Goal: Task Accomplishment & Management: Manage account settings

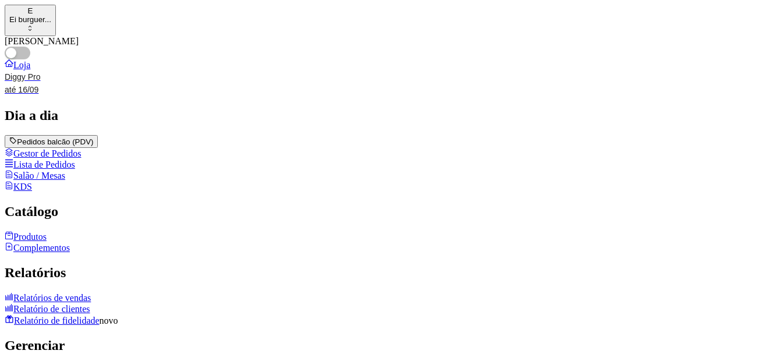
drag, startPoint x: 291, startPoint y: 309, endPoint x: 52, endPoint y: 321, distance: 239.1
click at [47, 242] on link "Produtos" at bounding box center [26, 237] width 42 height 10
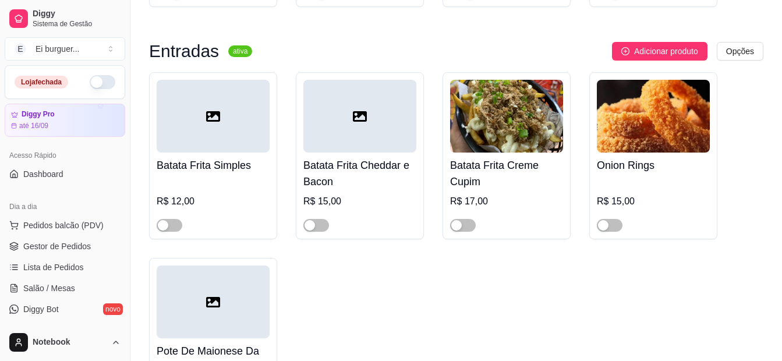
scroll to position [757, 0]
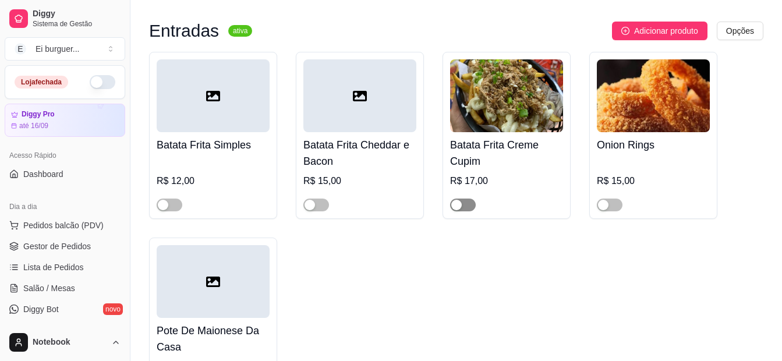
click at [465, 204] on span "button" at bounding box center [463, 205] width 26 height 13
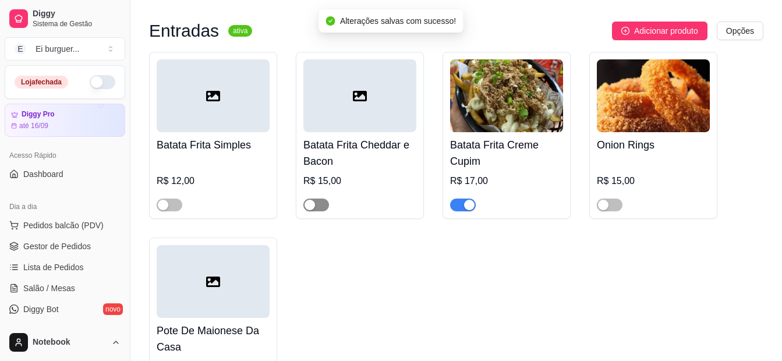
click at [310, 207] on div "button" at bounding box center [310, 205] width 10 height 10
drag, startPoint x: 167, startPoint y: 207, endPoint x: 153, endPoint y: 218, distance: 18.3
click at [167, 207] on div "button" at bounding box center [163, 205] width 10 height 10
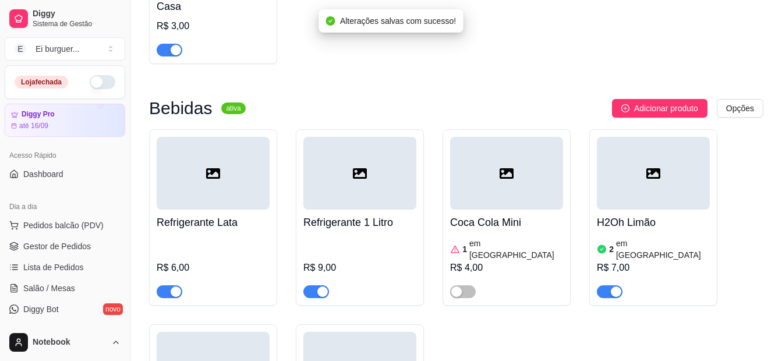
scroll to position [1165, 0]
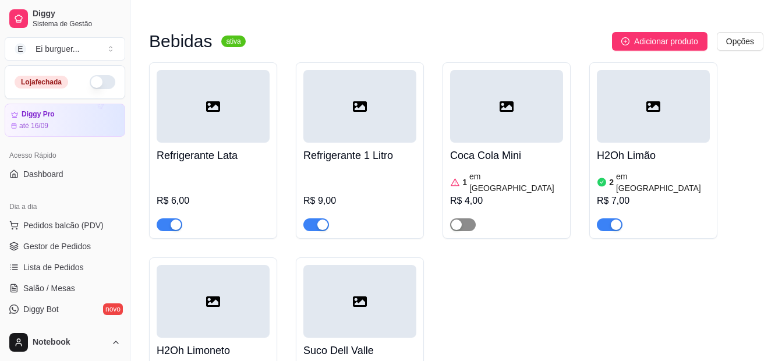
click at [464, 218] on span "button" at bounding box center [463, 224] width 26 height 13
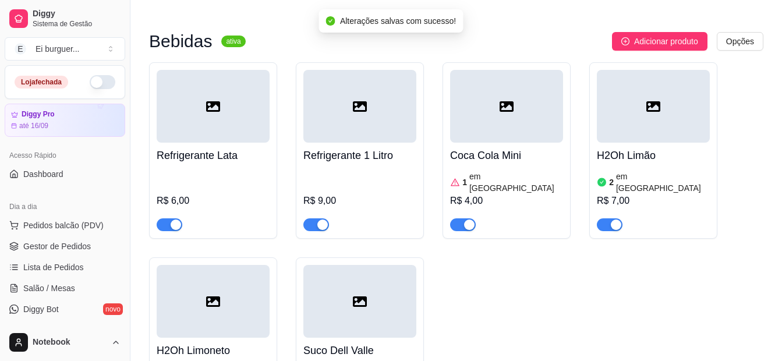
click at [521, 173] on div "1 em estoque R$ 4,00" at bounding box center [506, 199] width 113 height 63
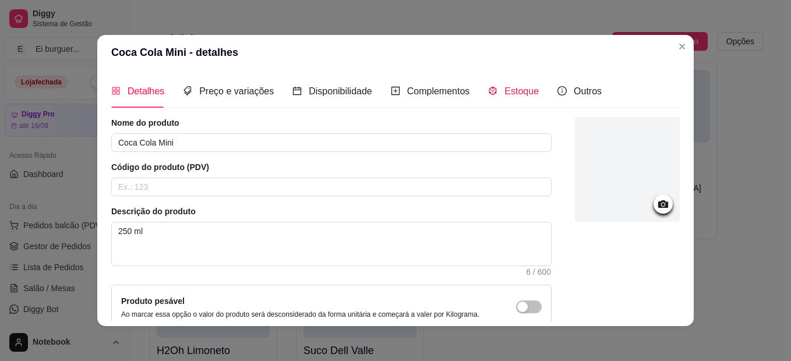
click at [489, 86] on span at bounding box center [492, 91] width 9 height 10
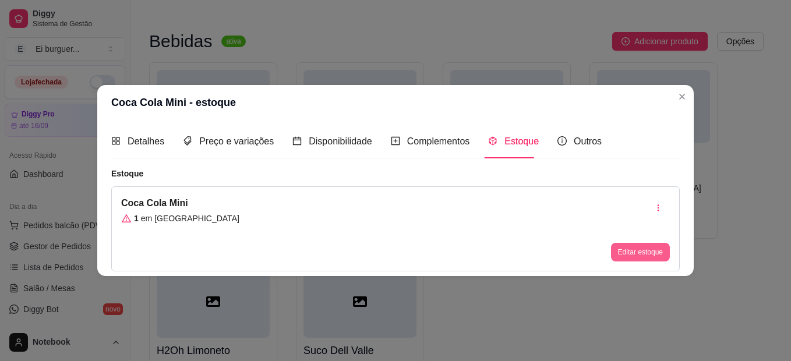
click at [649, 248] on button "Editar estoque" at bounding box center [640, 252] width 59 height 19
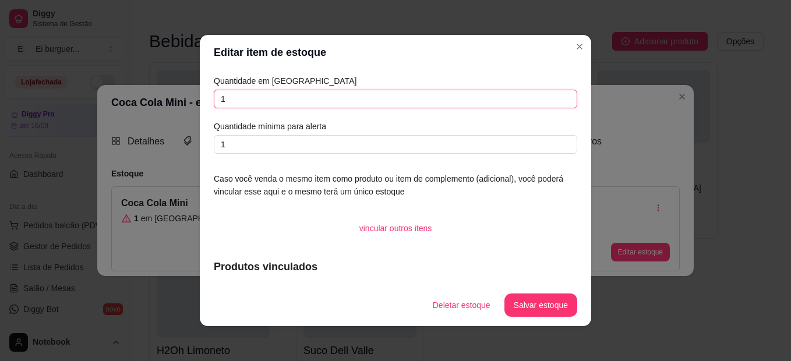
click at [315, 106] on input "1" at bounding box center [395, 99] width 363 height 19
type input "3"
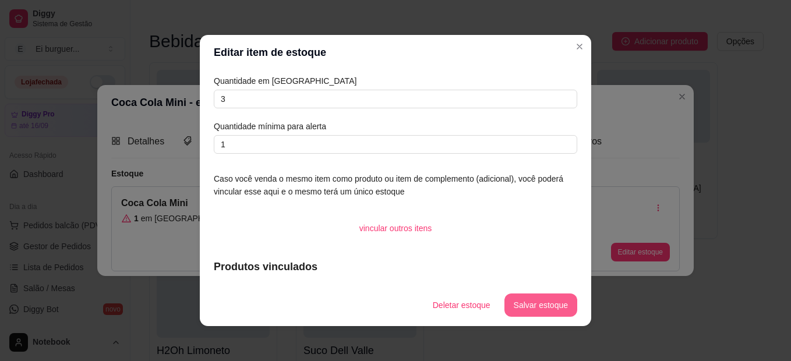
click at [526, 310] on button "Salvar estoque" at bounding box center [540, 305] width 73 height 23
click at [585, 48] on header "Editar item de estoque" at bounding box center [395, 52] width 391 height 35
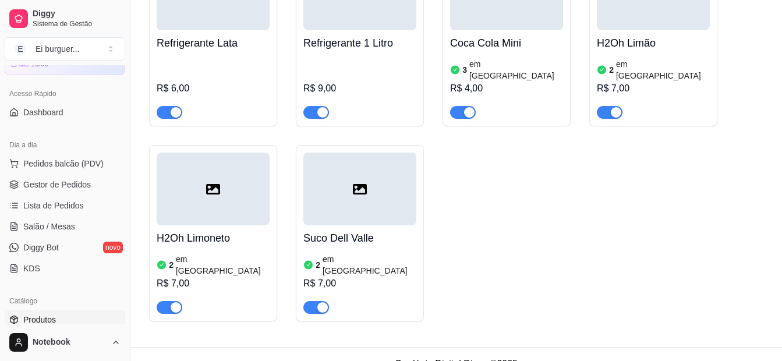
scroll to position [116, 0]
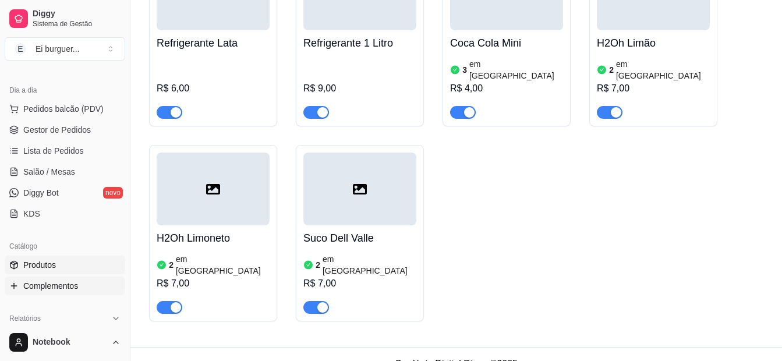
click at [76, 281] on span "Complementos" at bounding box center [50, 286] width 55 height 12
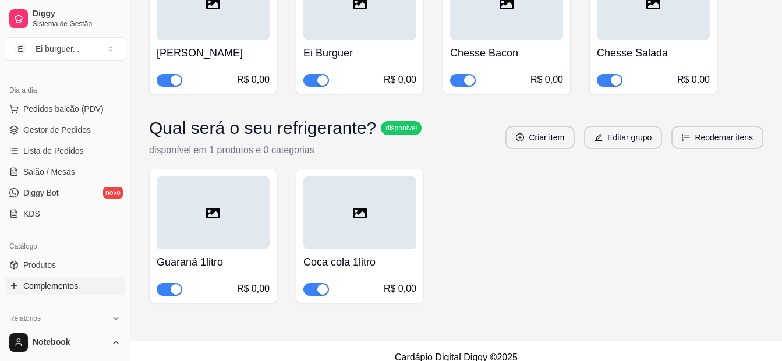
scroll to position [1245, 0]
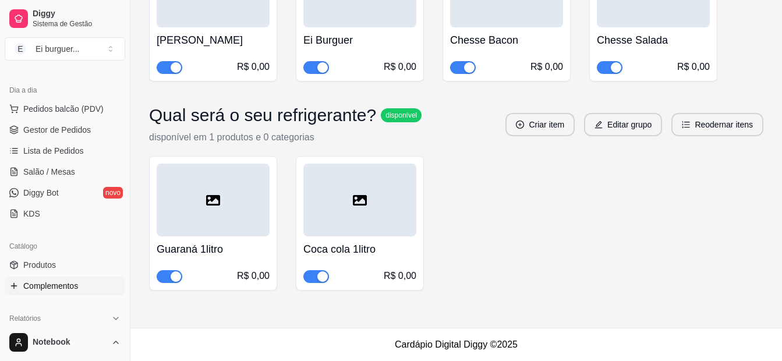
click at [328, 275] on button "button" at bounding box center [316, 276] width 26 height 13
click at [39, 133] on span "Gestor de Pedidos" at bounding box center [57, 130] width 68 height 12
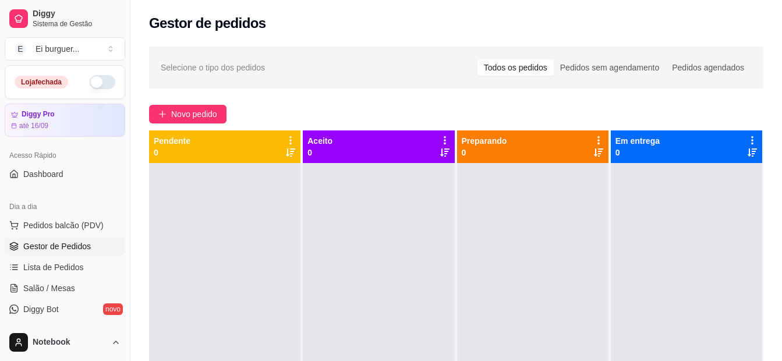
click at [91, 83] on button "button" at bounding box center [103, 82] width 26 height 14
click at [252, 325] on div at bounding box center [224, 343] width 151 height 361
click at [395, 255] on div at bounding box center [378, 343] width 151 height 361
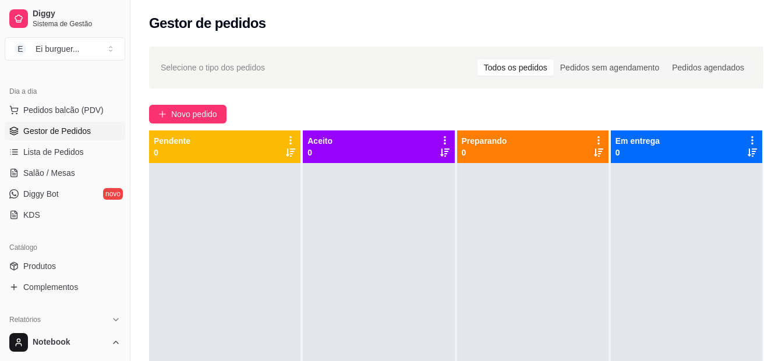
scroll to position [116, 0]
click at [76, 267] on link "Produtos" at bounding box center [65, 265] width 121 height 19
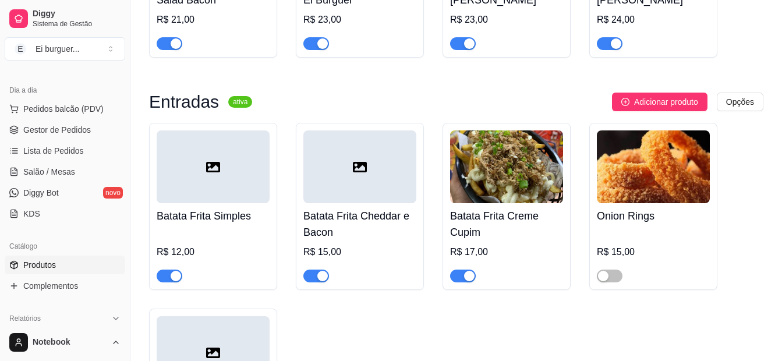
scroll to position [699, 0]
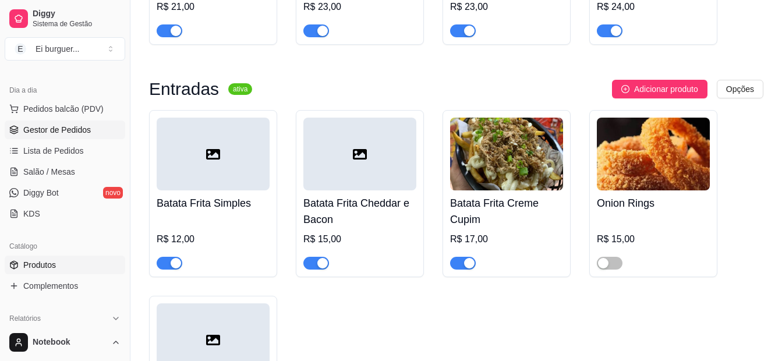
click at [63, 129] on span "Gestor de Pedidos" at bounding box center [57, 130] width 68 height 12
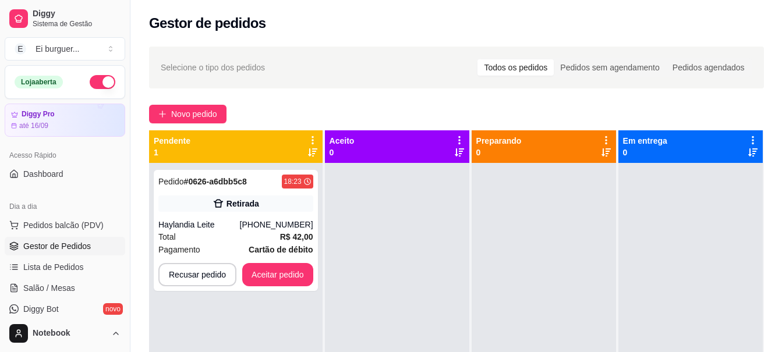
click at [423, 297] on div at bounding box center [397, 339] width 144 height 352
click at [264, 218] on div "Pedido # 0626-a6dbb5c8 18:23 Retirada Haylandia Leite [PHONE_NUMBER] Total R$ 4…" at bounding box center [236, 230] width 164 height 121
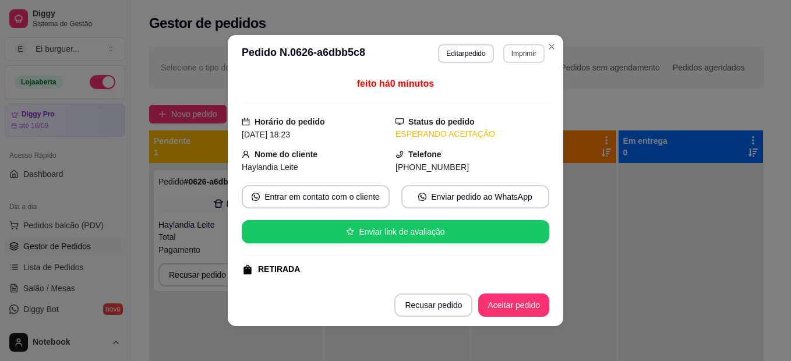
click at [514, 60] on button "Imprimir" at bounding box center [523, 53] width 41 height 19
click at [513, 90] on button "IMPRESSORA" at bounding box center [509, 89] width 68 height 15
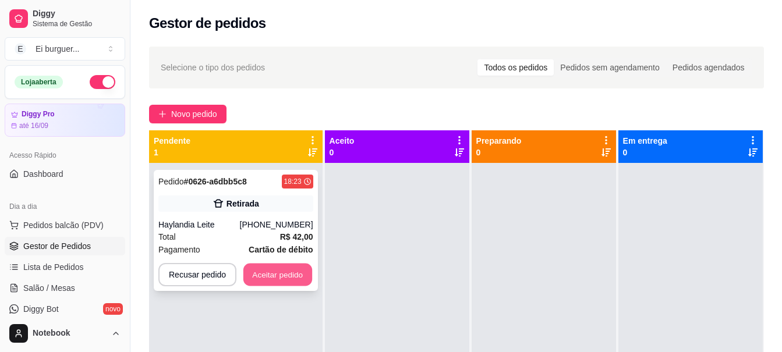
click at [263, 282] on button "Aceitar pedido" at bounding box center [277, 275] width 69 height 23
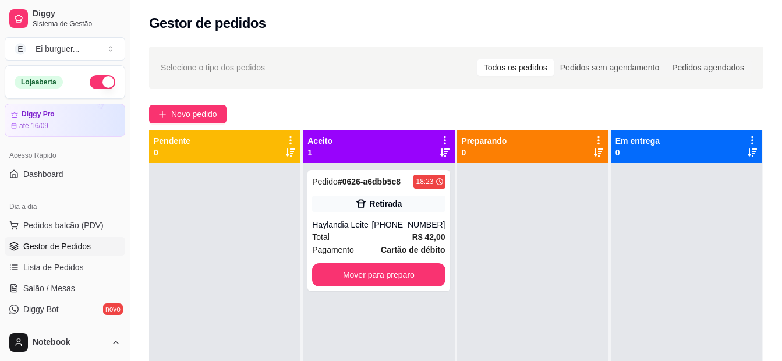
drag, startPoint x: 271, startPoint y: 299, endPoint x: 313, endPoint y: 327, distance: 50.2
click at [273, 299] on div at bounding box center [224, 343] width 151 height 361
click at [387, 272] on button "Mover para preparo" at bounding box center [378, 274] width 133 height 23
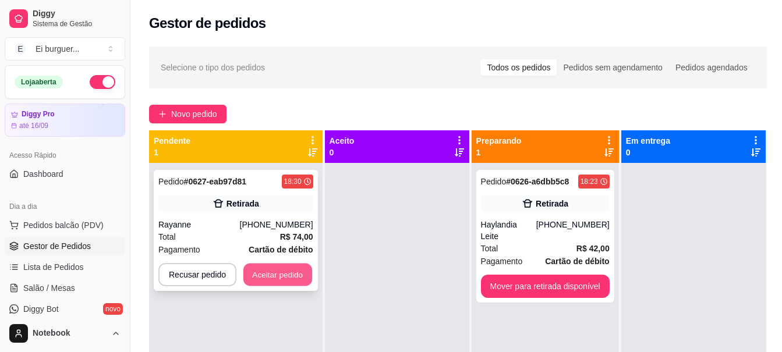
click at [282, 274] on button "Aceitar pedido" at bounding box center [277, 275] width 69 height 23
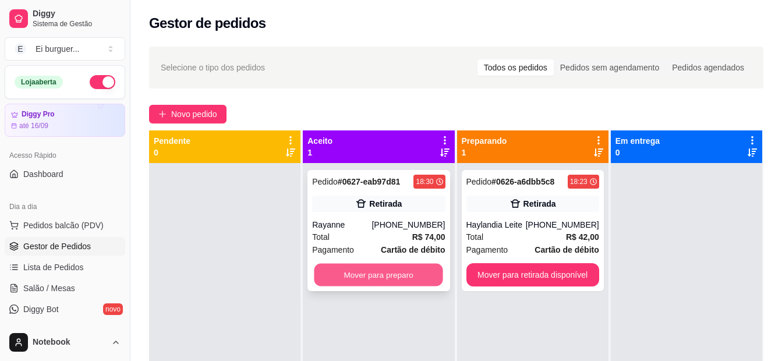
click at [408, 277] on button "Mover para preparo" at bounding box center [378, 275] width 129 height 23
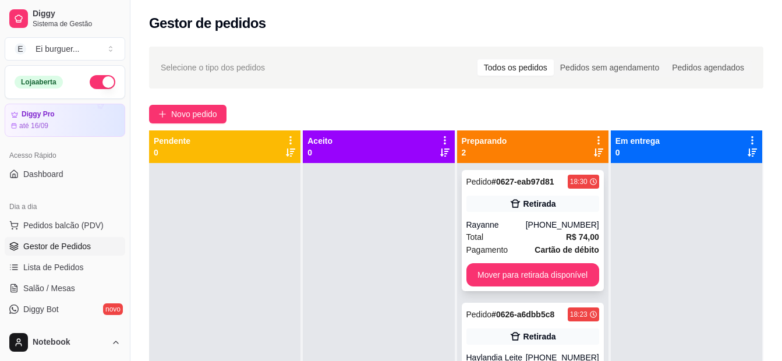
click at [479, 226] on div "Rayanne" at bounding box center [495, 225] width 59 height 12
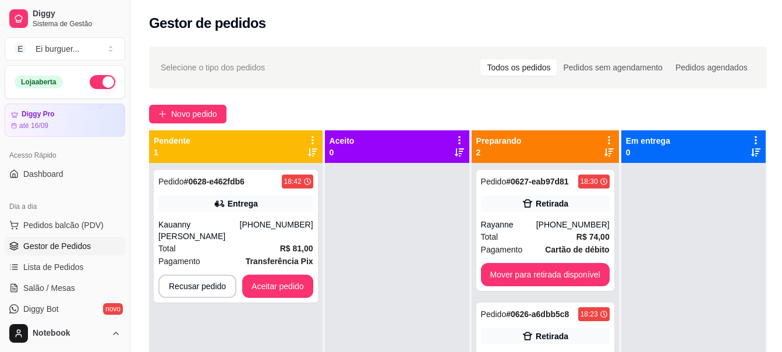
click at [414, 316] on div at bounding box center [397, 339] width 144 height 352
click at [216, 213] on div "Pedido # 0628-e462fdb6 18:42 Entrega Kauanny [PERSON_NAME] [PHONE_NUMBER] Total…" at bounding box center [236, 236] width 164 height 133
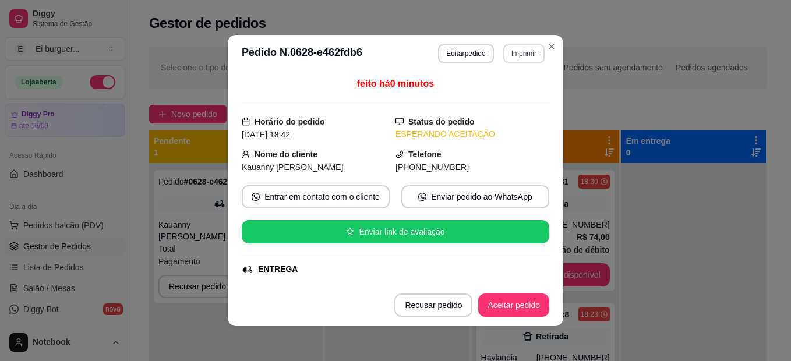
click at [511, 55] on button "Imprimir" at bounding box center [523, 53] width 41 height 19
click at [512, 96] on button "IMPRESSORA" at bounding box center [499, 94] width 82 height 18
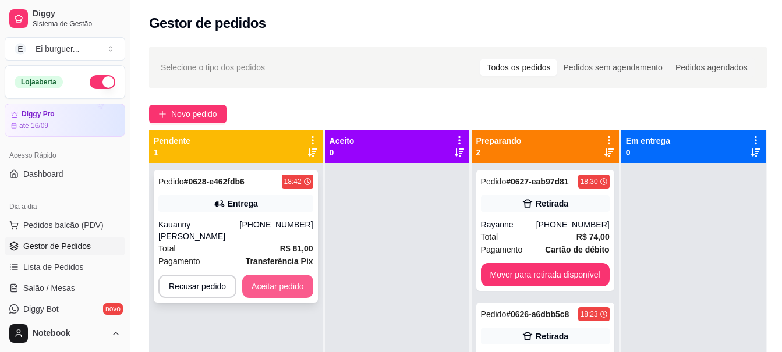
click at [288, 294] on button "Aceitar pedido" at bounding box center [277, 286] width 71 height 23
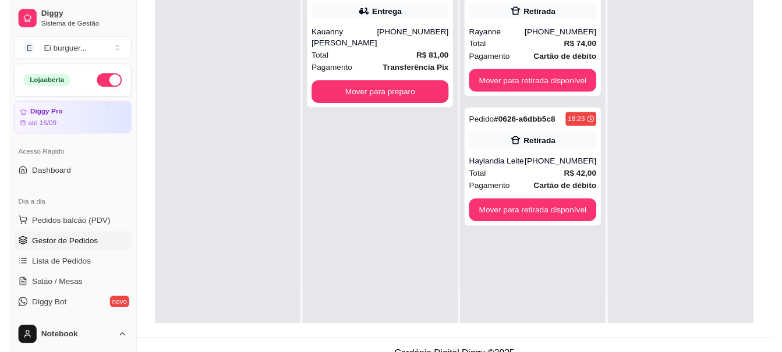
scroll to position [175, 0]
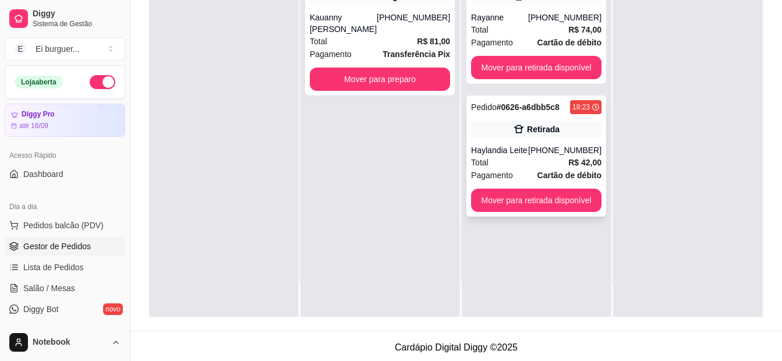
click at [546, 212] on div "Pedido # 0626-a6dbb5c8 18:23 Retirada Haylandia Leite [PHONE_NUMBER] Total R$ 4…" at bounding box center [536, 156] width 140 height 121
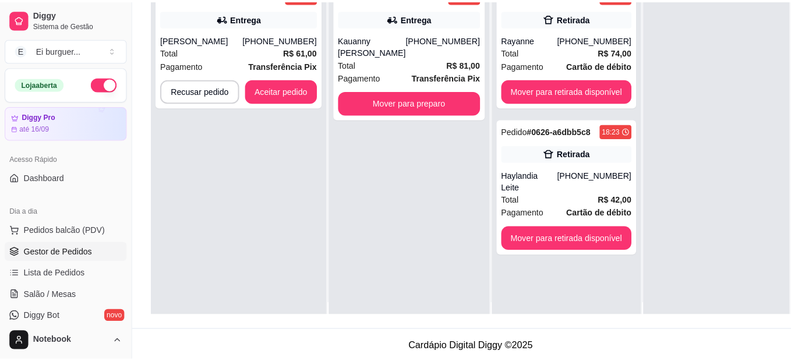
scroll to position [0, 0]
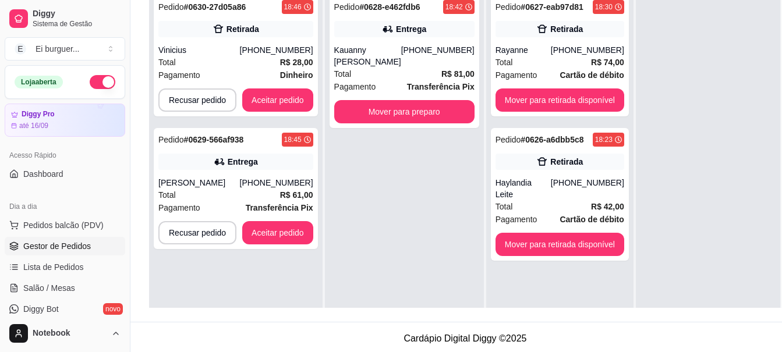
click at [384, 169] on div "Pedido # 0628-e462fdb6 18:42 Entrega Kauanny [PERSON_NAME] [PHONE_NUMBER] Total…" at bounding box center [404, 164] width 159 height 352
click at [374, 117] on button "Mover para preparo" at bounding box center [404, 112] width 136 height 23
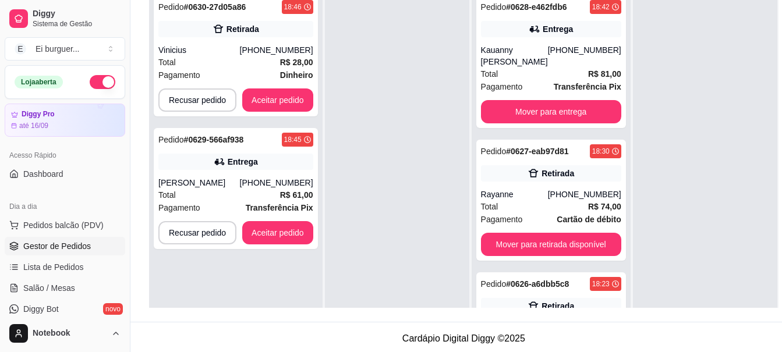
drag, startPoint x: 401, startPoint y: 144, endPoint x: 341, endPoint y: 167, distance: 64.1
click at [384, 151] on div at bounding box center [397, 164] width 144 height 352
click at [293, 177] on div "[PHONE_NUMBER]" at bounding box center [276, 183] width 73 height 12
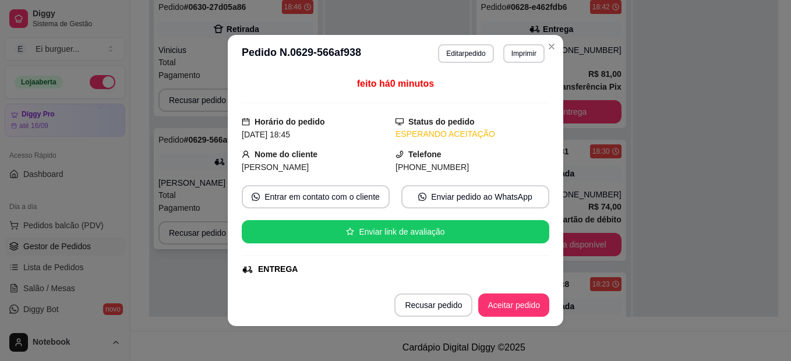
click at [505, 54] on button "Imprimir" at bounding box center [523, 53] width 41 height 19
click at [497, 100] on button "IMPRESSORA" at bounding box center [499, 95] width 84 height 19
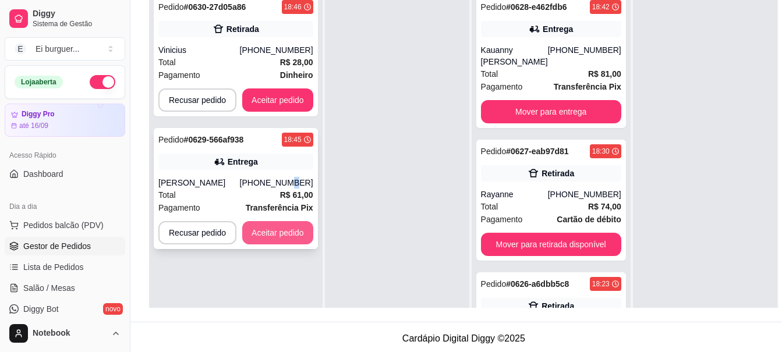
click at [288, 243] on button "Aceitar pedido" at bounding box center [277, 232] width 71 height 23
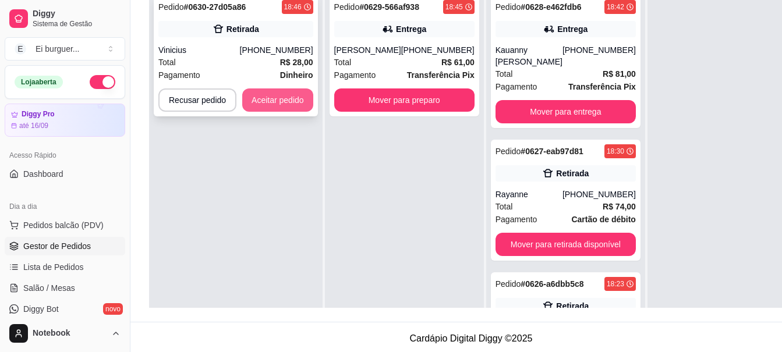
click at [282, 103] on button "Aceitar pedido" at bounding box center [277, 100] width 71 height 23
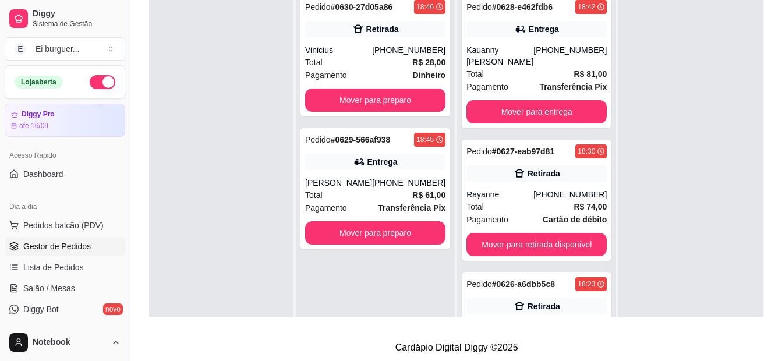
click at [334, 252] on div "Pedido # 0630-27d05a86 18:46 Retirada Vinicius [PHONE_NUMBER] Total R$ 28,00 Pa…" at bounding box center [375, 168] width 159 height 361
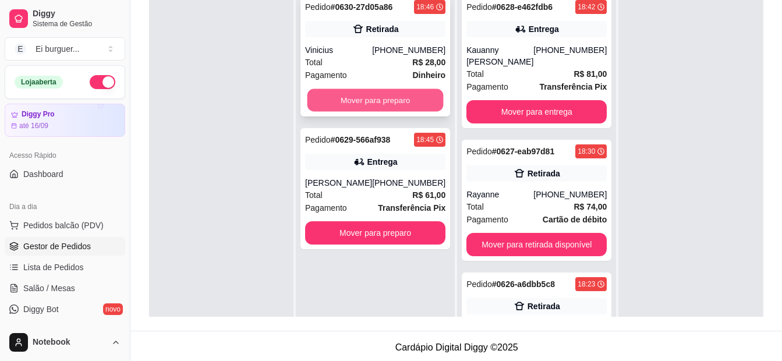
click at [363, 105] on button "Mover para preparo" at bounding box center [376, 100] width 136 height 23
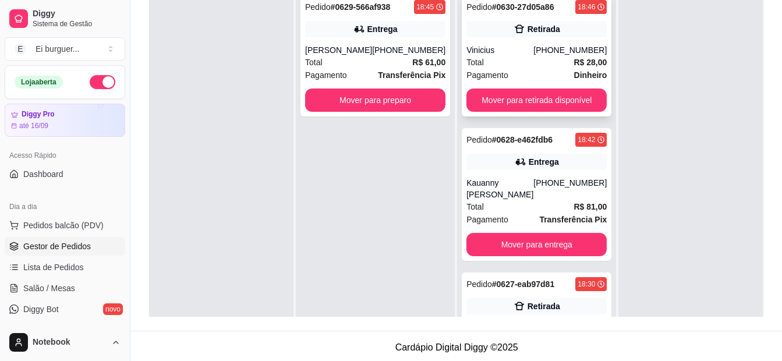
click at [510, 52] on div "Vinicius" at bounding box center [499, 50] width 67 height 12
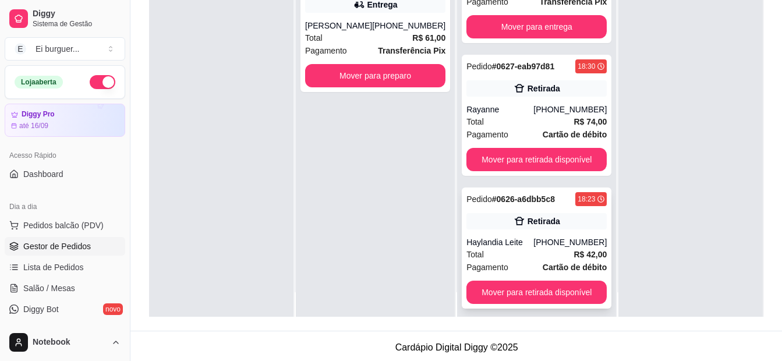
scroll to position [33, 0]
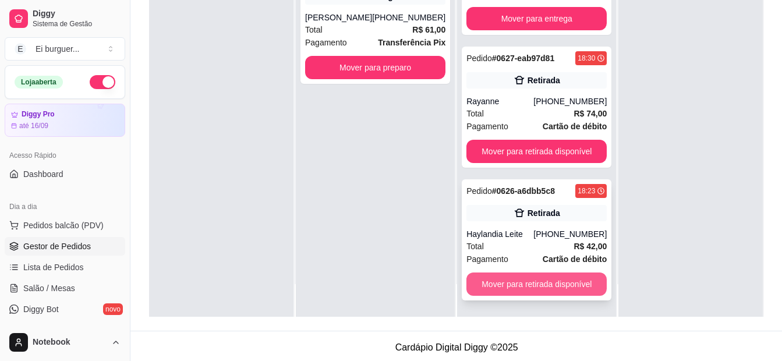
click at [542, 278] on button "Mover para retirada disponível" at bounding box center [536, 284] width 140 height 23
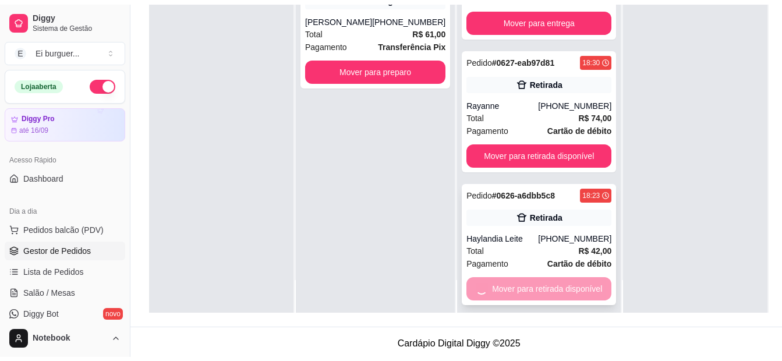
scroll to position [61, 0]
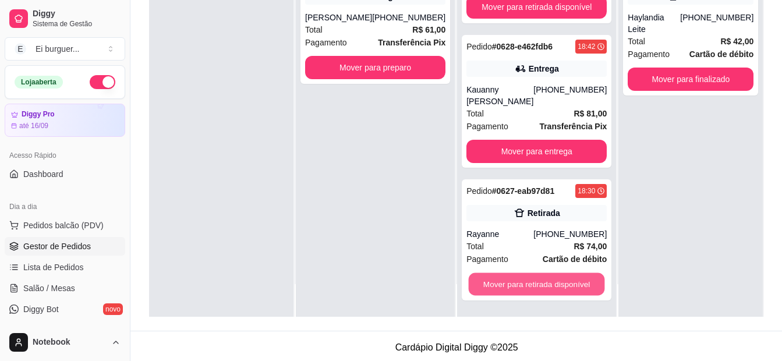
click at [542, 278] on button "Mover para retirada disponível" at bounding box center [537, 284] width 136 height 23
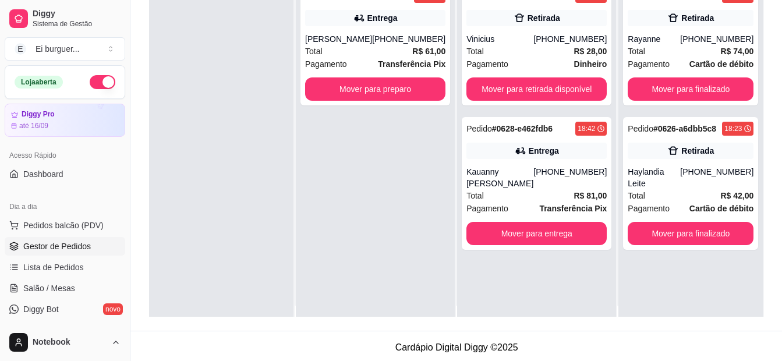
scroll to position [0, 0]
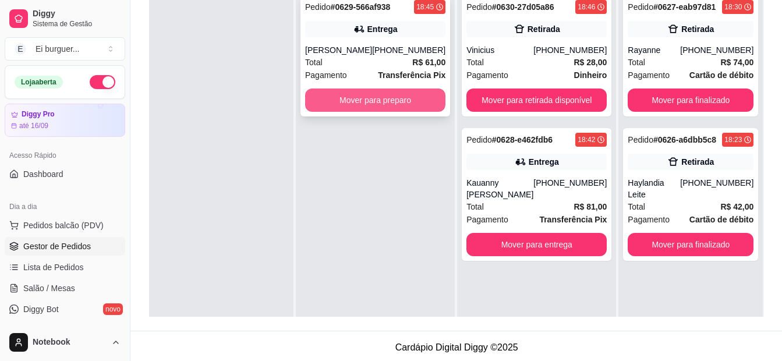
click at [379, 104] on button "Mover para preparo" at bounding box center [375, 100] width 140 height 23
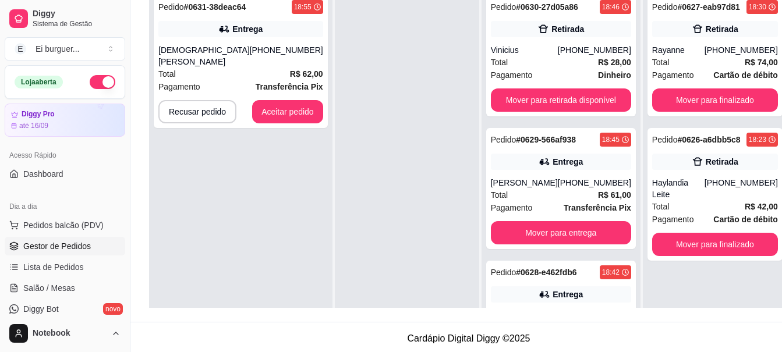
click at [202, 189] on div "Pedido # 0631-38deac64 18:55 Entrega Esdras Rafael [PHONE_NUMBER] Total R$ 62,0…" at bounding box center [240, 164] width 183 height 352
click at [189, 38] on div "Pedido # 0631-38deac64 18:55 Entrega Esdras Rafael [PHONE_NUMBER] Total R$ 62,0…" at bounding box center [241, 61] width 174 height 133
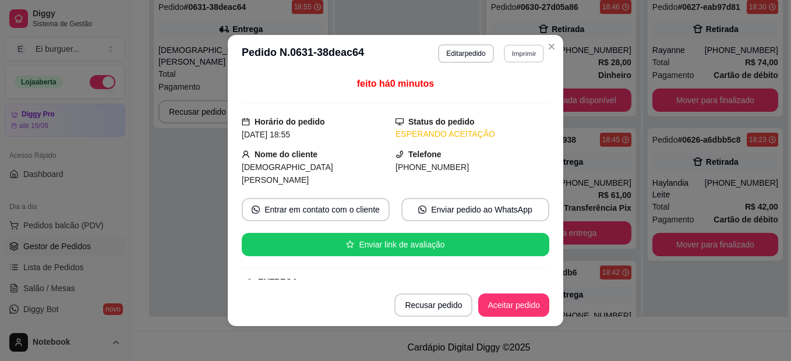
click at [513, 58] on button "Imprimir" at bounding box center [524, 53] width 40 height 18
click at [503, 93] on button "IMPRESSORA" at bounding box center [499, 94] width 82 height 18
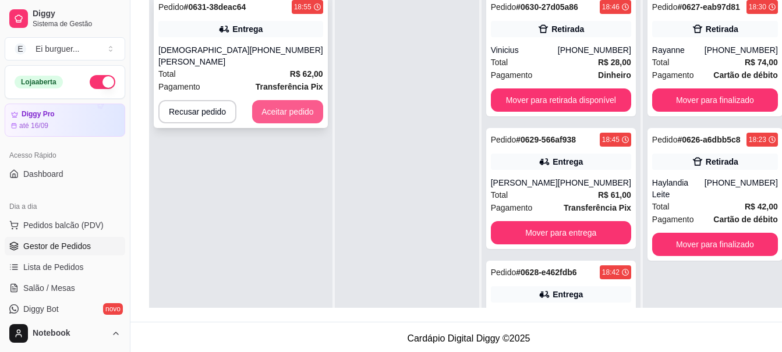
click at [285, 101] on button "Aceitar pedido" at bounding box center [287, 111] width 71 height 23
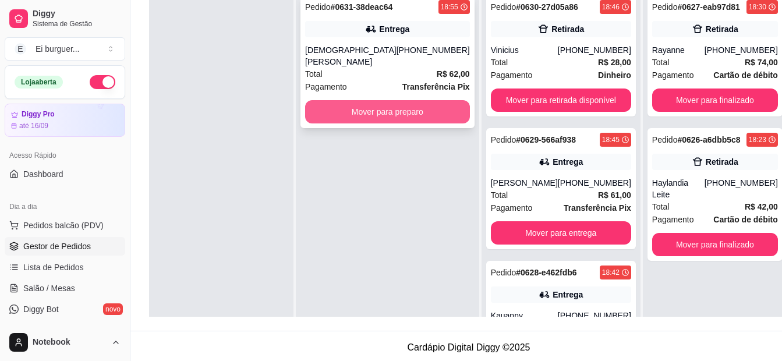
click at [404, 105] on button "Mover para preparo" at bounding box center [387, 111] width 165 height 23
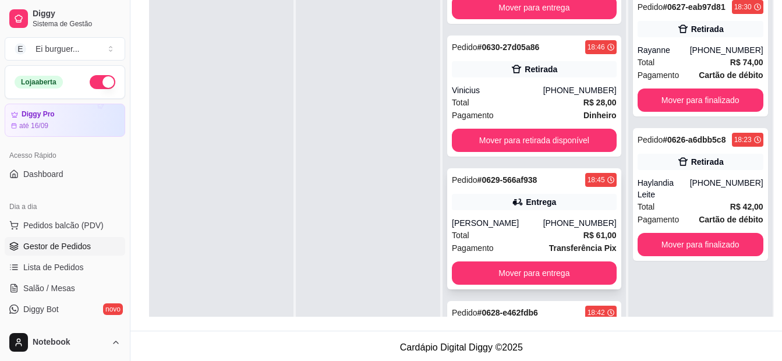
scroll to position [116, 0]
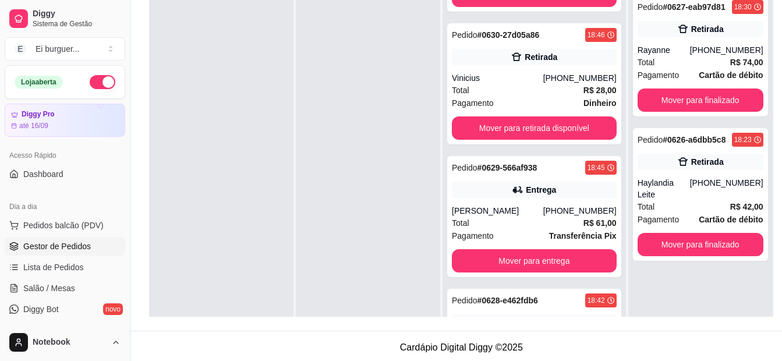
click at [195, 153] on div at bounding box center [221, 168] width 144 height 361
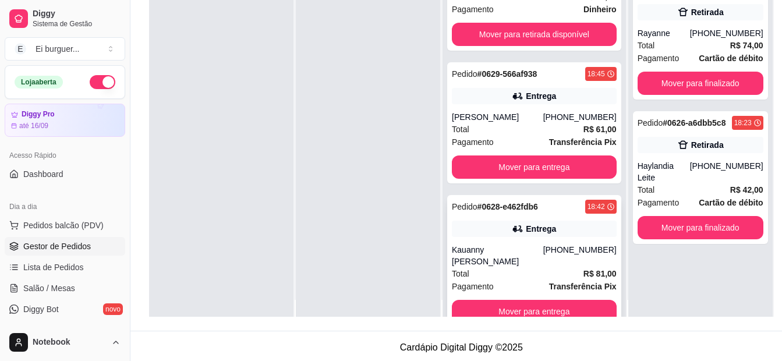
scroll to position [33, 0]
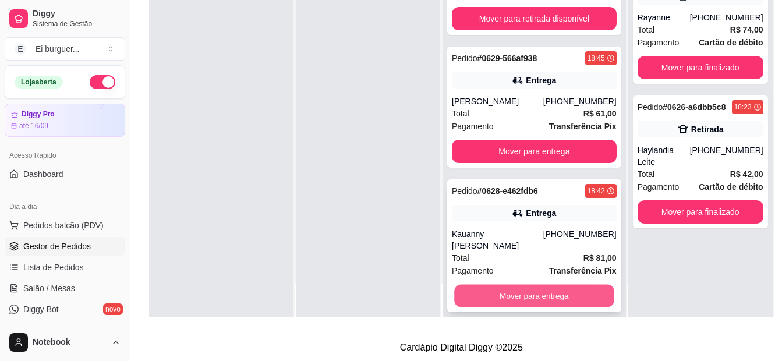
click at [524, 286] on button "Mover para entrega" at bounding box center [534, 296] width 160 height 23
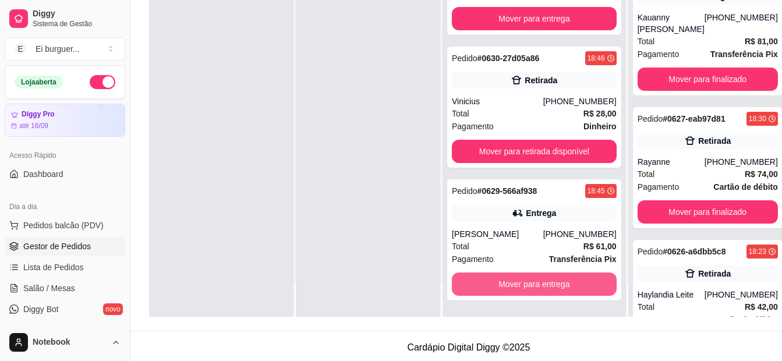
scroll to position [49, 0]
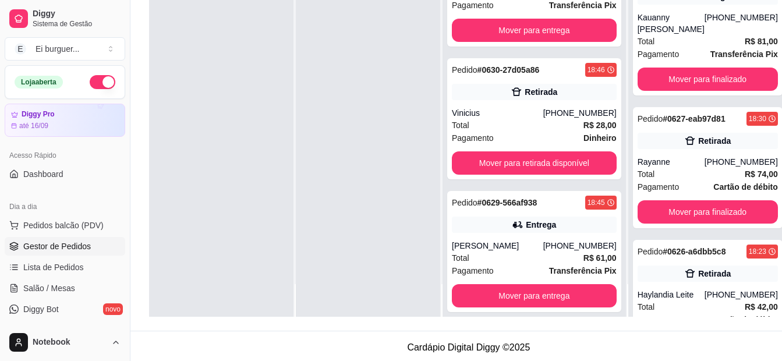
click at [381, 284] on div at bounding box center [368, 136] width 144 height 361
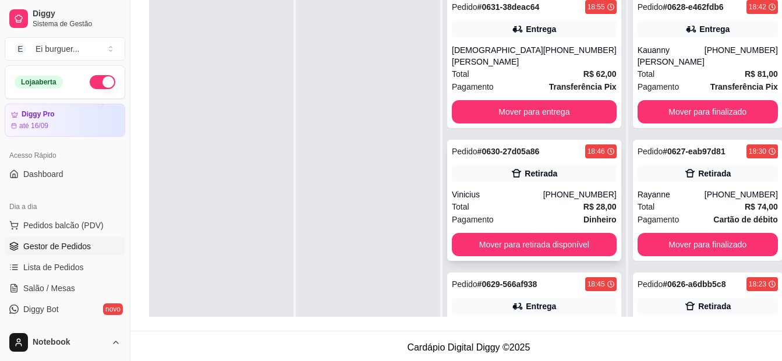
scroll to position [116, 0]
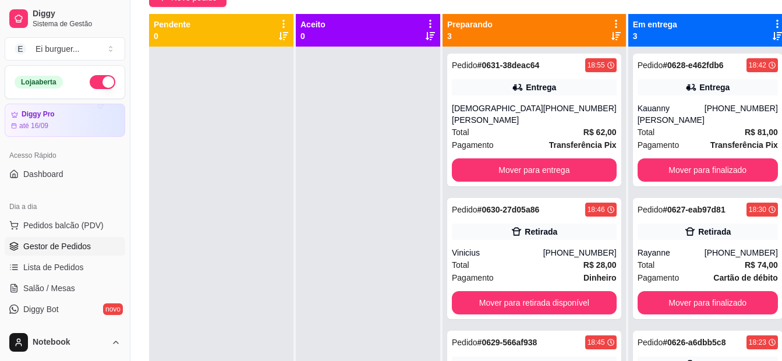
click at [362, 310] on div at bounding box center [368, 227] width 144 height 361
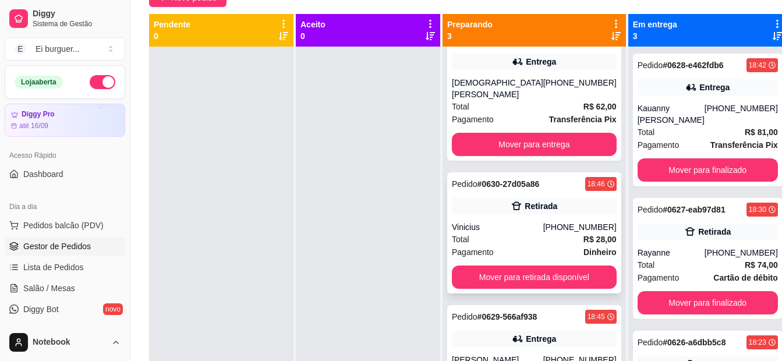
scroll to position [49, 0]
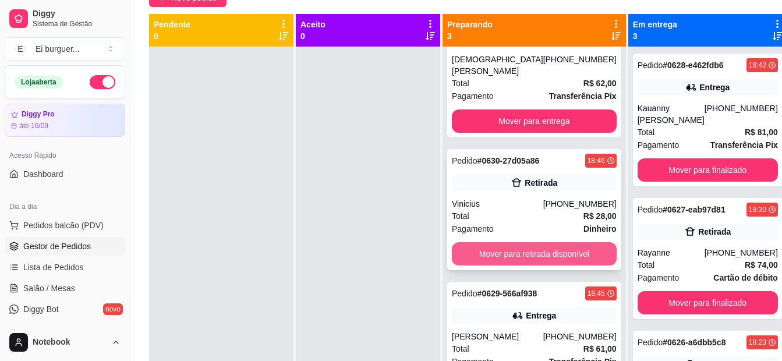
click at [529, 242] on button "Mover para retirada disponível" at bounding box center [534, 253] width 165 height 23
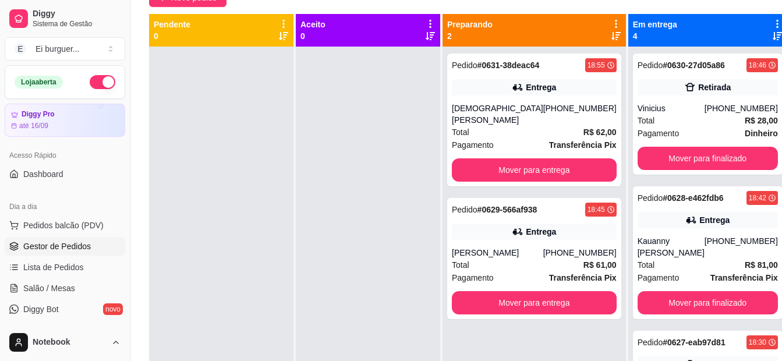
scroll to position [0, 0]
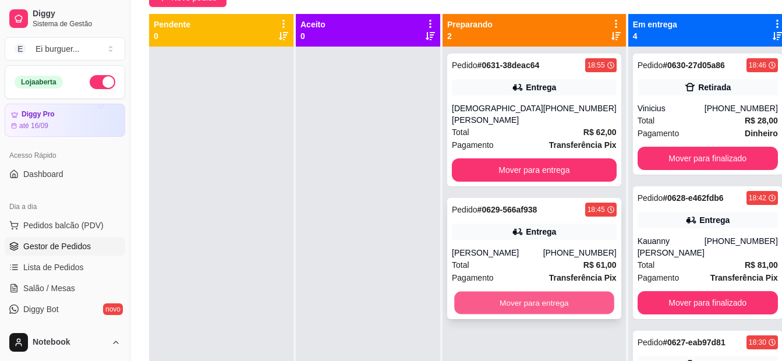
click at [512, 292] on button "Mover para entrega" at bounding box center [534, 303] width 160 height 23
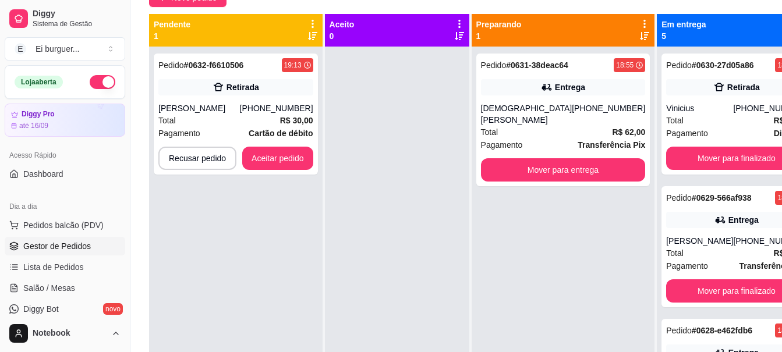
click at [207, 276] on div "Pedido # 0632-f6610506 19:13 Retirada Robert [PHONE_NUMBER] Total R$ 30,00 Paga…" at bounding box center [236, 223] width 174 height 352
click at [274, 163] on button "Aceitar pedido" at bounding box center [277, 158] width 71 height 23
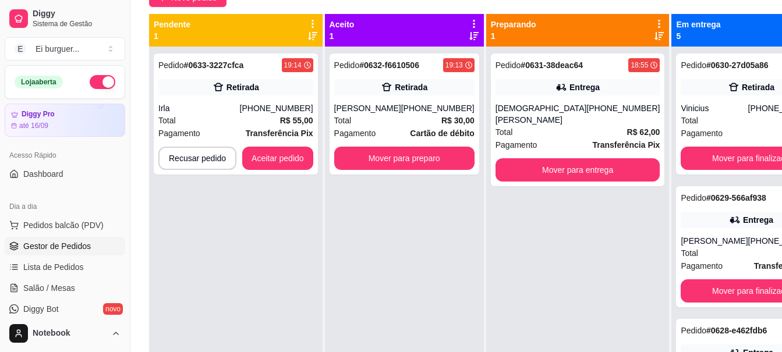
click at [419, 214] on div "Pedido # 0632-f6610506 19:13 Retirada [PERSON_NAME] [PHONE_NUMBER] Total R$ 30,…" at bounding box center [404, 223] width 159 height 352
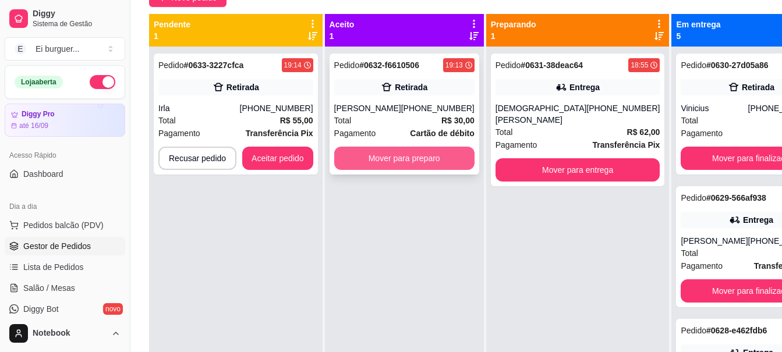
click at [415, 155] on button "Mover para preparo" at bounding box center [404, 158] width 140 height 23
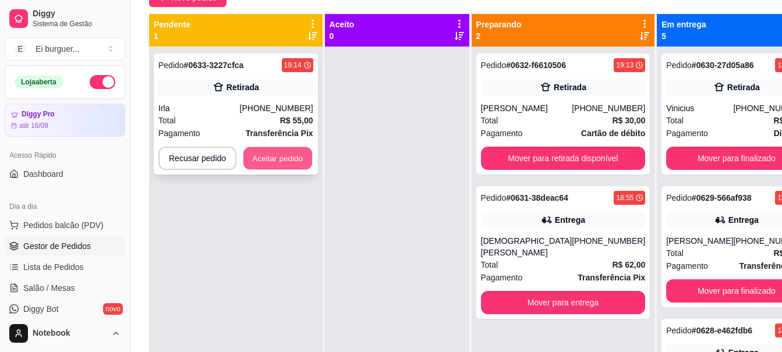
click at [299, 162] on button "Aceitar pedido" at bounding box center [277, 158] width 69 height 23
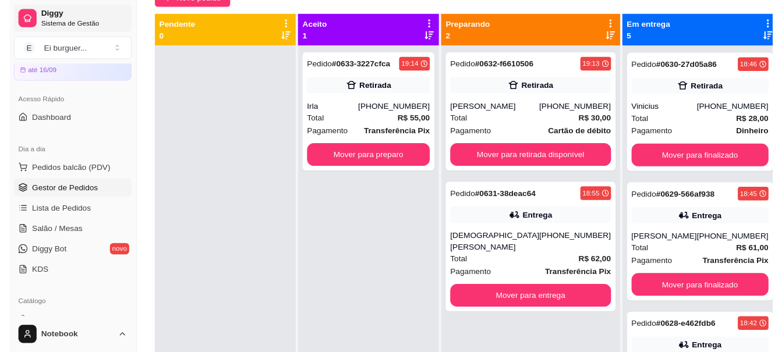
scroll to position [58, 0]
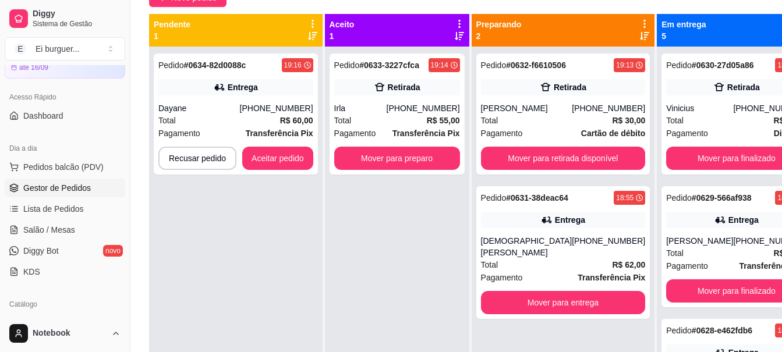
click at [340, 291] on div "Pedido # 0633-3227cfca 19:14 Retirada Irla [PHONE_NUMBER] Total R$ 55,00 Pagame…" at bounding box center [397, 223] width 144 height 352
click at [401, 162] on button "Mover para preparo" at bounding box center [397, 158] width 126 height 23
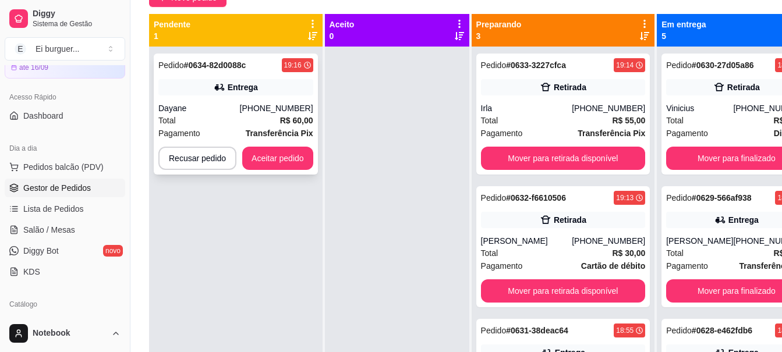
click at [210, 93] on div "Entrega" at bounding box center [235, 87] width 155 height 16
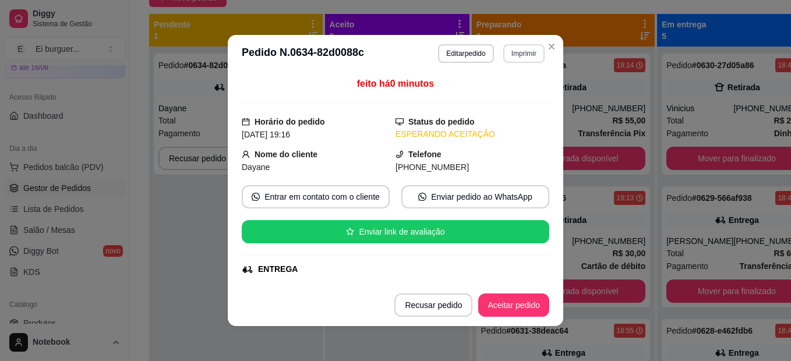
click at [526, 54] on button "Imprimir" at bounding box center [523, 53] width 41 height 19
click at [522, 89] on button "IMPRESSORA" at bounding box center [499, 94] width 82 height 18
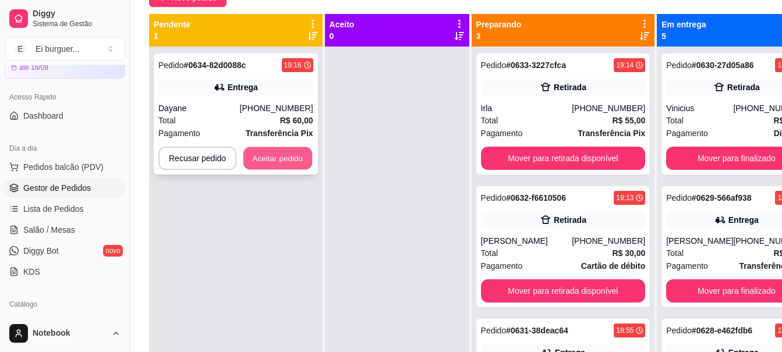
click at [307, 161] on button "Aceitar pedido" at bounding box center [277, 158] width 69 height 23
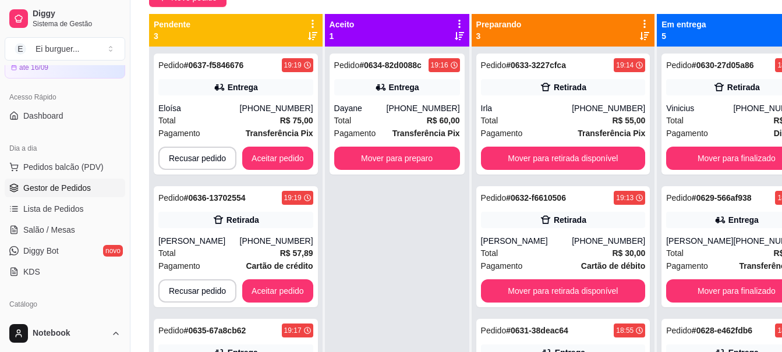
drag, startPoint x: 361, startPoint y: 212, endPoint x: 355, endPoint y: 196, distance: 17.0
click at [358, 200] on div "Pedido # 0634-82d0088c 19:16 Entrega Dayane [PHONE_NUMBER] Total R$ 60,00 Pagam…" at bounding box center [397, 223] width 144 height 352
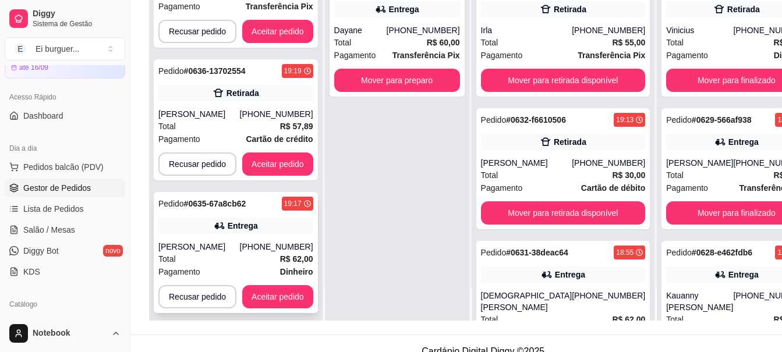
scroll to position [175, 0]
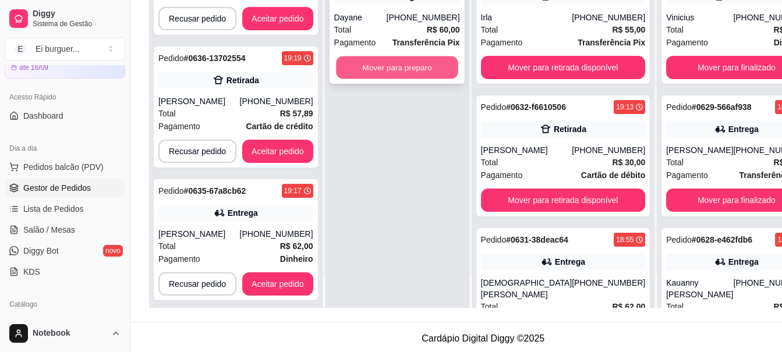
click at [372, 56] on button "Mover para preparo" at bounding box center [397, 67] width 122 height 23
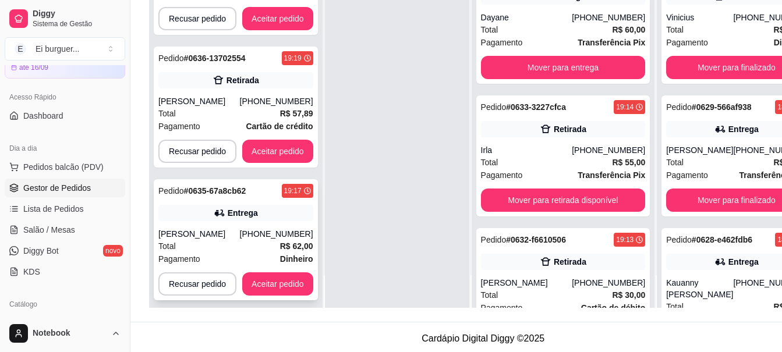
click at [215, 249] on div "Total R$ 62,00" at bounding box center [235, 246] width 155 height 13
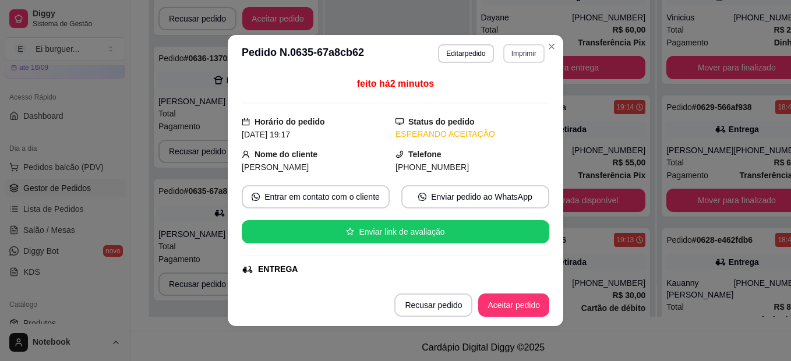
click at [519, 56] on button "Imprimir" at bounding box center [523, 53] width 41 height 19
click at [510, 87] on button "IMPRESSORA" at bounding box center [509, 89] width 68 height 15
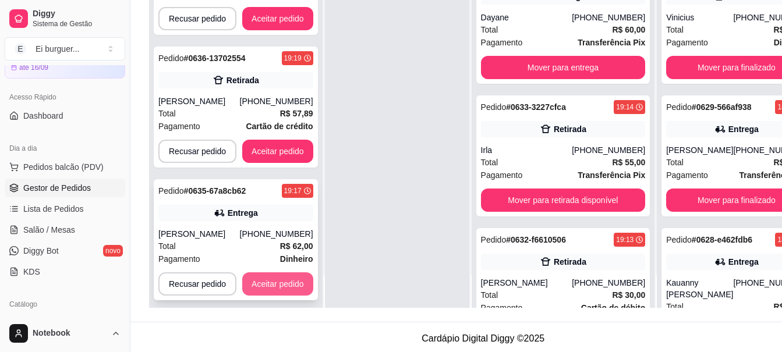
click at [265, 280] on button "Aceitar pedido" at bounding box center [277, 284] width 71 height 23
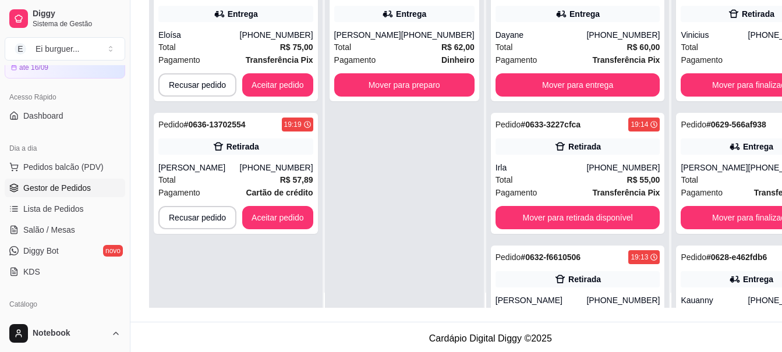
scroll to position [0, 0]
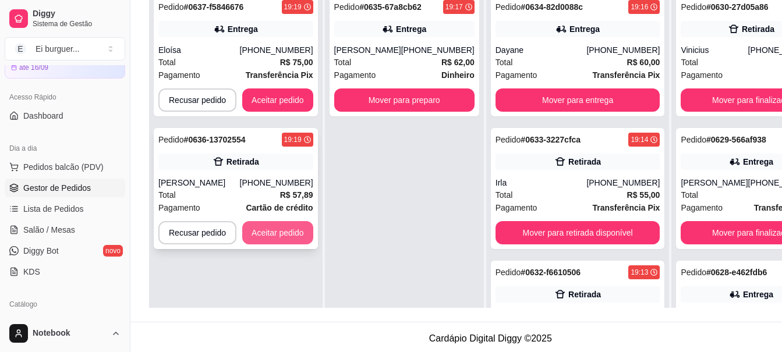
click at [303, 230] on button "Aceitar pedido" at bounding box center [277, 232] width 71 height 23
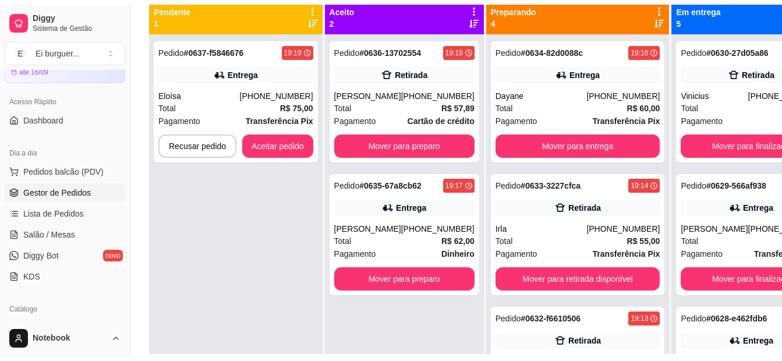
scroll to position [116, 0]
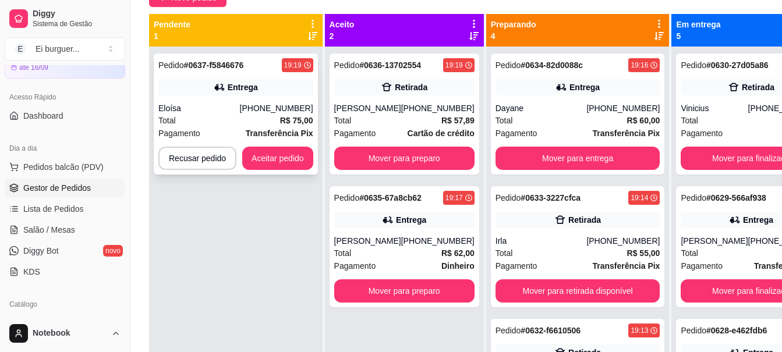
drag, startPoint x: 220, startPoint y: 86, endPoint x: 219, endPoint y: 77, distance: 8.8
click at [219, 77] on div "Pedido # 0637-f5846676 19:19 Entrega Eloísa [PHONE_NUMBER] Total R$ 75,00 Pagam…" at bounding box center [236, 114] width 164 height 121
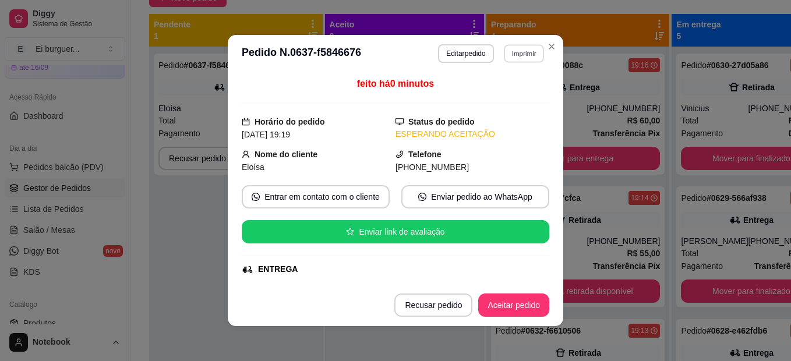
click at [510, 57] on button "Imprimir" at bounding box center [524, 53] width 40 height 18
click at [514, 91] on button "IMPRESSORA" at bounding box center [499, 94] width 82 height 18
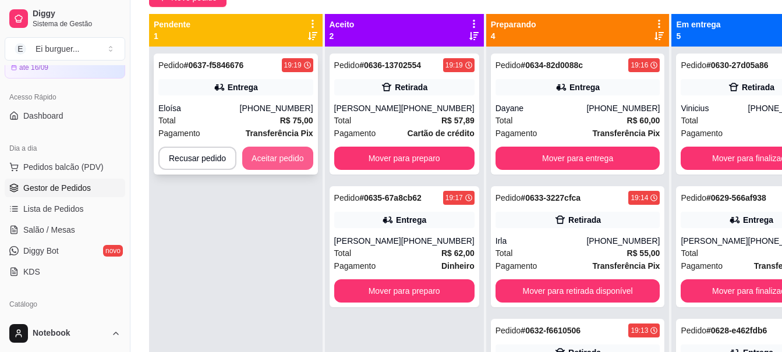
click at [296, 157] on button "Aceitar pedido" at bounding box center [277, 158] width 71 height 23
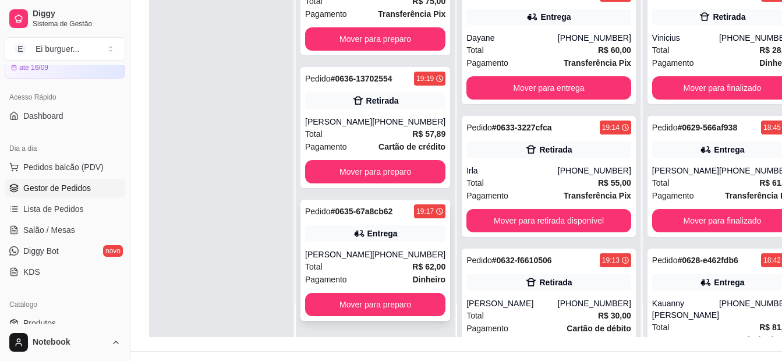
scroll to position [178, 0]
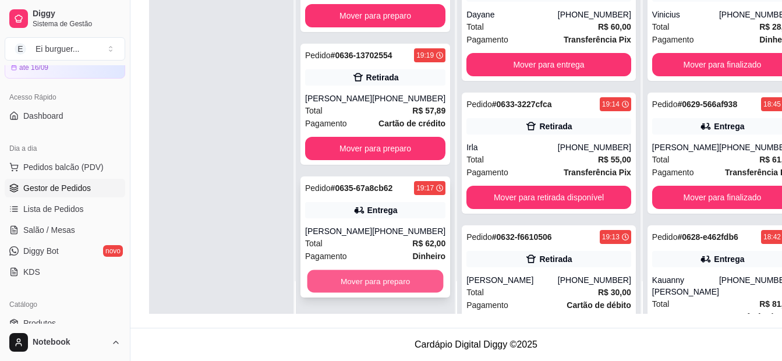
click at [367, 280] on button "Mover para preparo" at bounding box center [376, 281] width 136 height 23
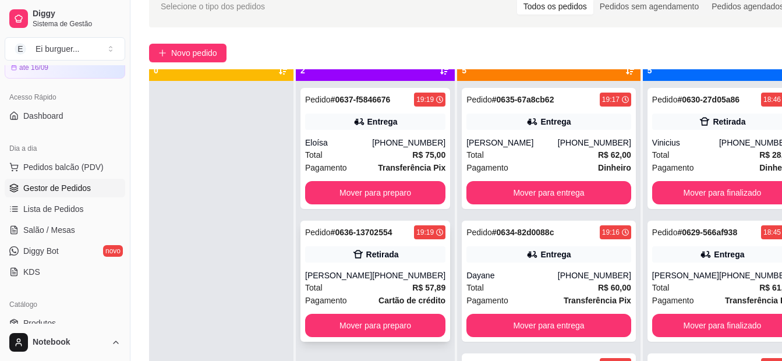
scroll to position [33, 0]
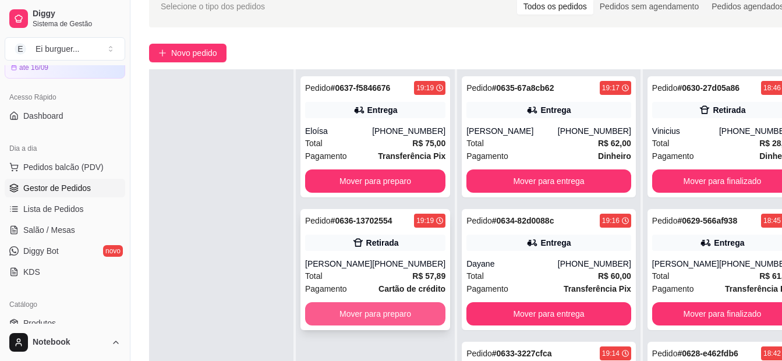
click at [386, 313] on button "Mover para preparo" at bounding box center [375, 313] width 140 height 23
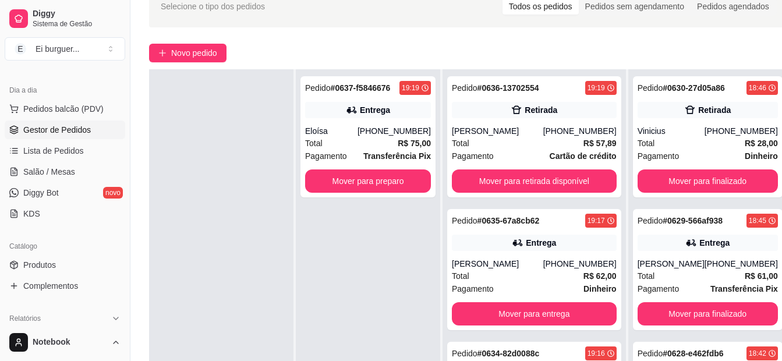
scroll to position [175, 0]
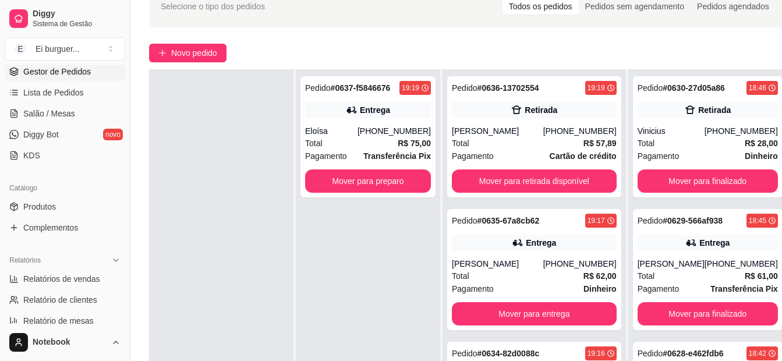
click at [366, 244] on div "Pedido # 0637-f5846676 19:19 Entrega Eloísa [PHONE_NUMBER] Total R$ 75,00 Pagam…" at bounding box center [368, 249] width 144 height 361
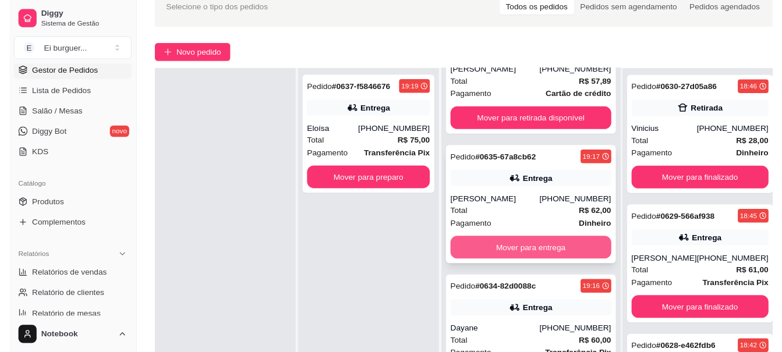
scroll to position [116, 0]
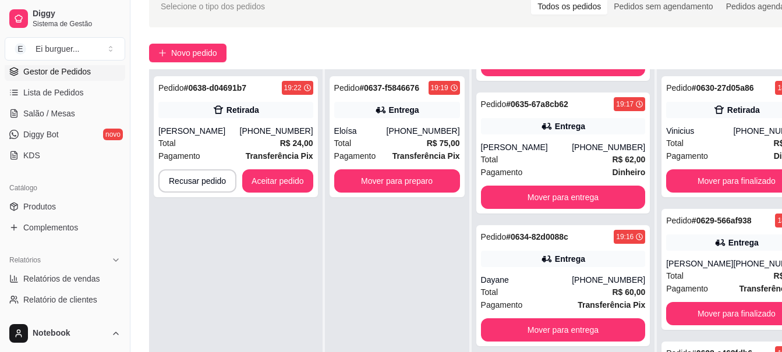
click at [377, 267] on div "Pedido # 0637-f5846676 19:19 Entrega Eloísa [PHONE_NUMBER] Total R$ 75,00 Pagam…" at bounding box center [397, 245] width 144 height 352
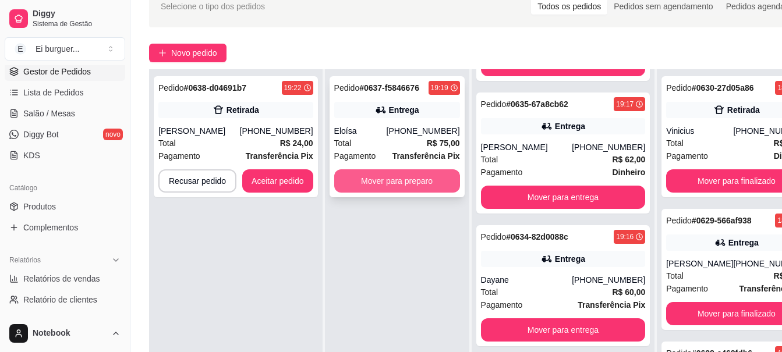
click at [369, 178] on button "Mover para preparo" at bounding box center [397, 180] width 126 height 23
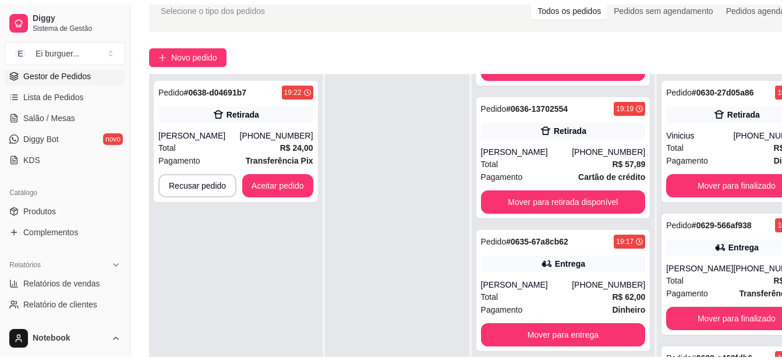
scroll to position [249, 0]
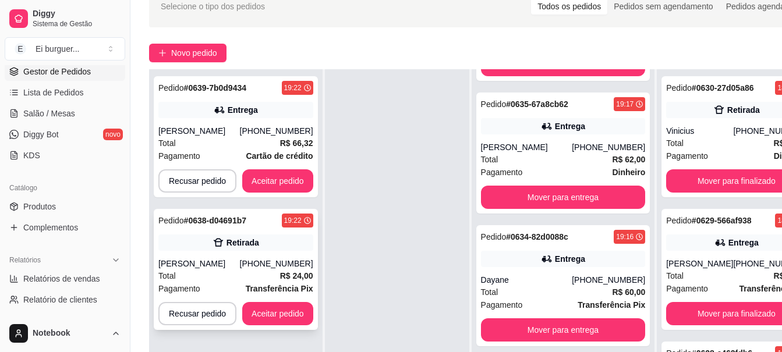
click at [219, 250] on div "Retirada" at bounding box center [235, 243] width 155 height 16
click at [283, 313] on button "Aceitar pedido" at bounding box center [277, 313] width 71 height 23
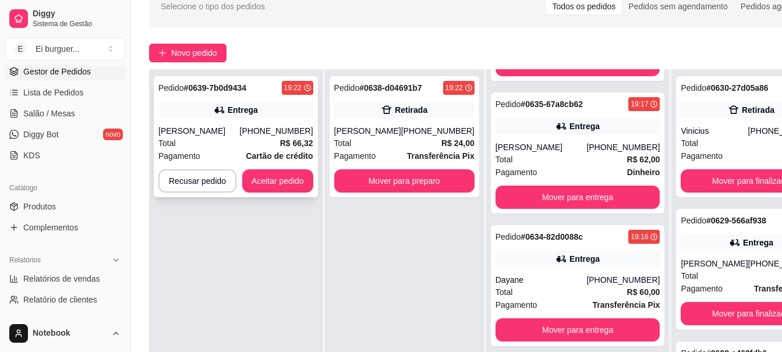
click at [239, 122] on div "Pedido # 0639-7b0d9434 19:22 Entrega Ramon [PHONE_NUMBER] Total R$ 66,32 Pagame…" at bounding box center [236, 136] width 164 height 121
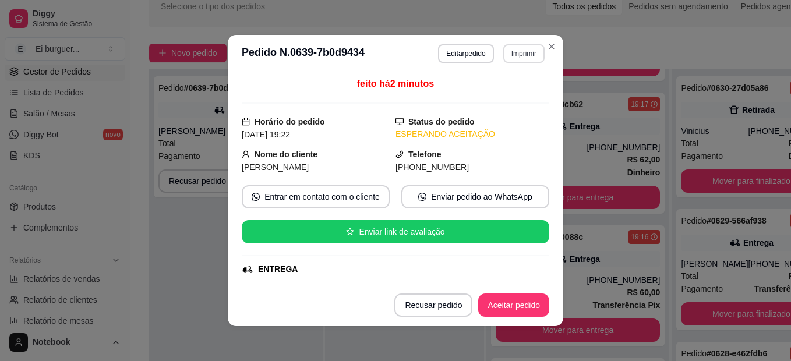
click at [511, 55] on button "Imprimir" at bounding box center [523, 53] width 41 height 19
click at [508, 88] on button "IMPRESSORA" at bounding box center [499, 94] width 82 height 18
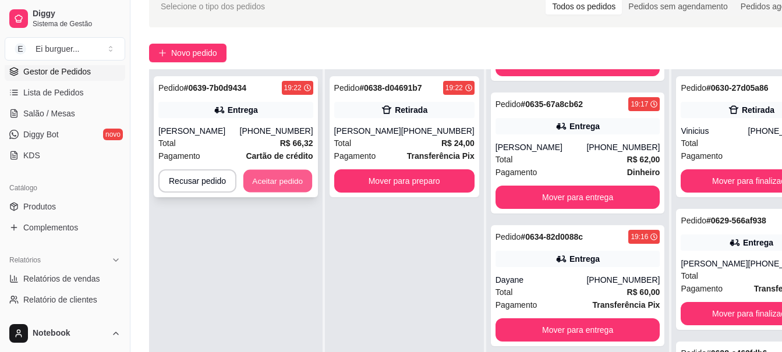
click at [291, 188] on button "Aceitar pedido" at bounding box center [277, 181] width 69 height 23
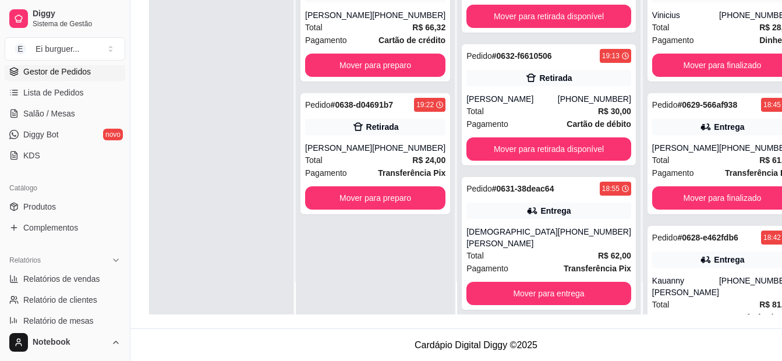
scroll to position [178, 0]
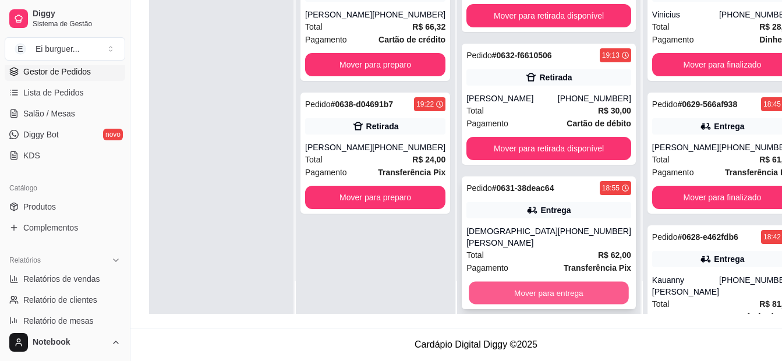
click at [519, 282] on button "Mover para entrega" at bounding box center [549, 293] width 160 height 23
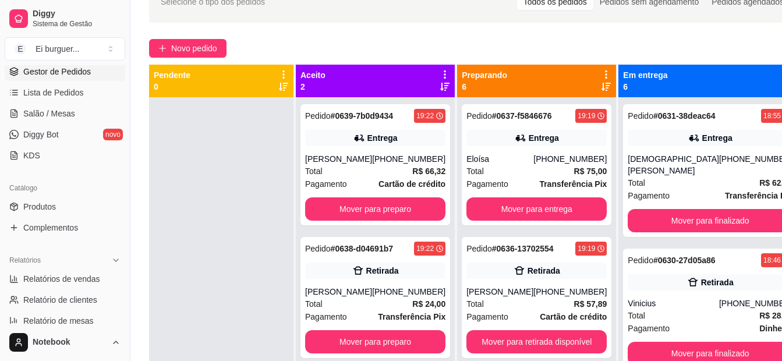
scroll to position [61, 0]
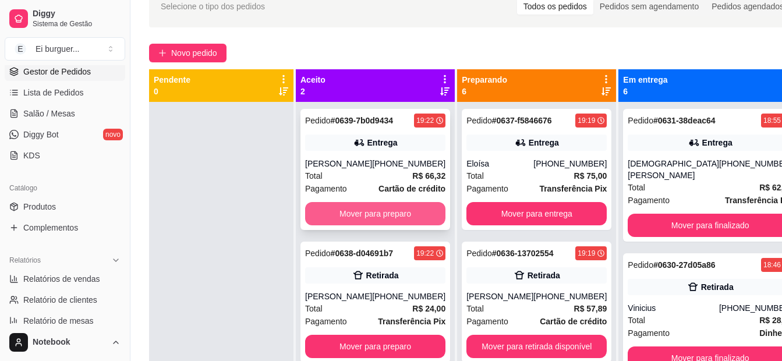
click at [392, 208] on button "Mover para preparo" at bounding box center [375, 213] width 140 height 23
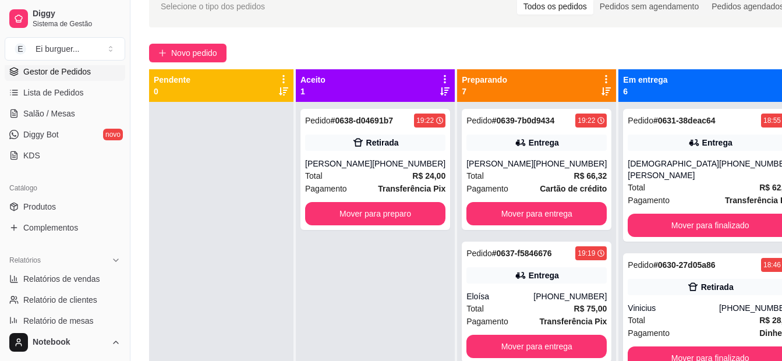
click at [222, 157] on div at bounding box center [221, 282] width 144 height 361
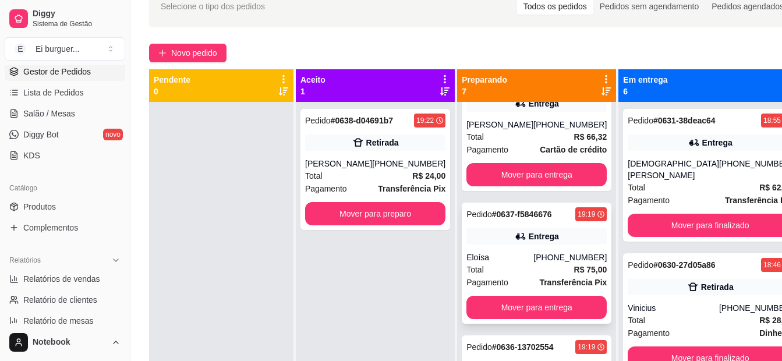
scroll to position [58, 0]
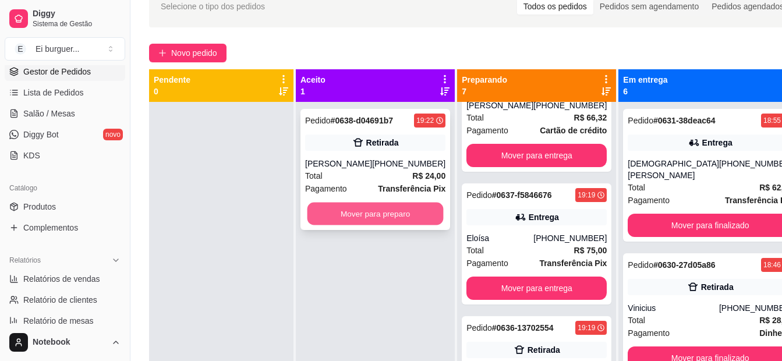
click at [383, 213] on button "Mover para preparo" at bounding box center [376, 214] width 136 height 23
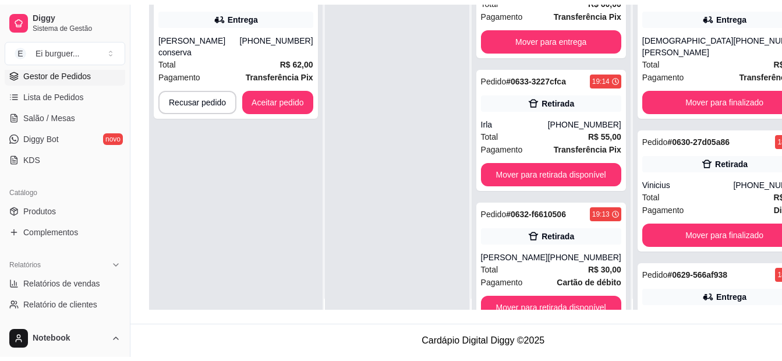
scroll to position [0, 0]
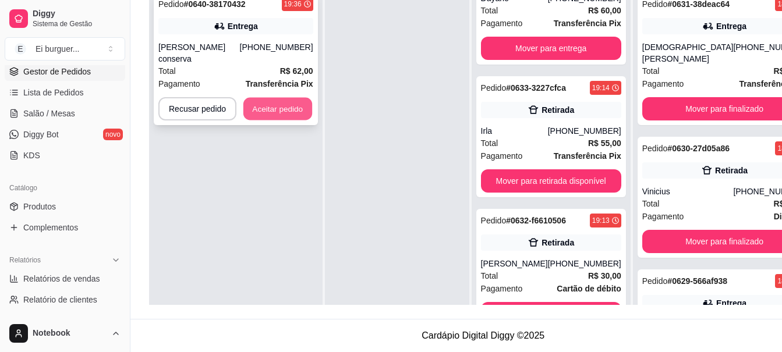
click at [285, 98] on button "Aceitar pedido" at bounding box center [277, 109] width 69 height 23
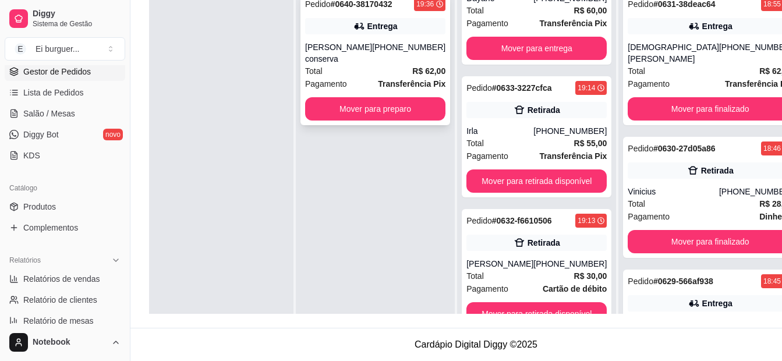
click at [358, 65] on div "Total R$ 62,00" at bounding box center [375, 71] width 140 height 13
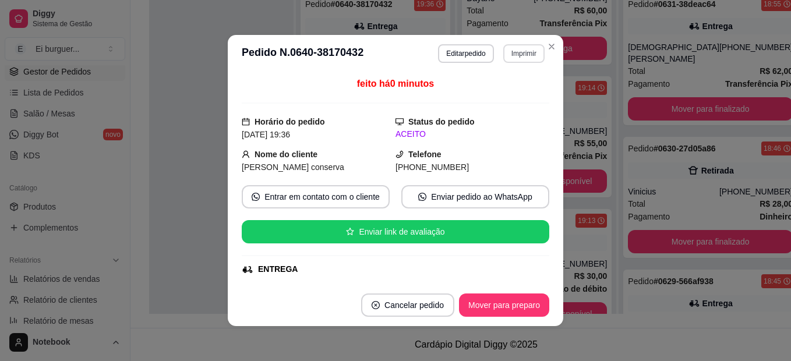
click at [525, 53] on button "Imprimir" at bounding box center [523, 53] width 41 height 19
click at [497, 96] on button "IMPRESSORA" at bounding box center [499, 94] width 82 height 18
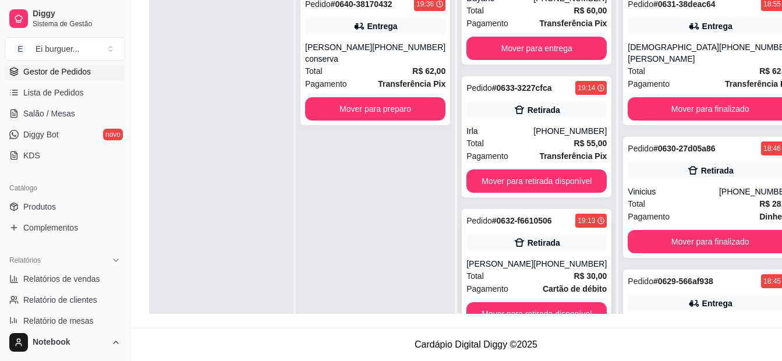
scroll to position [33, 0]
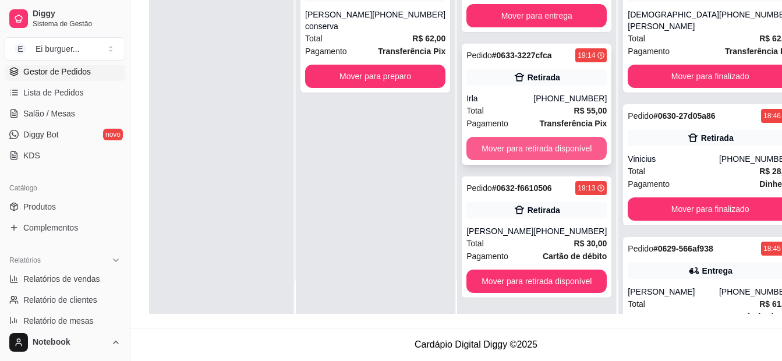
click at [531, 151] on button "Mover para retirada disponível" at bounding box center [536, 148] width 140 height 23
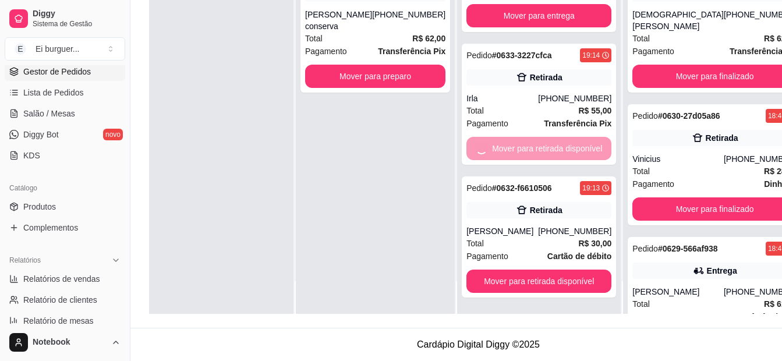
scroll to position [580, 0]
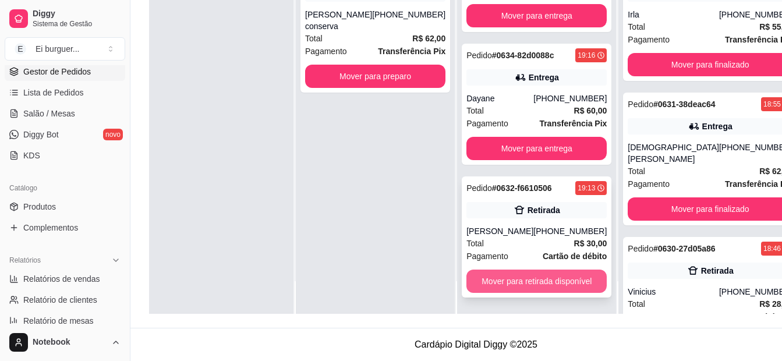
click at [470, 284] on button "Mover para retirada disponível" at bounding box center [536, 281] width 140 height 23
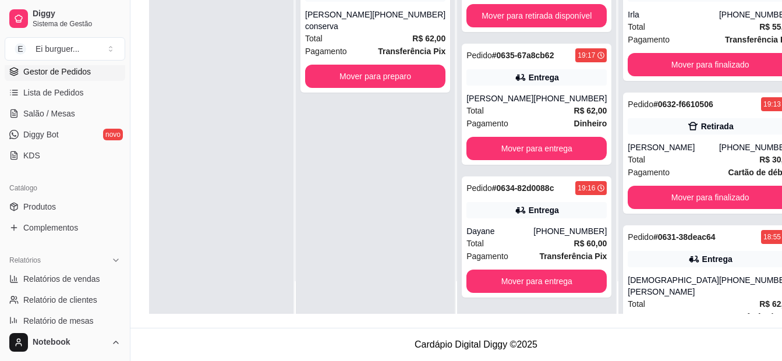
scroll to position [447, 0]
click at [370, 155] on div "Pedido # 0640-38170432 19:36 Entrega [PERSON_NAME] conserva [PHONE_NUMBER] Tota…" at bounding box center [375, 133] width 159 height 361
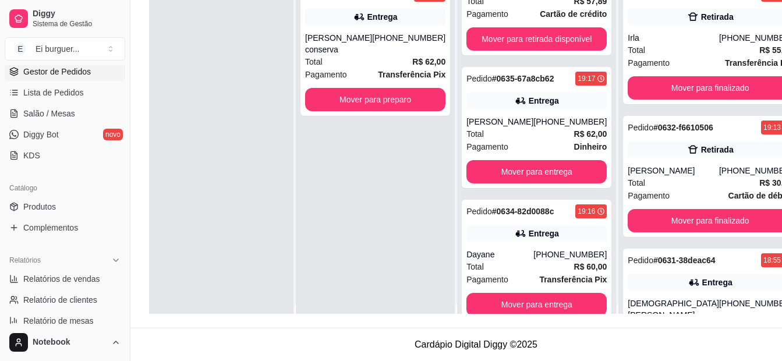
scroll to position [0, 0]
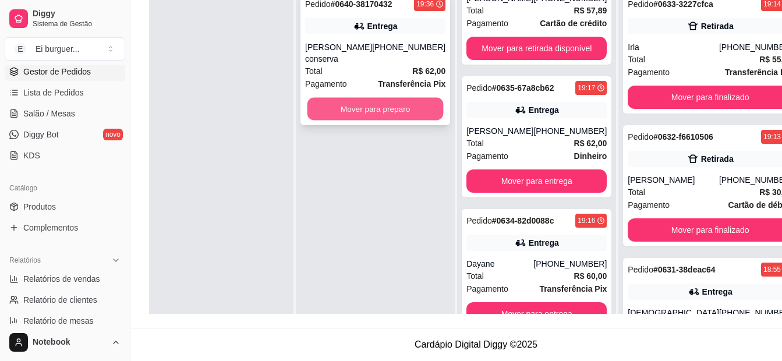
click at [378, 106] on button "Mover para preparo" at bounding box center [376, 109] width 136 height 23
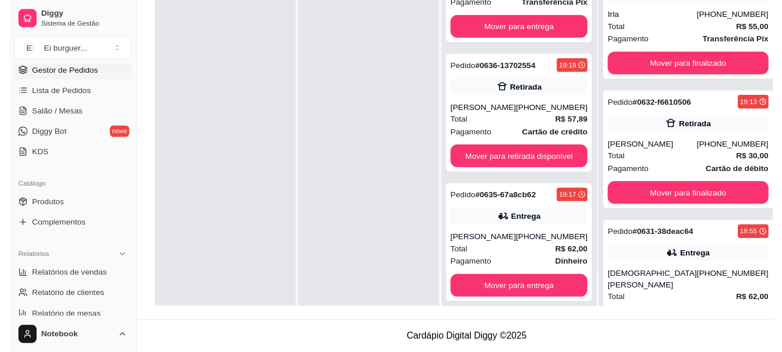
scroll to position [580, 0]
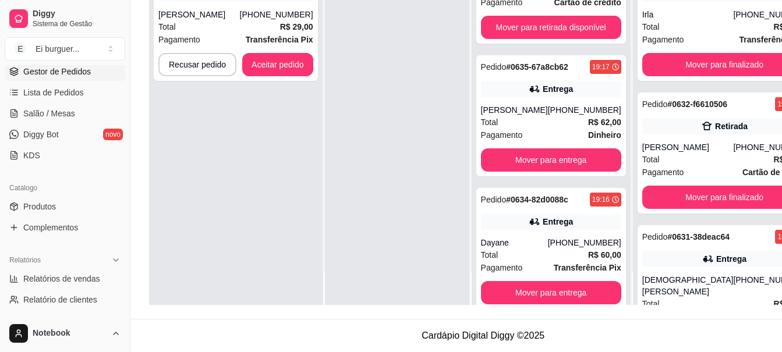
click at [380, 64] on div at bounding box center [397, 129] width 144 height 352
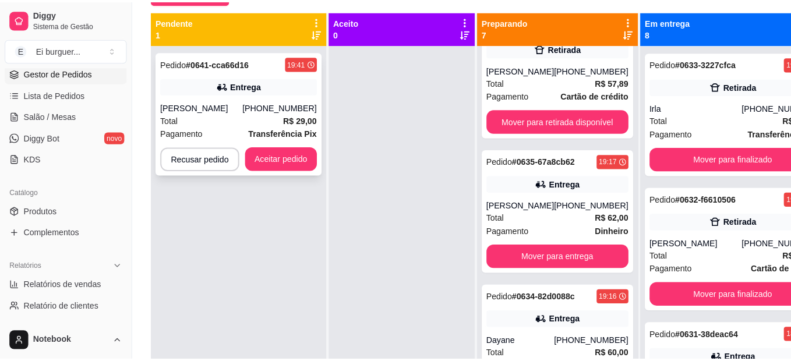
scroll to position [119, 0]
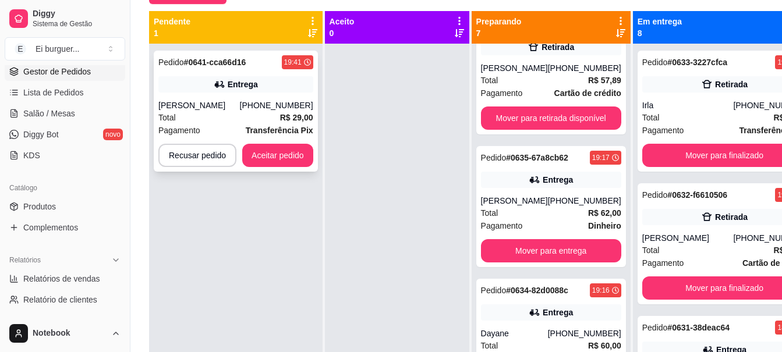
click at [220, 100] on div "[PERSON_NAME]" at bounding box center [199, 106] width 82 height 12
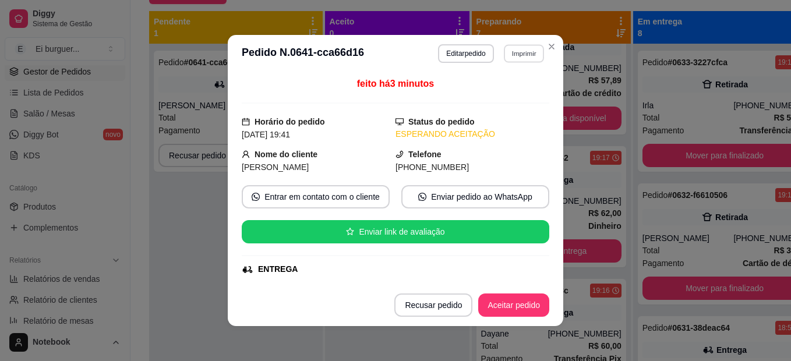
click at [504, 53] on button "Imprimir" at bounding box center [524, 53] width 40 height 18
click at [507, 94] on button "IMPRESSORA" at bounding box center [499, 94] width 82 height 18
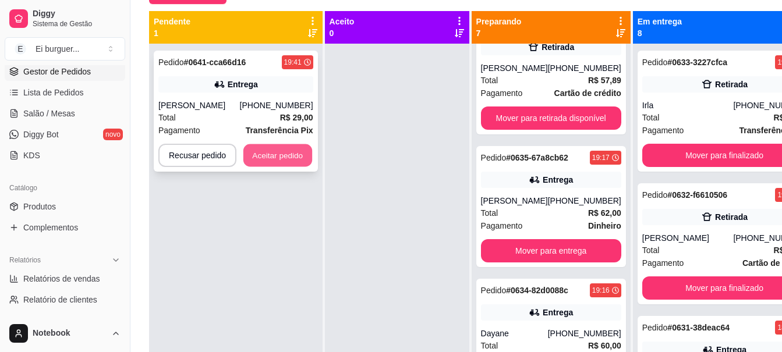
click at [275, 162] on button "Aceitar pedido" at bounding box center [277, 155] width 69 height 23
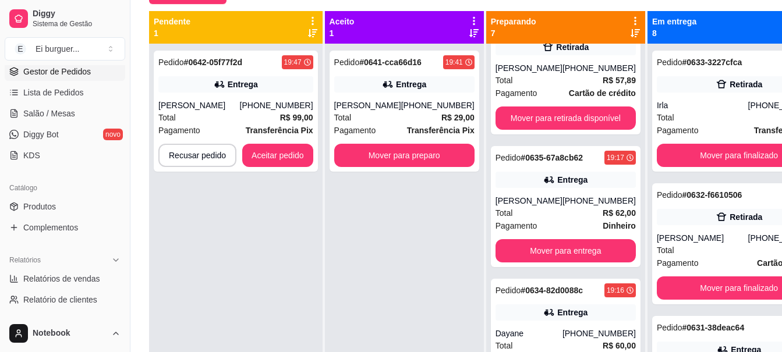
click at [423, 299] on div "Pedido # 0641-cca66d16 19:41 Entrega [PERSON_NAME] [PHONE_NUMBER] Total R$ 29,0…" at bounding box center [404, 220] width 159 height 352
click at [263, 112] on div "Total R$ 99,00" at bounding box center [235, 117] width 155 height 13
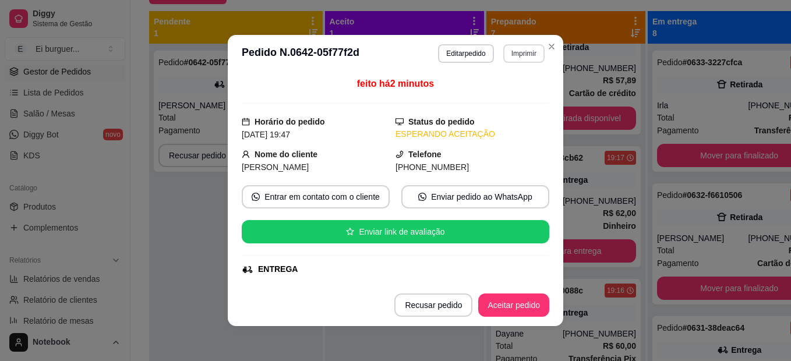
click at [520, 54] on button "Imprimir" at bounding box center [523, 53] width 41 height 19
click at [507, 97] on button "IMPRESSORA" at bounding box center [499, 94] width 84 height 19
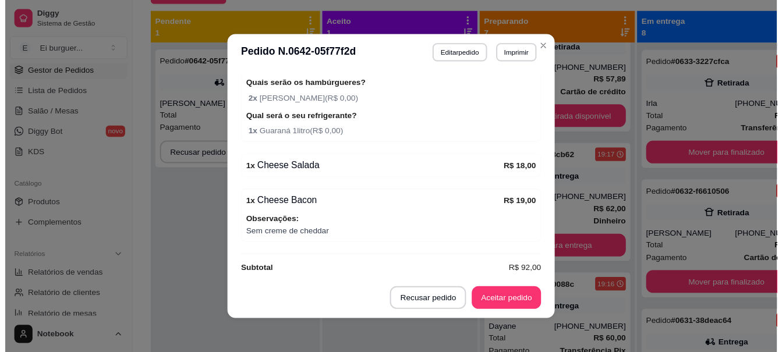
scroll to position [303, 0]
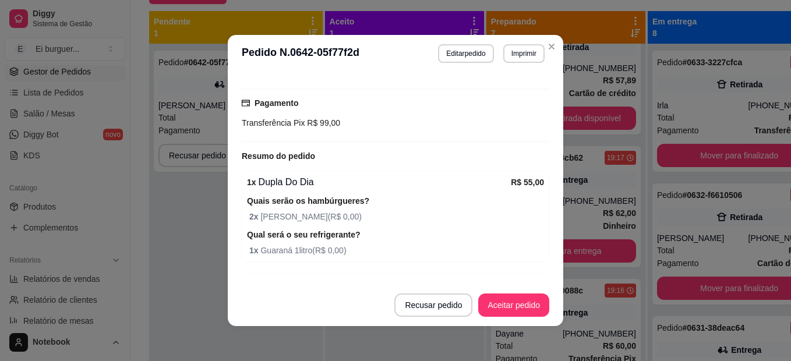
click at [231, 209] on div "feito há 2 minutos Horário do pedido [DATE] 19:47 Status do pedido ESPERANDO AC…" at bounding box center [395, 178] width 335 height 212
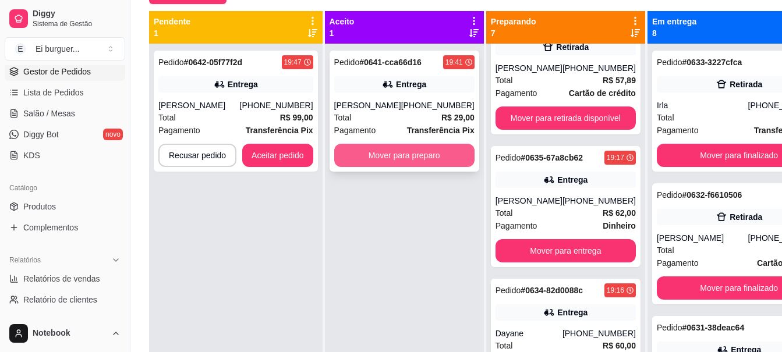
click at [390, 165] on button "Mover para preparo" at bounding box center [404, 155] width 140 height 23
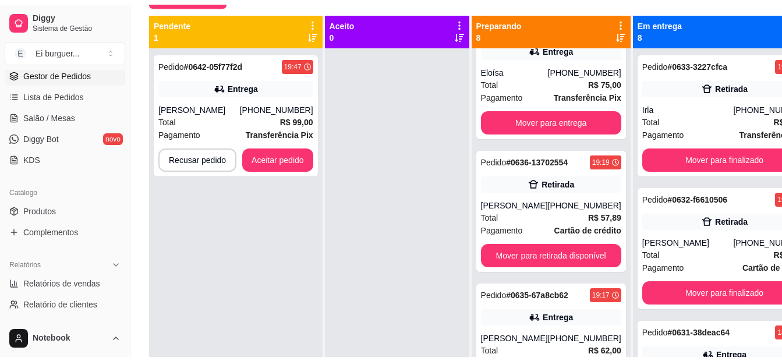
scroll to position [713, 0]
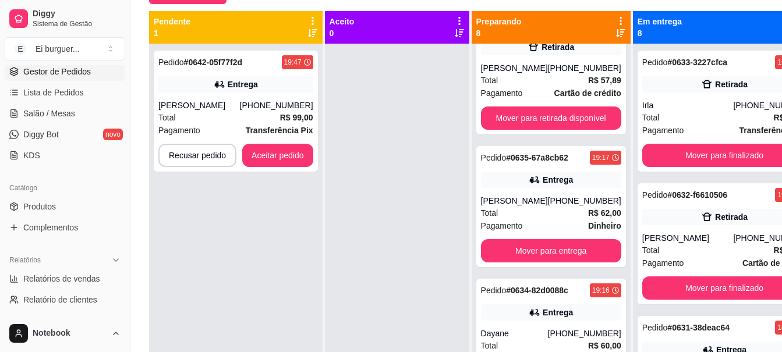
drag, startPoint x: 360, startPoint y: 139, endPoint x: 330, endPoint y: 153, distance: 34.1
click at [360, 139] on div at bounding box center [397, 220] width 144 height 352
click at [288, 164] on button "Aceitar pedido" at bounding box center [277, 155] width 69 height 23
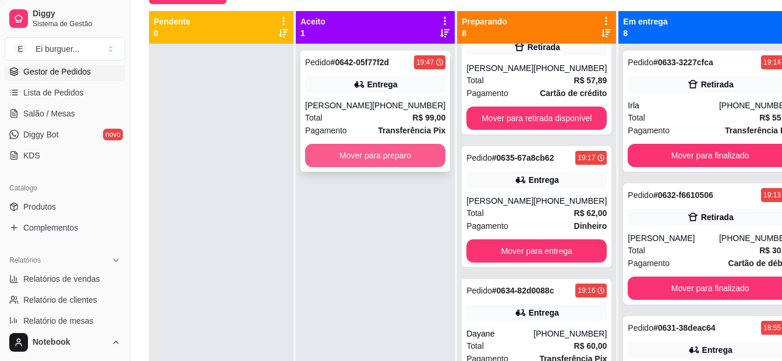
click at [394, 160] on button "Mover para preparo" at bounding box center [375, 155] width 140 height 23
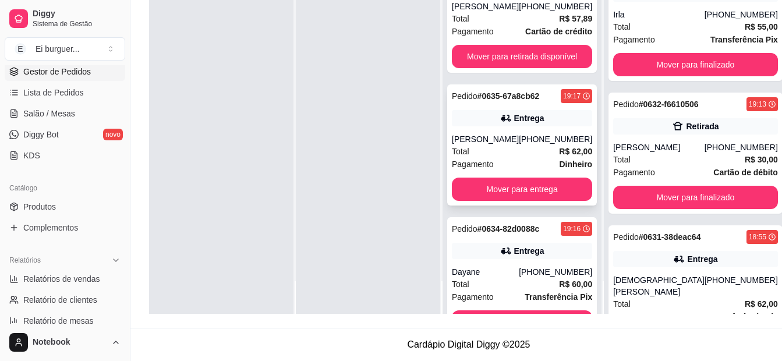
scroll to position [787, 0]
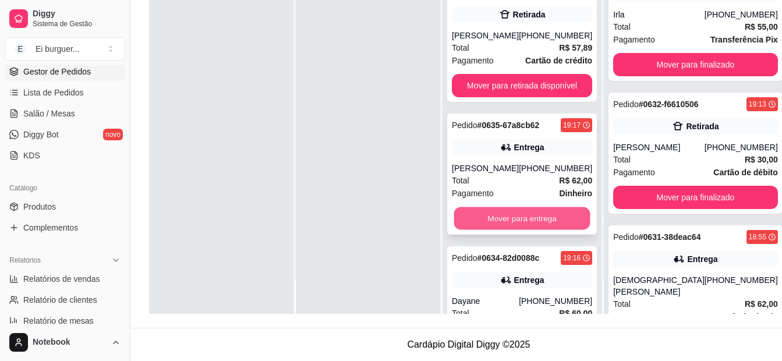
click at [520, 207] on button "Mover para entrega" at bounding box center [522, 218] width 136 height 23
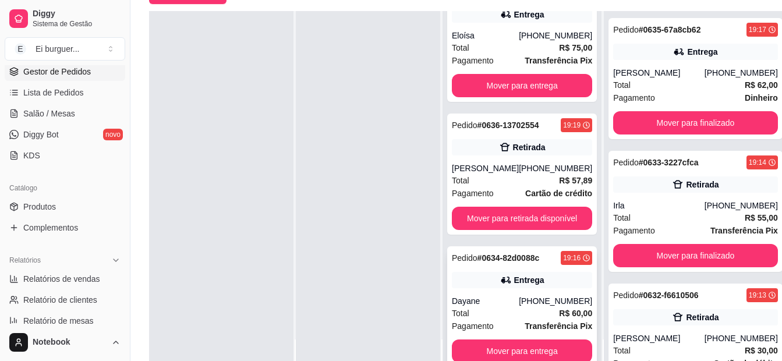
scroll to position [178, 0]
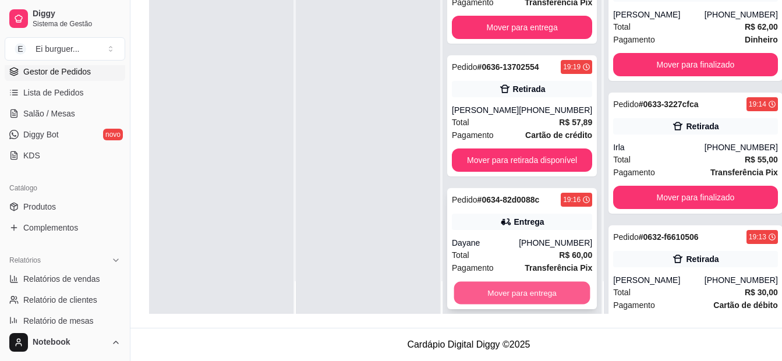
click at [544, 282] on button "Mover para entrega" at bounding box center [522, 293] width 136 height 23
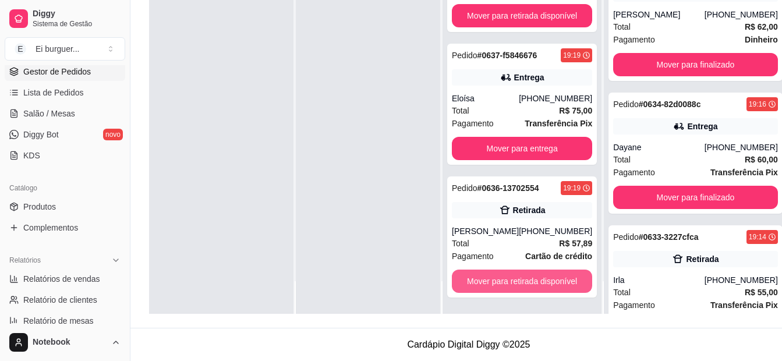
scroll to position [580, 0]
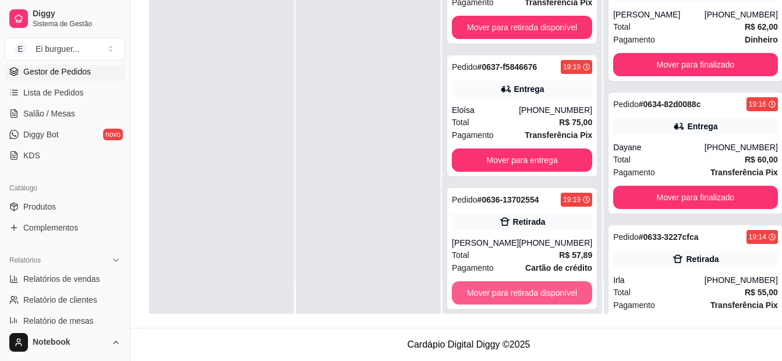
click at [544, 281] on button "Mover para retirada disponível" at bounding box center [522, 292] width 140 height 23
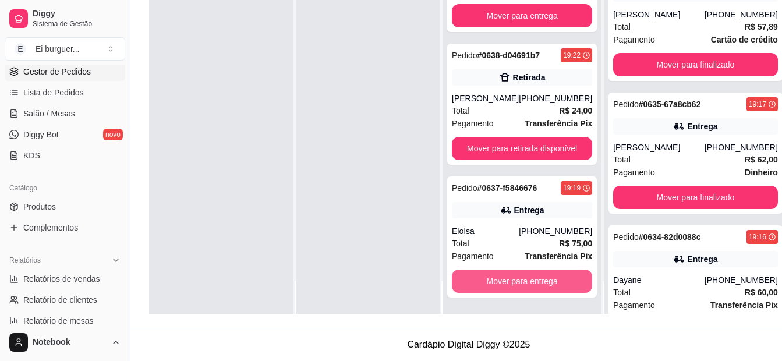
scroll to position [447, 0]
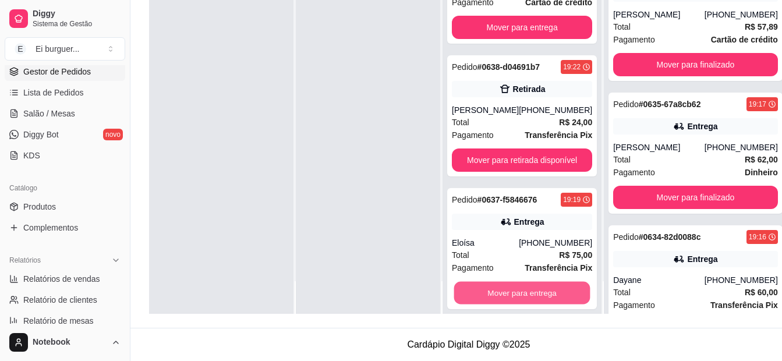
click at [544, 282] on button "Mover para entrega" at bounding box center [522, 293] width 136 height 23
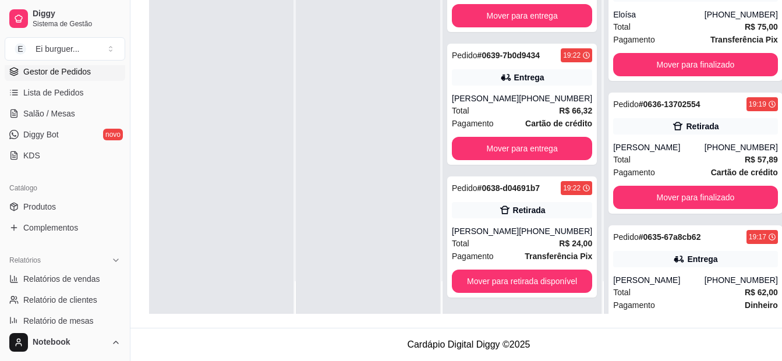
scroll to position [314, 0]
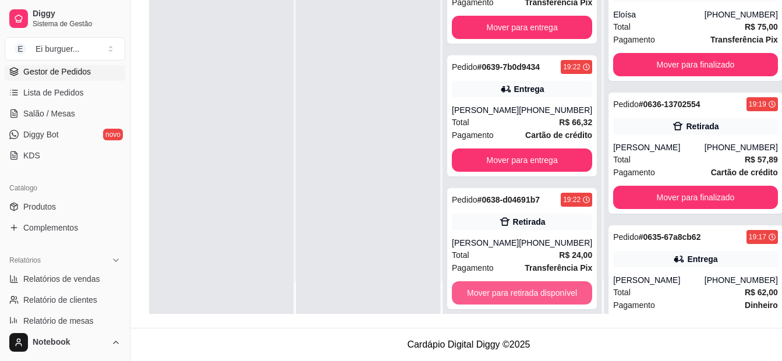
click at [544, 281] on button "Mover para retirada disponível" at bounding box center [522, 292] width 140 height 23
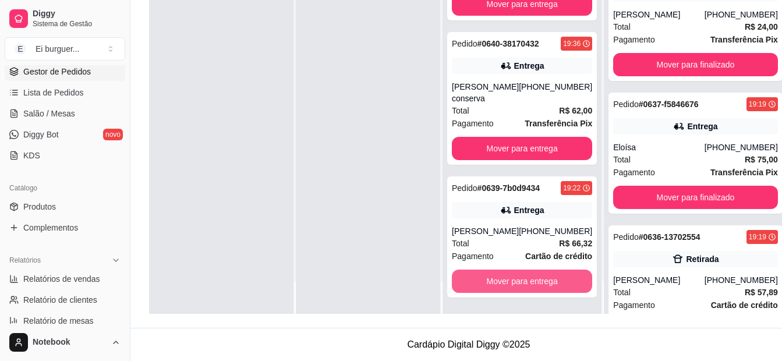
scroll to position [193, 0]
click at [544, 279] on button "Mover para entrega" at bounding box center [522, 281] width 140 height 23
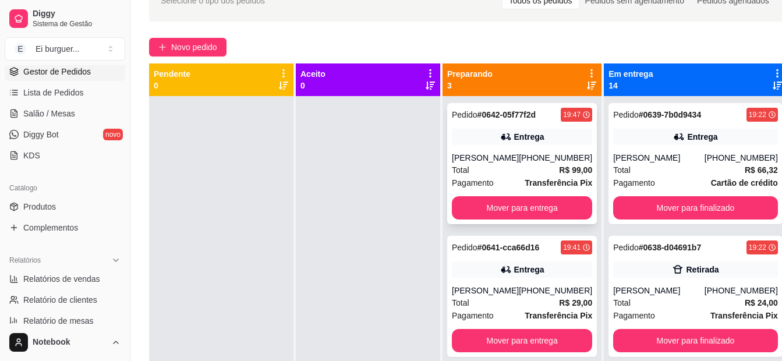
scroll to position [3, 0]
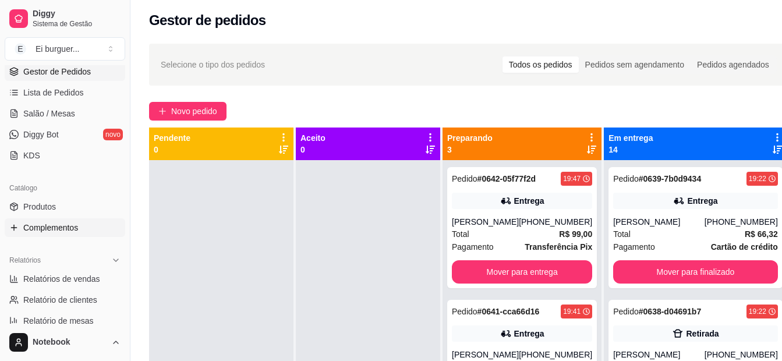
click at [71, 228] on span "Complementos" at bounding box center [50, 228] width 55 height 12
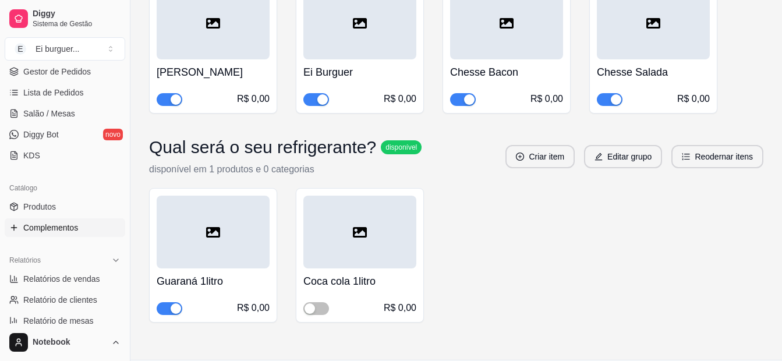
scroll to position [1245, 0]
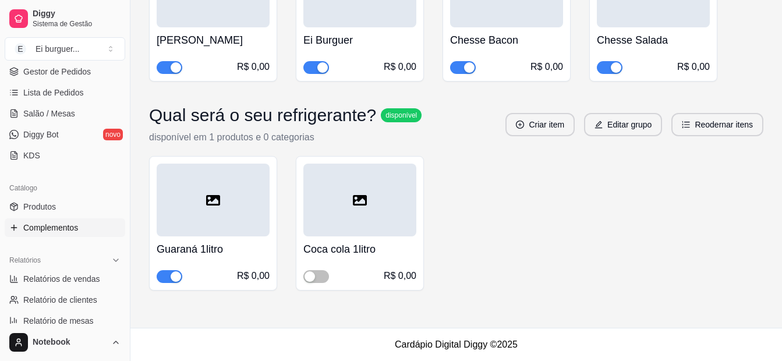
click at [167, 275] on span "button" at bounding box center [170, 276] width 26 height 13
click at [316, 276] on button "button" at bounding box center [316, 276] width 26 height 13
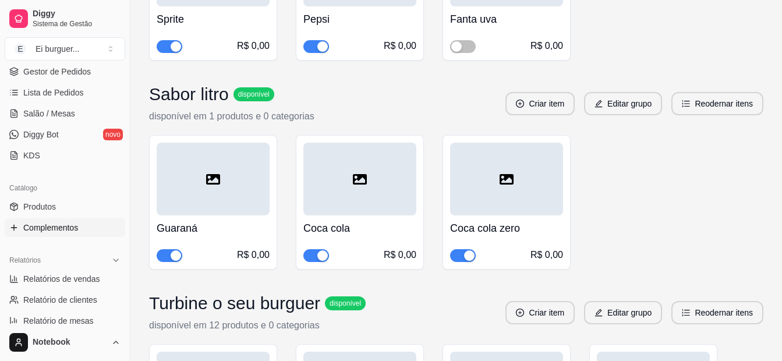
scroll to position [488, 0]
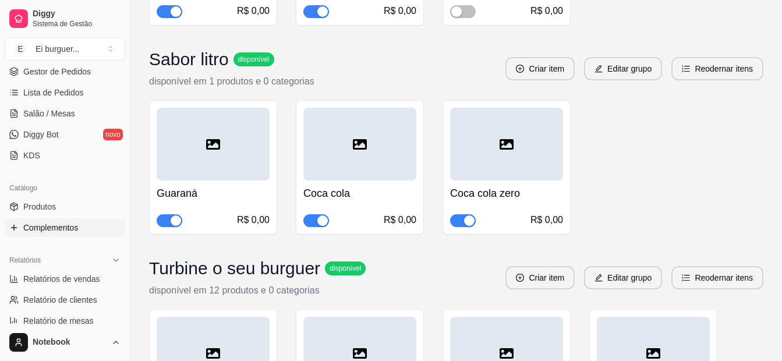
click at [177, 220] on div "button" at bounding box center [176, 220] width 10 height 10
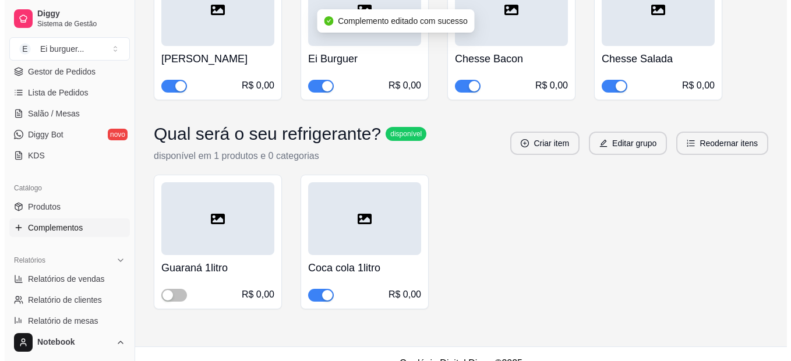
scroll to position [1245, 0]
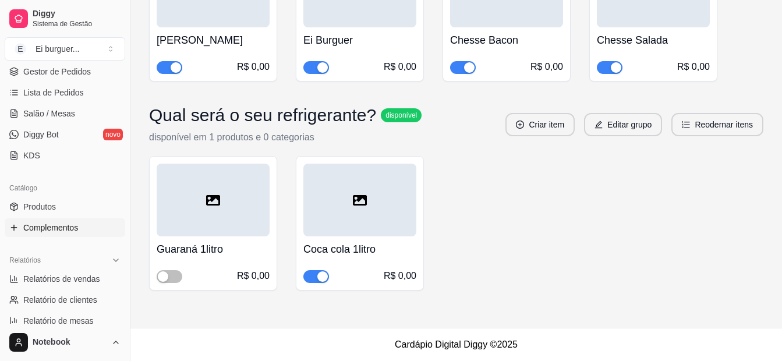
click at [214, 257] on div "Guaraná 1litro R$ 0,00" at bounding box center [213, 259] width 113 height 47
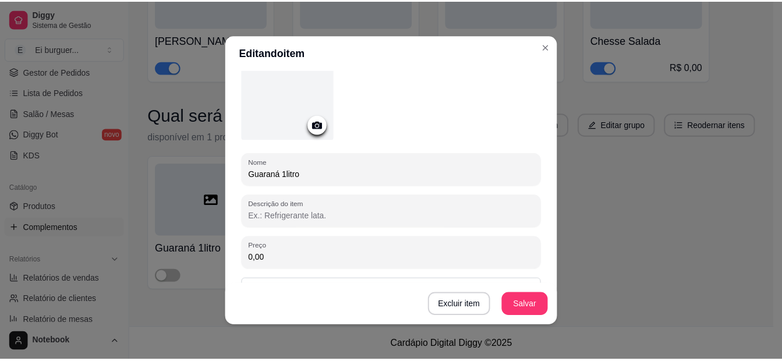
scroll to position [116, 0]
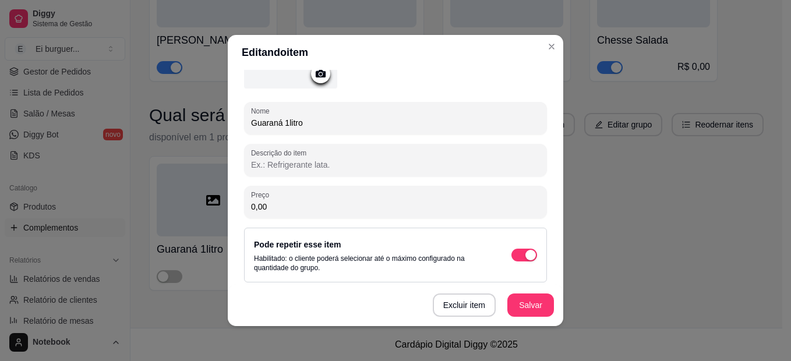
click at [279, 121] on input "Guaraná 1litro" at bounding box center [395, 123] width 289 height 12
click at [277, 122] on input "Guaraná 1litro" at bounding box center [395, 123] width 289 height 12
type input "Coca cola zero 1litro"
click at [513, 309] on button "Salvar" at bounding box center [530, 305] width 47 height 23
click at [532, 303] on button "Salvar" at bounding box center [530, 305] width 47 height 23
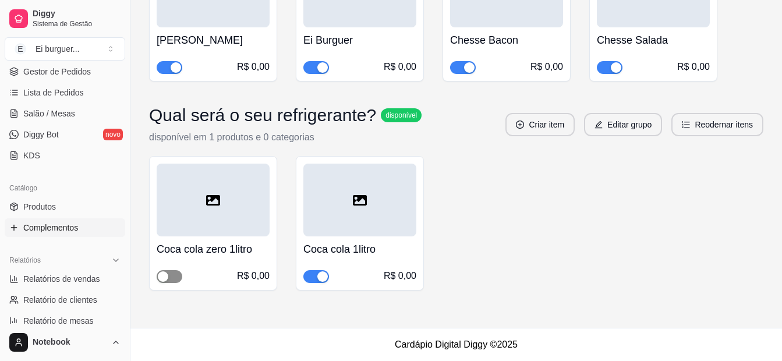
click at [165, 278] on div "button" at bounding box center [163, 276] width 10 height 10
click at [45, 72] on span "Gestor de Pedidos" at bounding box center [57, 72] width 68 height 12
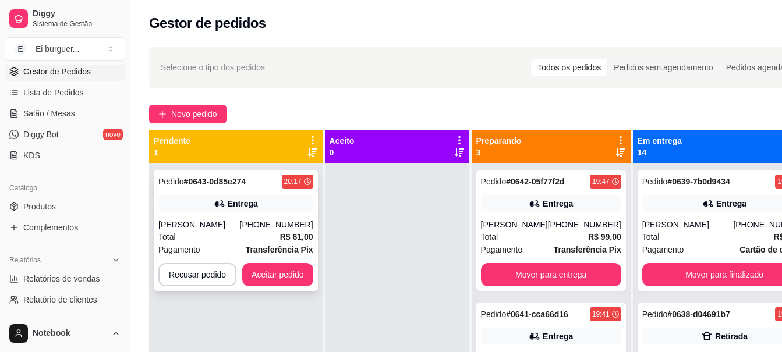
click at [193, 206] on div "Entrega" at bounding box center [235, 204] width 155 height 16
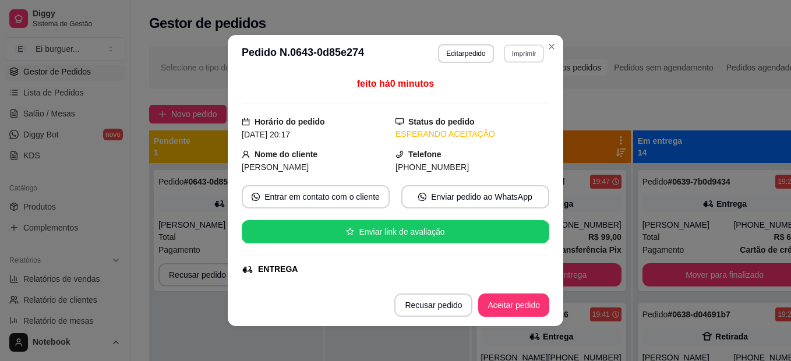
click at [517, 55] on button "Imprimir" at bounding box center [524, 53] width 40 height 18
click at [523, 89] on button "IMPRESSORA" at bounding box center [499, 94] width 84 height 19
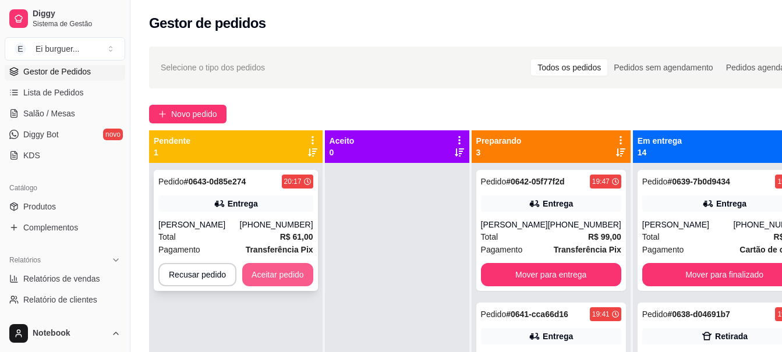
click at [265, 282] on button "Aceitar pedido" at bounding box center [277, 274] width 71 height 23
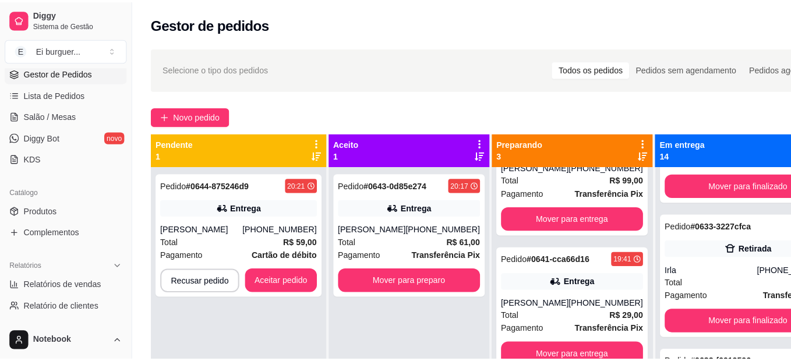
scroll to position [853, 0]
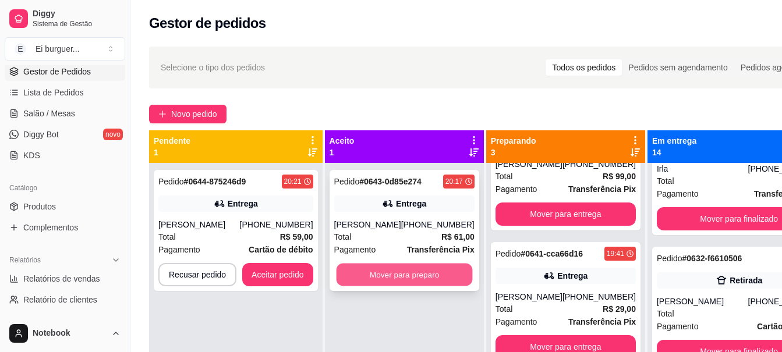
click at [404, 274] on button "Mover para preparo" at bounding box center [404, 275] width 136 height 23
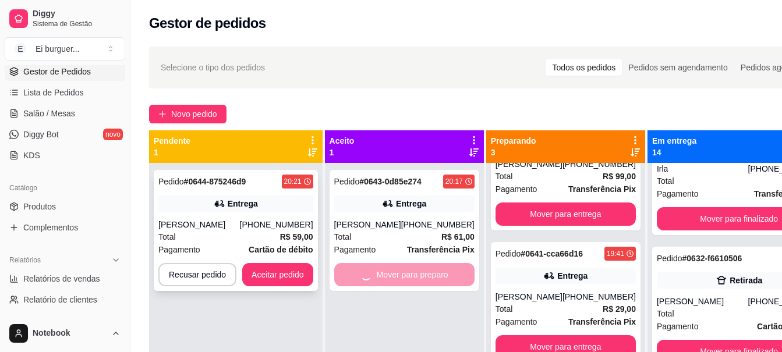
drag, startPoint x: 218, startPoint y: 221, endPoint x: 206, endPoint y: 221, distance: 12.2
click at [206, 221] on div "[PERSON_NAME]" at bounding box center [199, 225] width 82 height 12
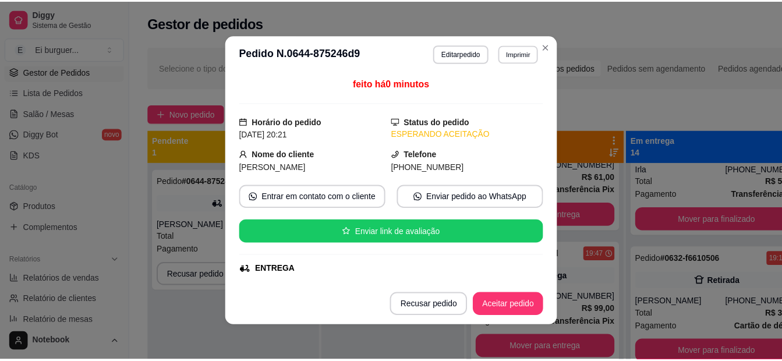
scroll to position [207, 0]
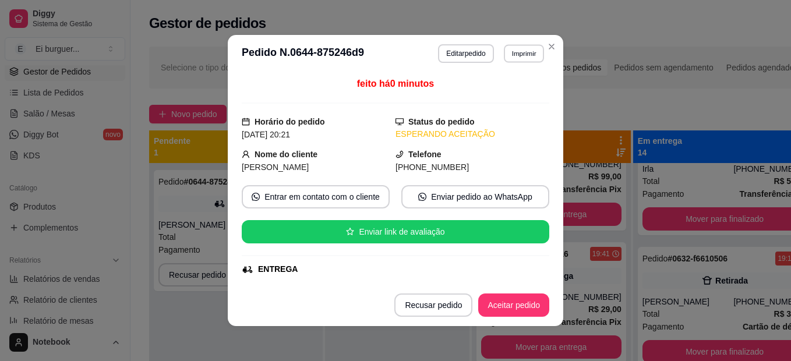
click at [515, 45] on button "Imprimir" at bounding box center [524, 53] width 40 height 18
click at [511, 102] on button "IMPRESSORA" at bounding box center [499, 94] width 84 height 19
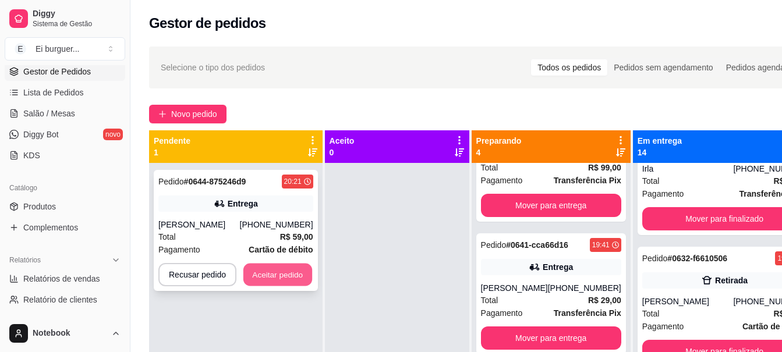
click at [288, 277] on button "Aceitar pedido" at bounding box center [277, 275] width 69 height 23
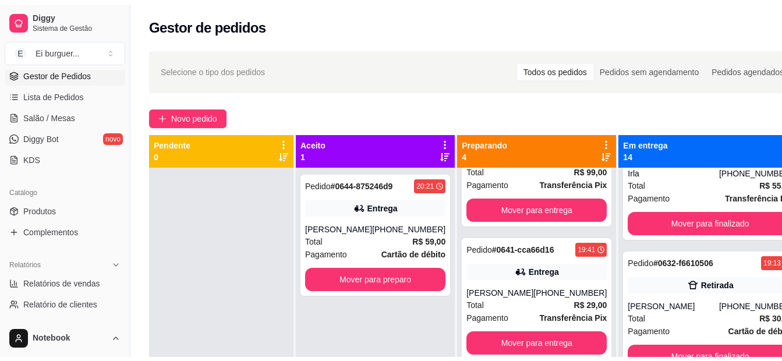
scroll to position [757, 0]
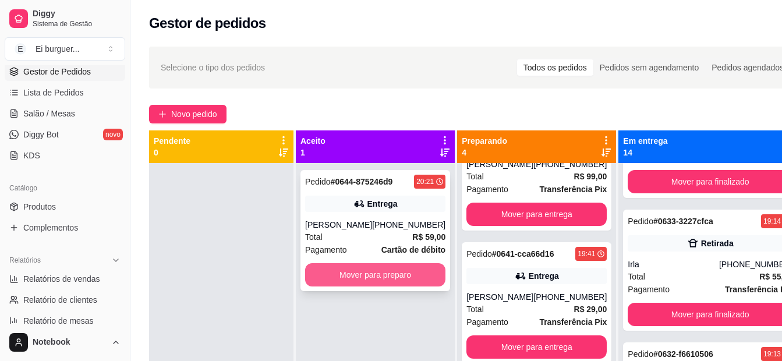
click at [356, 271] on button "Mover para preparo" at bounding box center [375, 274] width 140 height 23
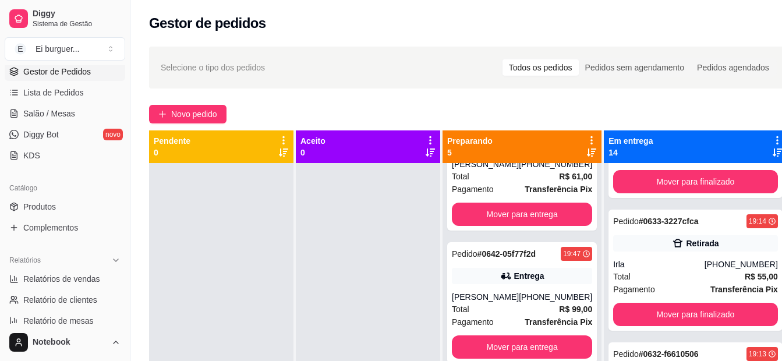
scroll to position [326, 0]
click at [350, 313] on div at bounding box center [368, 343] width 144 height 361
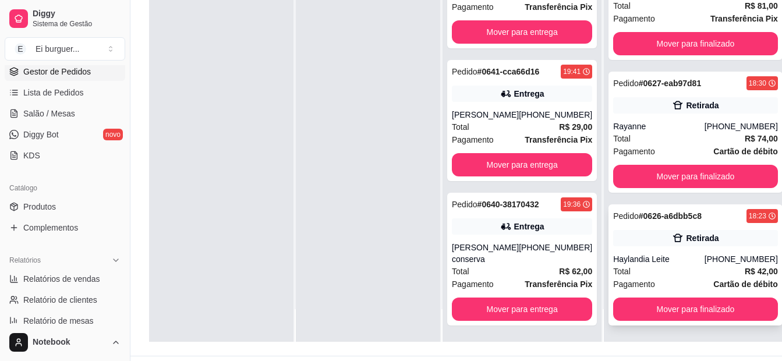
scroll to position [178, 0]
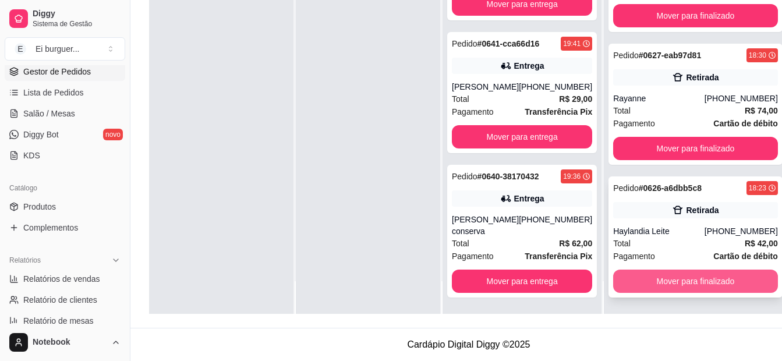
click at [684, 281] on button "Mover para finalizado" at bounding box center [695, 281] width 165 height 23
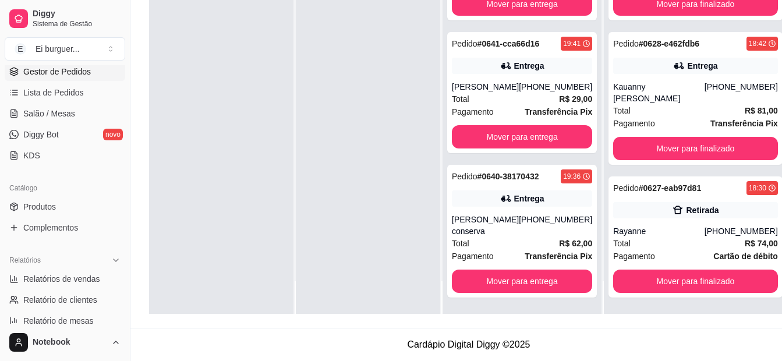
scroll to position [1400, 0]
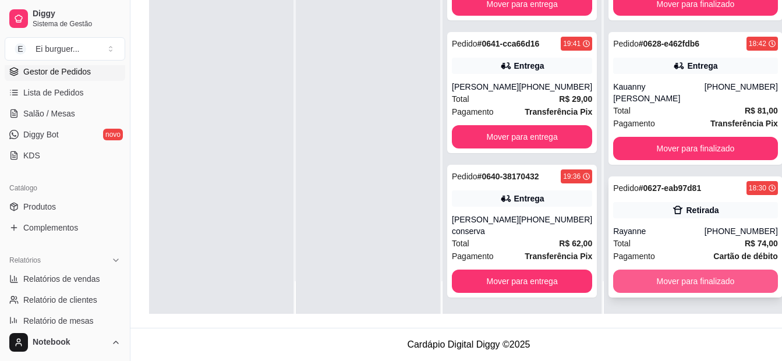
click at [659, 286] on button "Mover para finalizado" at bounding box center [695, 281] width 165 height 23
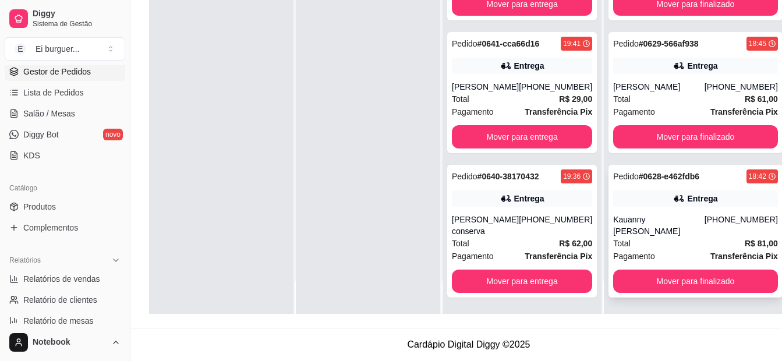
scroll to position [1267, 0]
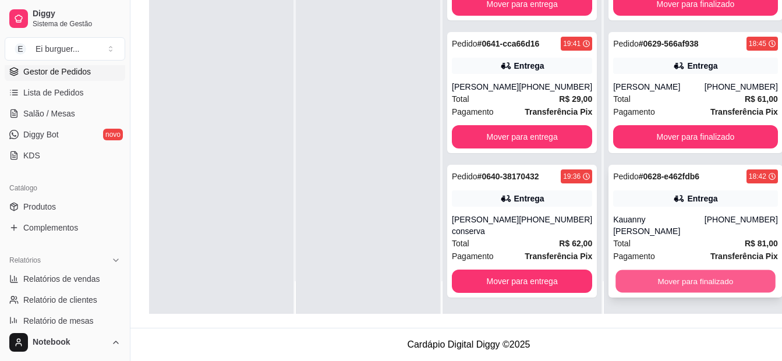
click at [653, 292] on button "Mover para finalizado" at bounding box center [696, 281] width 160 height 23
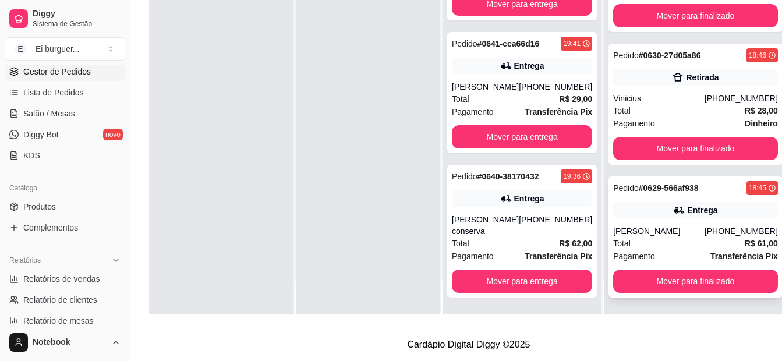
scroll to position [1111, 0]
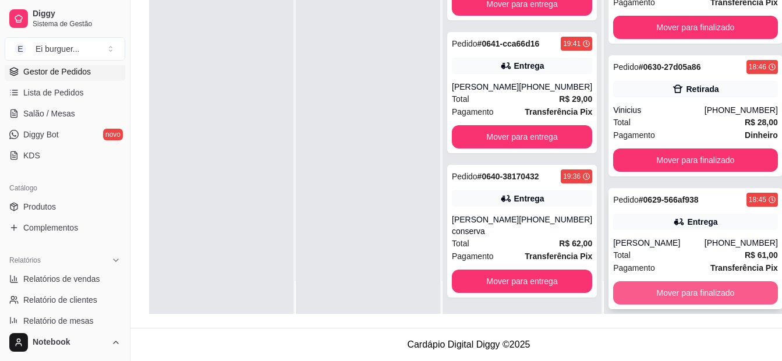
click at [662, 287] on button "Mover para finalizado" at bounding box center [695, 292] width 165 height 23
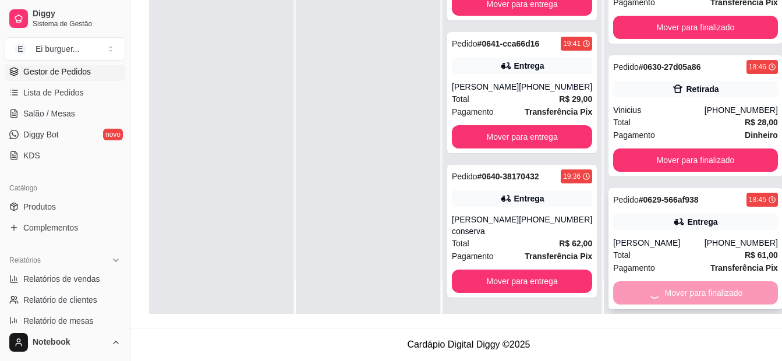
scroll to position [978, 0]
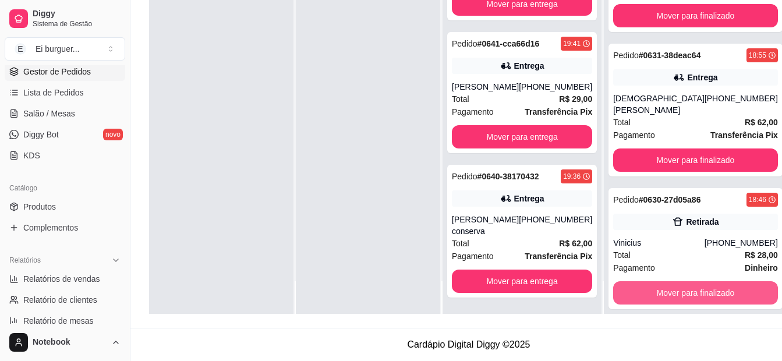
click at [662, 287] on button "Mover para finalizado" at bounding box center [695, 292] width 165 height 23
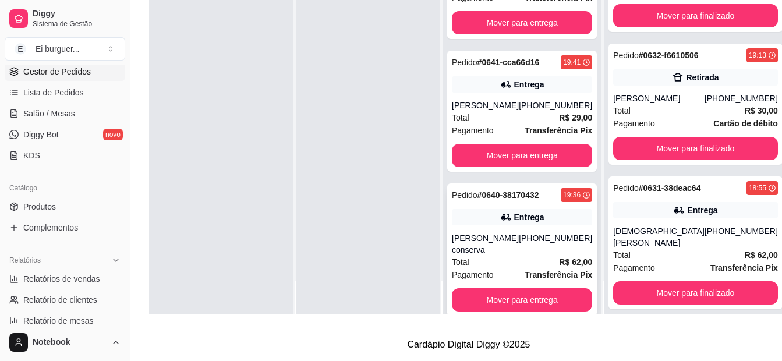
scroll to position [326, 0]
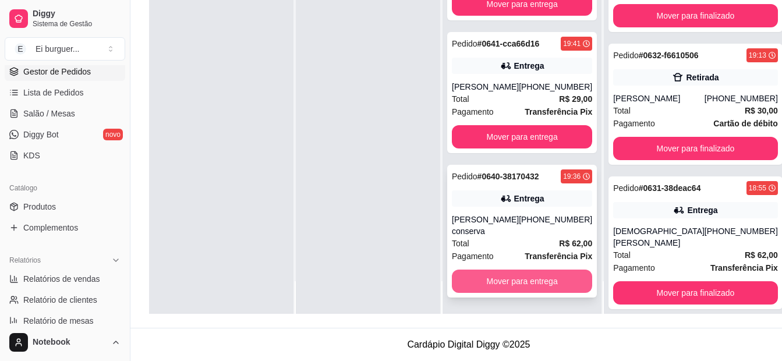
click at [529, 283] on button "Mover para entrega" at bounding box center [522, 281] width 140 height 23
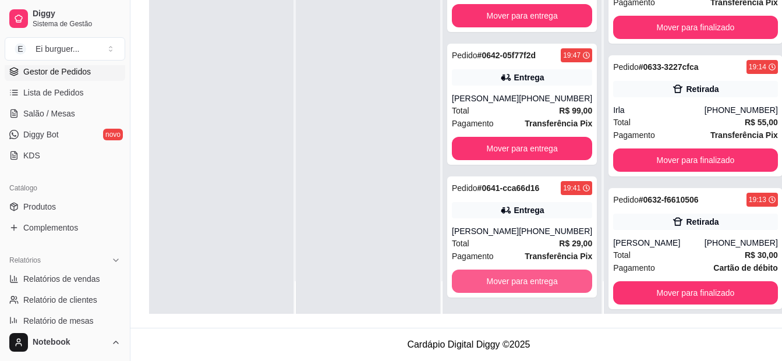
scroll to position [978, 0]
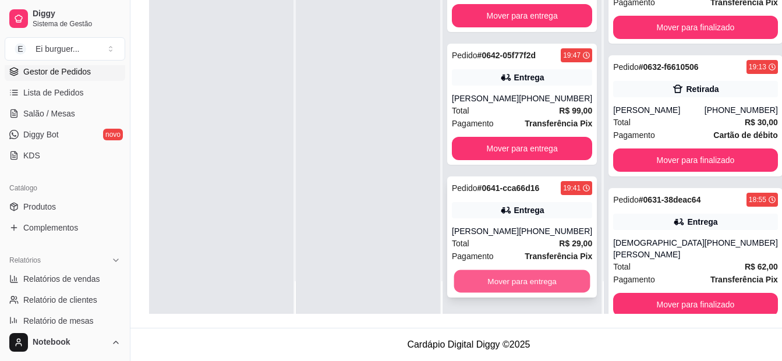
click at [531, 282] on button "Mover para entrega" at bounding box center [522, 281] width 136 height 23
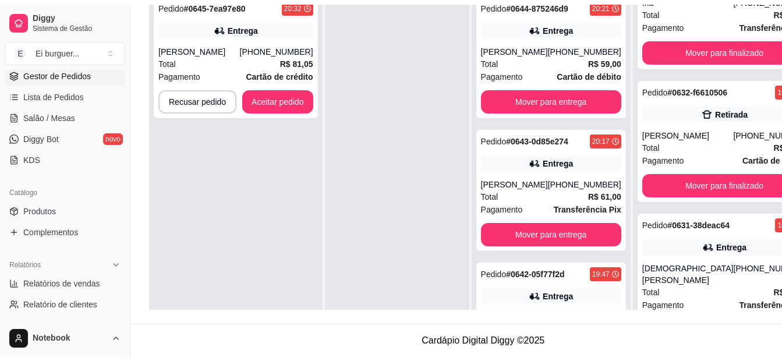
scroll to position [1260, 0]
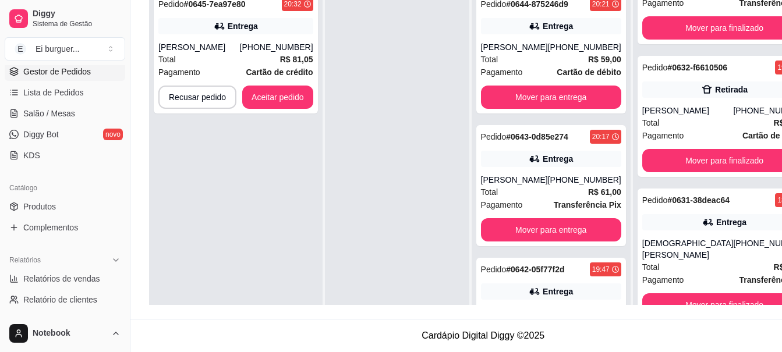
click at [210, 157] on div "Pedido # 0645-7ea97e80 20:32 Entrega [PERSON_NAME] [PHONE_NUMBER] Total R$ 81,0…" at bounding box center [236, 161] width 174 height 352
click at [260, 30] on div "Entrega" at bounding box center [235, 26] width 155 height 16
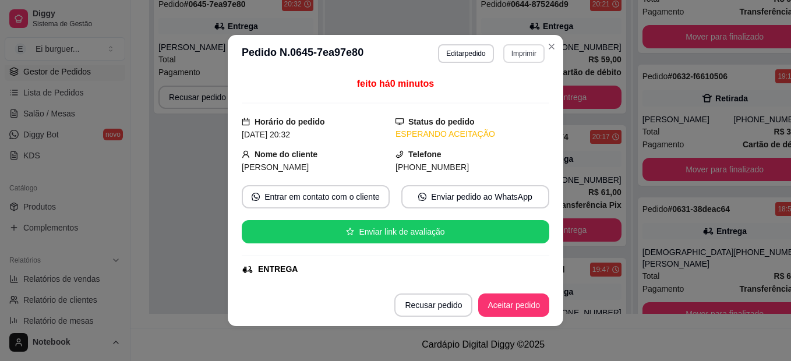
click at [525, 54] on button "Imprimir" at bounding box center [523, 53] width 41 height 19
click at [506, 95] on button "IMPRESSORA" at bounding box center [499, 94] width 82 height 18
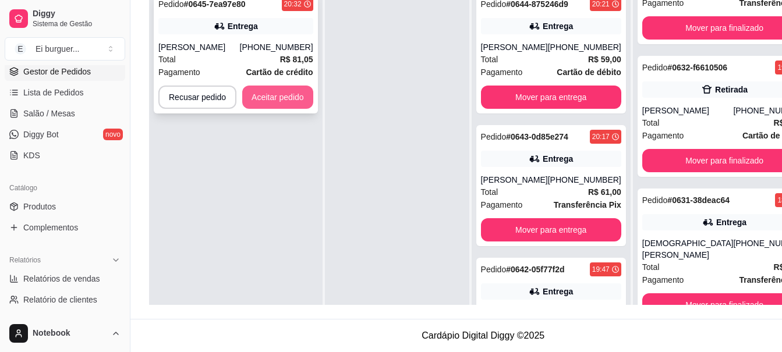
click at [287, 91] on button "Aceitar pedido" at bounding box center [277, 97] width 71 height 23
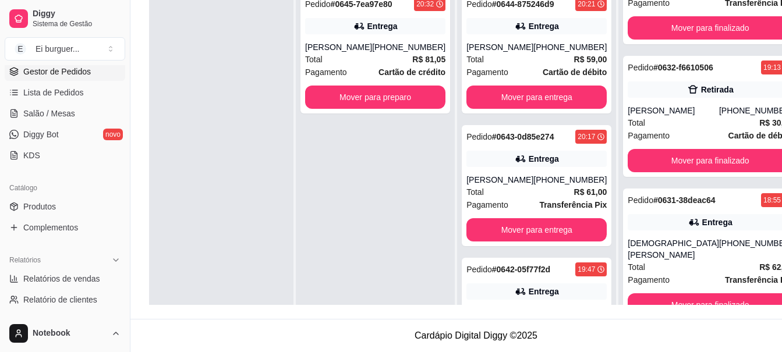
scroll to position [1123, 0]
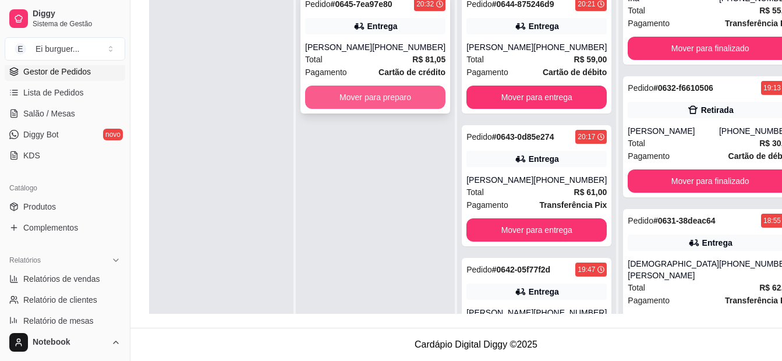
click at [379, 97] on button "Mover para preparo" at bounding box center [375, 97] width 140 height 23
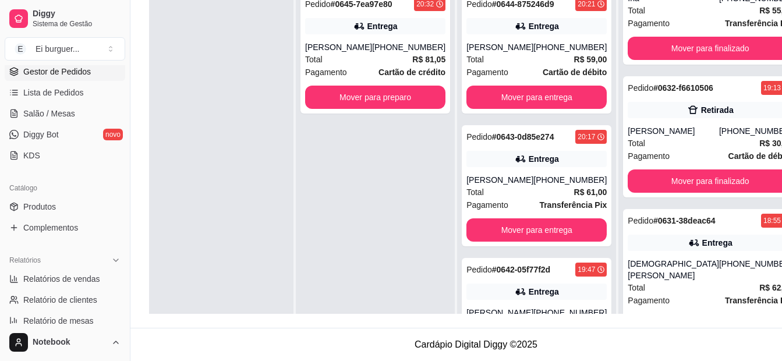
drag, startPoint x: 416, startPoint y: 322, endPoint x: 443, endPoint y: 341, distance: 33.1
click at [414, 315] on div "Selecione o tipo dos pedidos Todos os pedidos Pedidos sem agendamento Pedidos a…" at bounding box center [475, 95] width 691 height 466
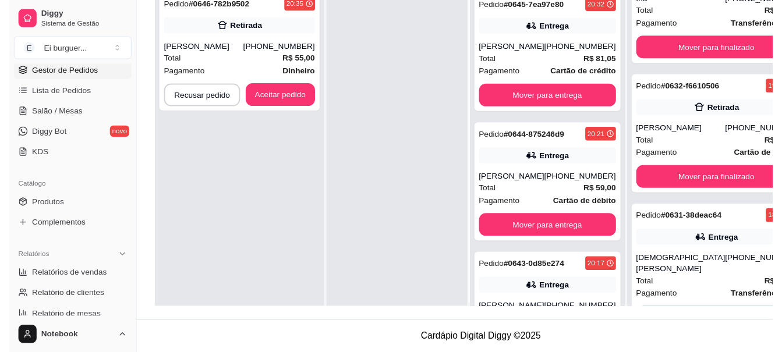
scroll to position [1260, 0]
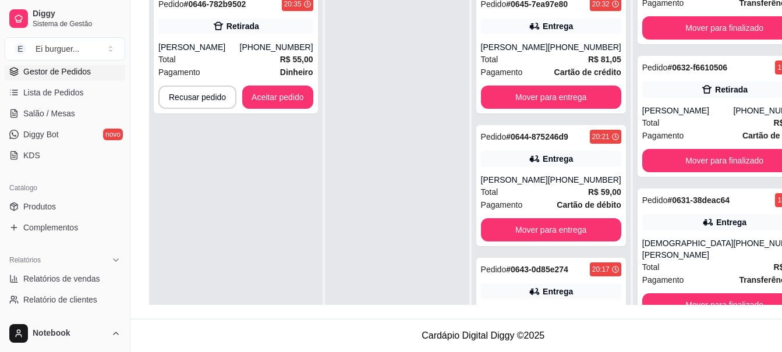
click at [431, 149] on div at bounding box center [397, 161] width 144 height 352
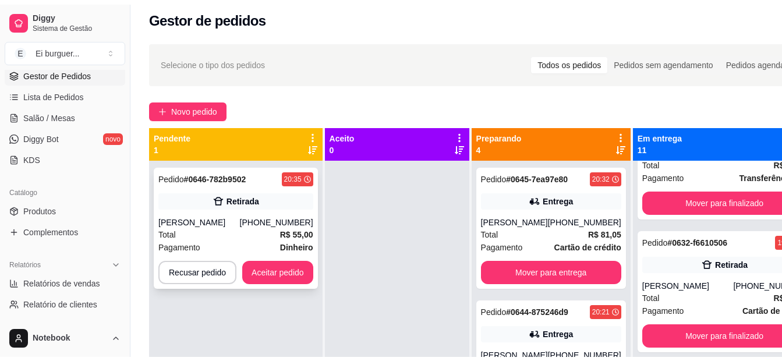
scroll to position [0, 0]
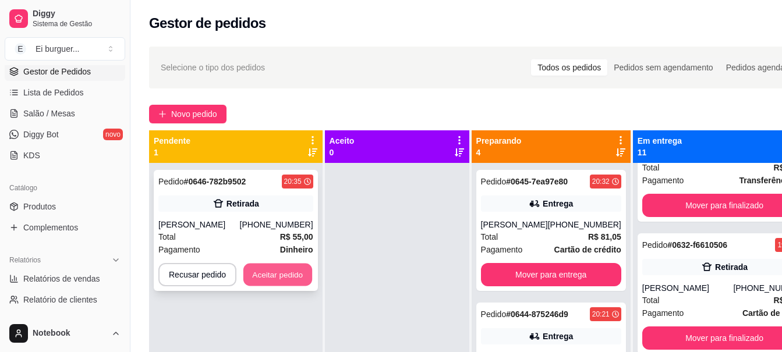
click at [279, 275] on button "Aceitar pedido" at bounding box center [277, 275] width 69 height 23
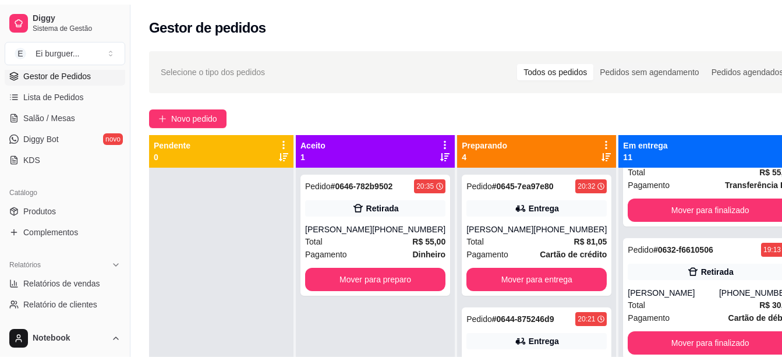
scroll to position [1123, 0]
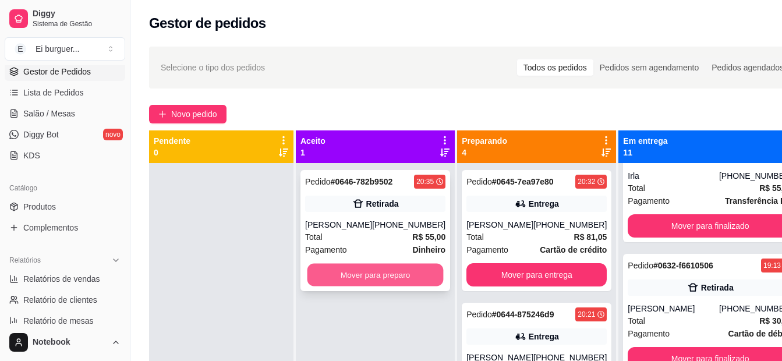
click at [400, 276] on button "Mover para preparo" at bounding box center [376, 275] width 136 height 23
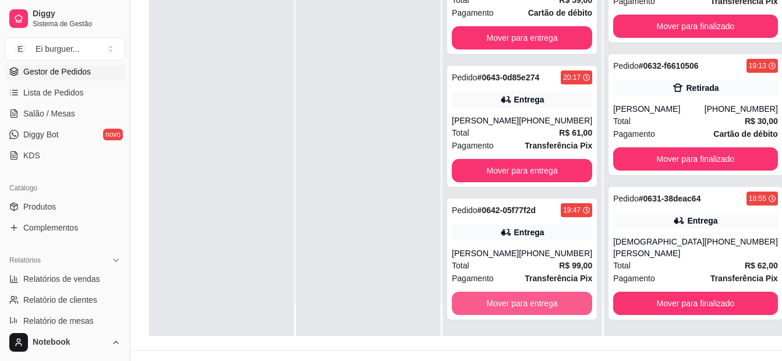
scroll to position [175, 0]
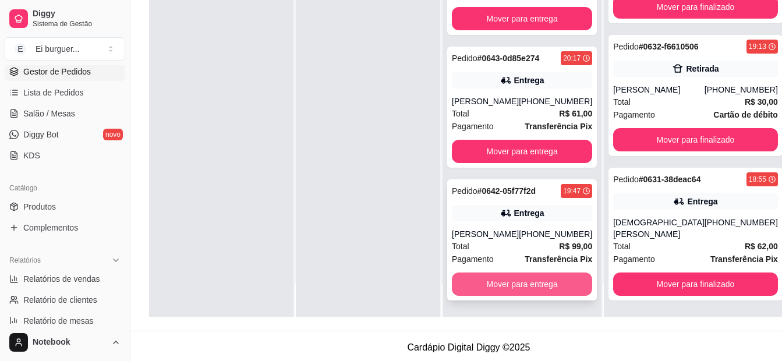
click at [511, 287] on button "Mover para entrega" at bounding box center [522, 284] width 140 height 23
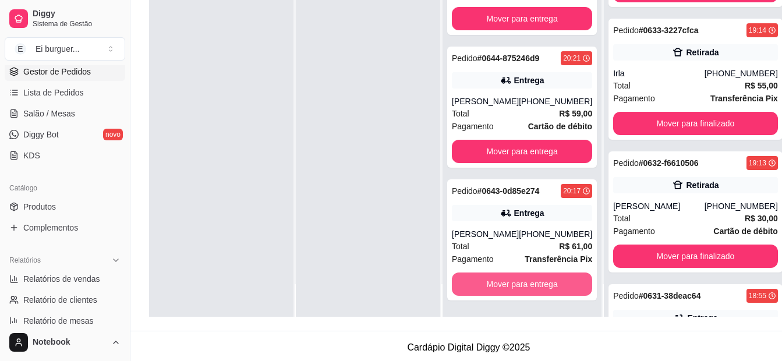
scroll to position [1284, 0]
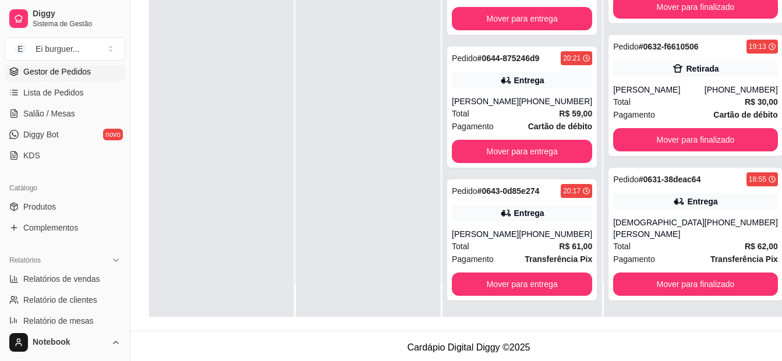
drag, startPoint x: 398, startPoint y: 305, endPoint x: 384, endPoint y: 288, distance: 21.1
click at [395, 296] on div at bounding box center [368, 136] width 144 height 361
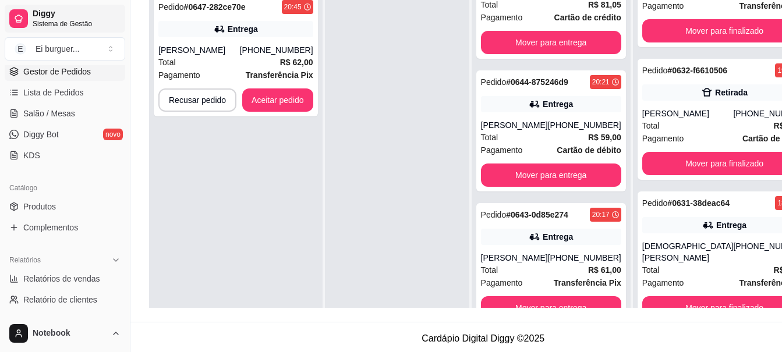
scroll to position [1393, 0]
drag, startPoint x: 352, startPoint y: 293, endPoint x: 340, endPoint y: 266, distance: 30.0
click at [351, 290] on div at bounding box center [397, 164] width 144 height 352
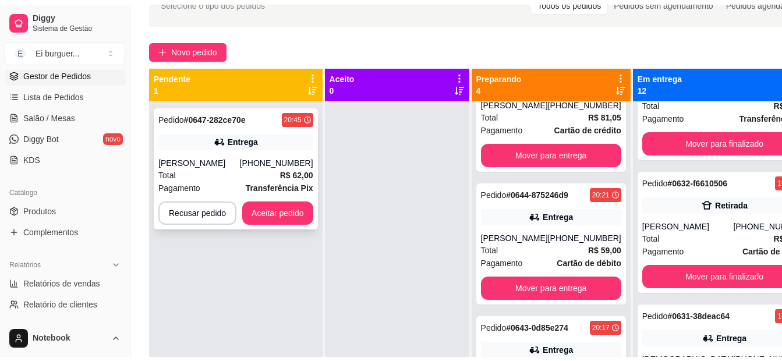
scroll to position [58, 0]
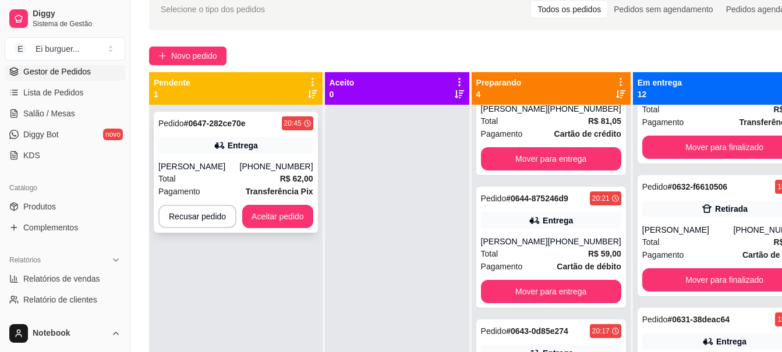
click at [259, 155] on div "Pedido # 0647-282ce70e 20:45 Entrega [PERSON_NAME] [PHONE_NUMBER] Total R$ 62,0…" at bounding box center [236, 172] width 164 height 121
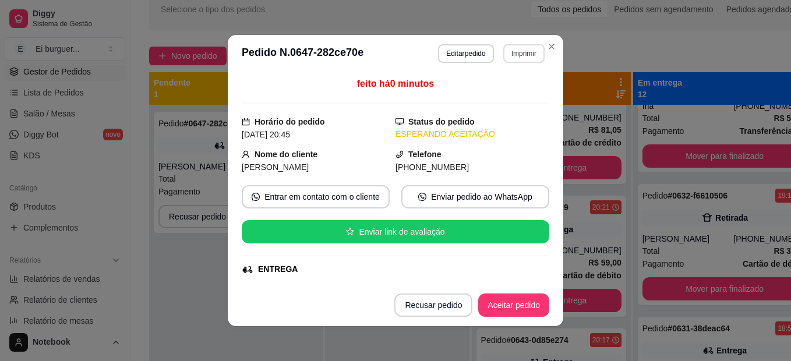
click at [524, 48] on button "Imprimir" at bounding box center [523, 53] width 41 height 19
click at [517, 90] on button "IMPRESSORA" at bounding box center [499, 94] width 84 height 19
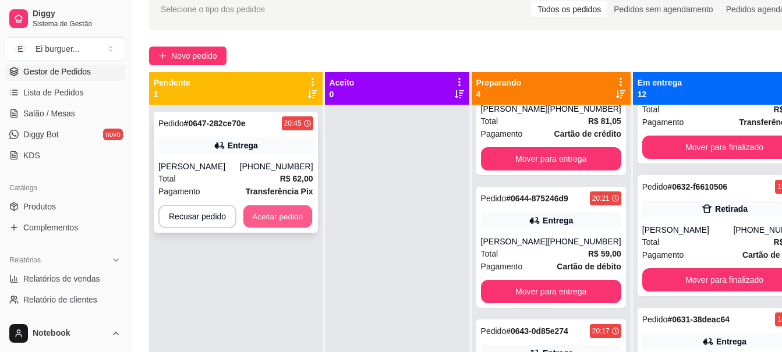
click at [284, 218] on button "Aceitar pedido" at bounding box center [277, 217] width 69 height 23
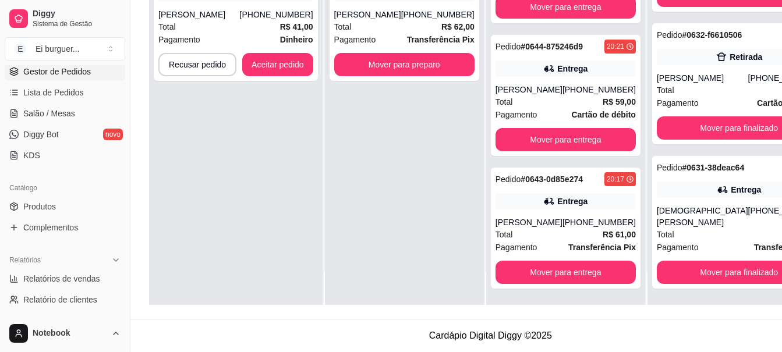
scroll to position [1393, 0]
click at [197, 172] on div "Pedido # 0648-4a61e0f0 20:48 Retirada [PERSON_NAME] [PHONE_NUMBER] Total R$ 41,…" at bounding box center [236, 129] width 174 height 352
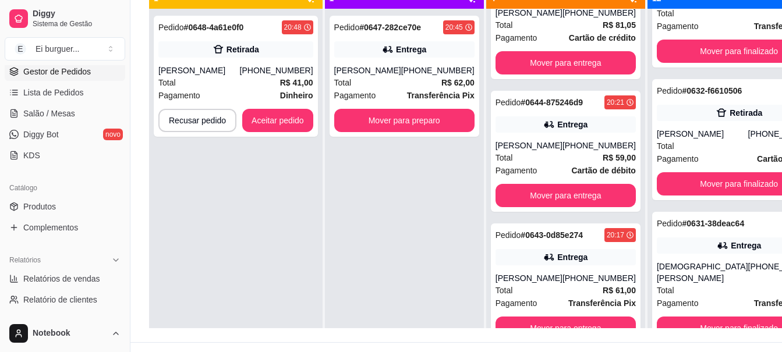
scroll to position [119, 0]
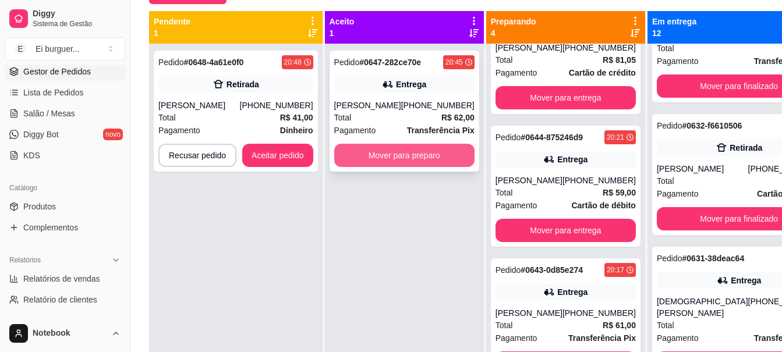
click at [402, 154] on button "Mover para preparo" at bounding box center [404, 155] width 140 height 23
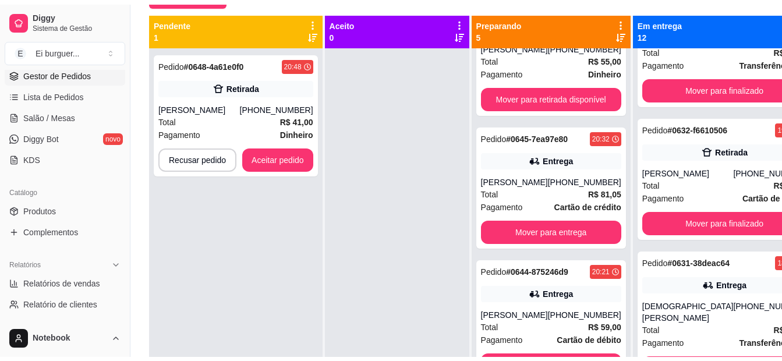
scroll to position [326, 0]
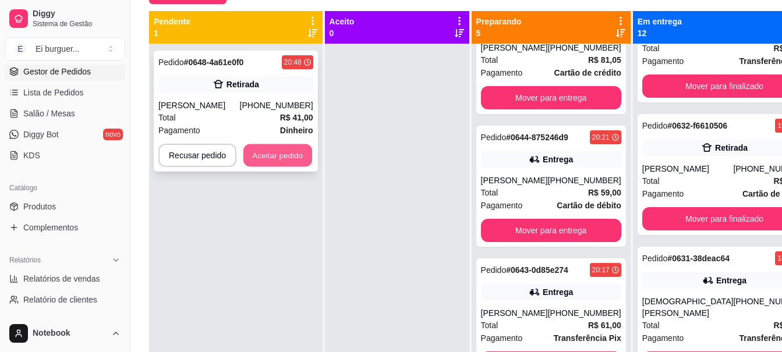
click at [289, 154] on button "Aceitar pedido" at bounding box center [277, 155] width 69 height 23
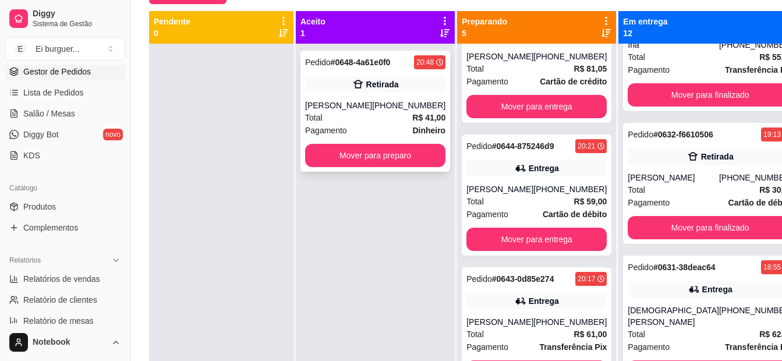
scroll to position [1284, 0]
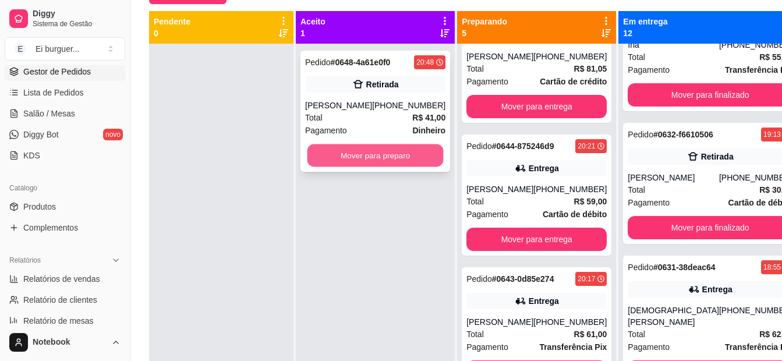
click at [398, 160] on button "Mover para preparo" at bounding box center [376, 155] width 136 height 23
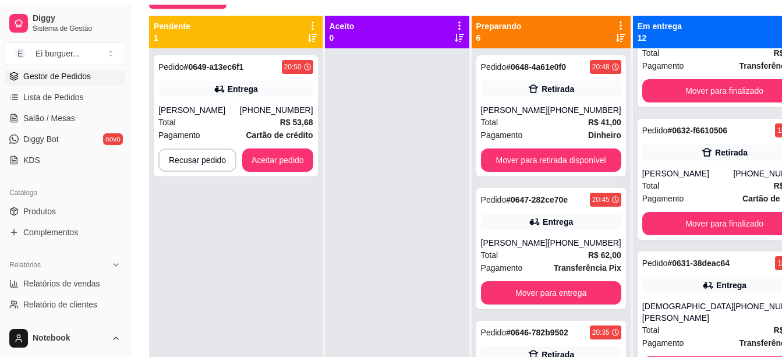
scroll to position [1393, 0]
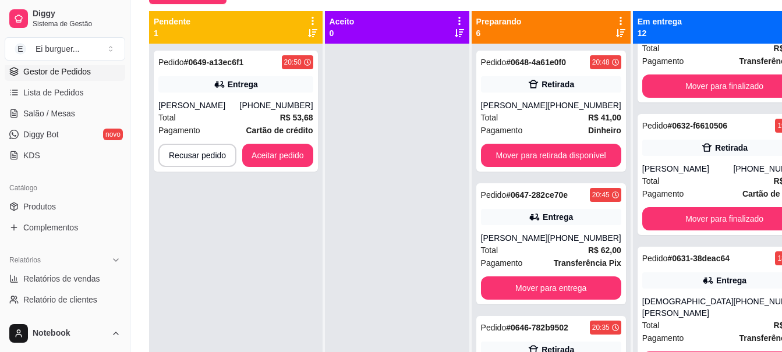
click at [380, 76] on div at bounding box center [397, 220] width 144 height 352
click at [203, 112] on div "Total R$ 53,68" at bounding box center [235, 117] width 155 height 13
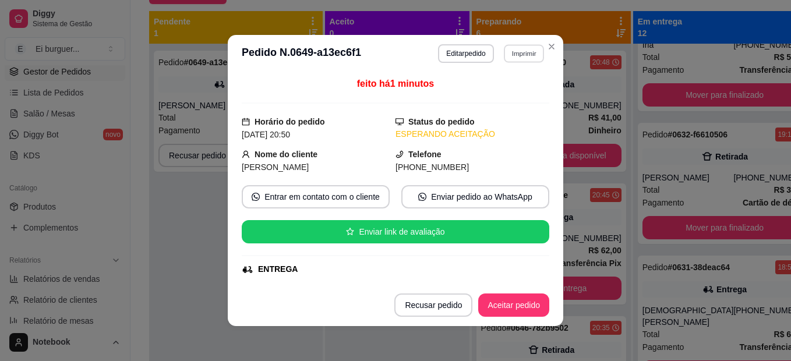
click at [504, 61] on button "Imprimir" at bounding box center [524, 53] width 40 height 18
click at [517, 94] on button "IMPRESSORA" at bounding box center [499, 94] width 82 height 18
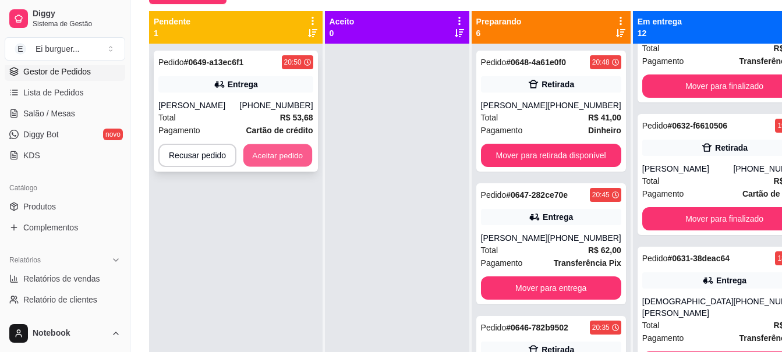
click at [286, 150] on button "Aceitar pedido" at bounding box center [277, 155] width 69 height 23
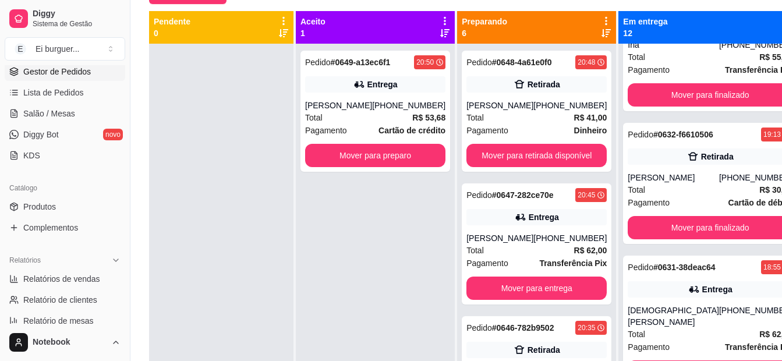
scroll to position [1284, 0]
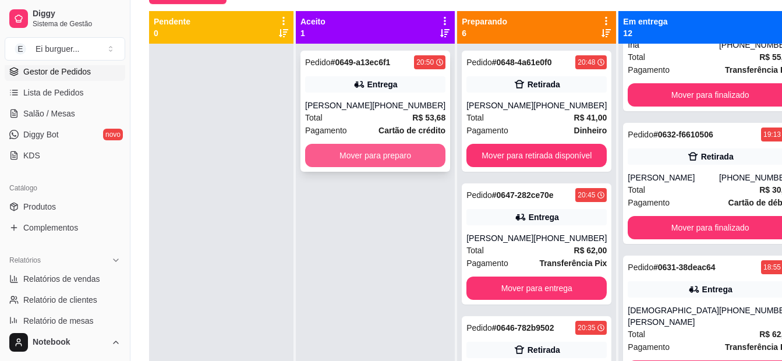
click at [418, 155] on button "Mover para preparo" at bounding box center [375, 155] width 140 height 23
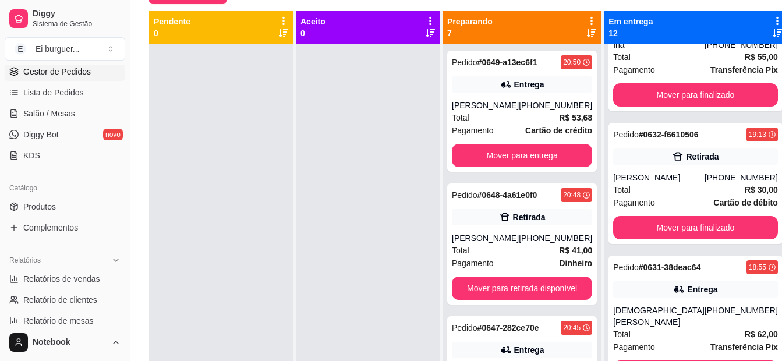
click at [317, 120] on div at bounding box center [368, 224] width 144 height 361
click at [190, 127] on div at bounding box center [221, 224] width 144 height 361
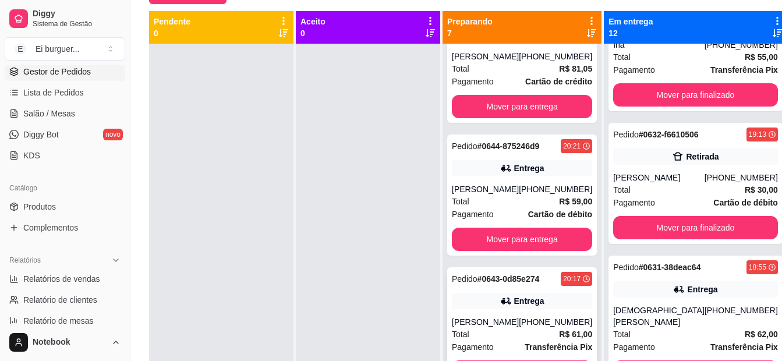
scroll to position [33, 0]
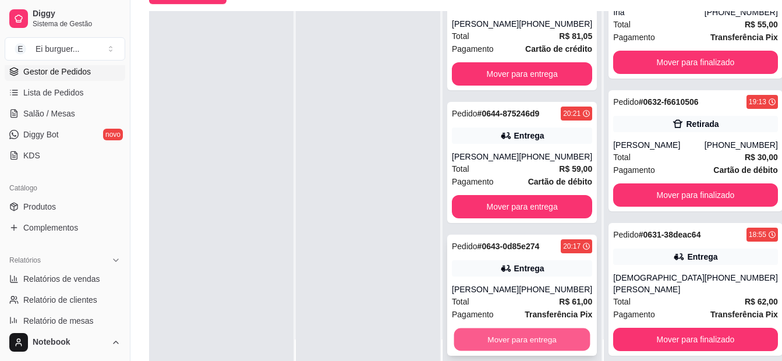
click at [508, 340] on button "Mover para entrega" at bounding box center [522, 339] width 136 height 23
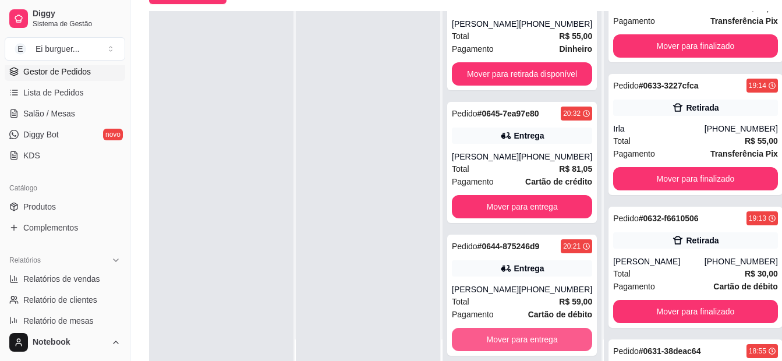
scroll to position [1430, 0]
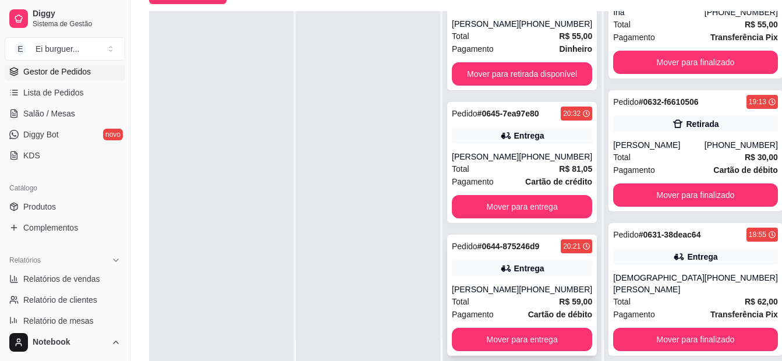
click at [500, 305] on div "Total R$ 59,00" at bounding box center [522, 301] width 140 height 13
click at [550, 340] on button "Mover para entrega" at bounding box center [522, 339] width 140 height 23
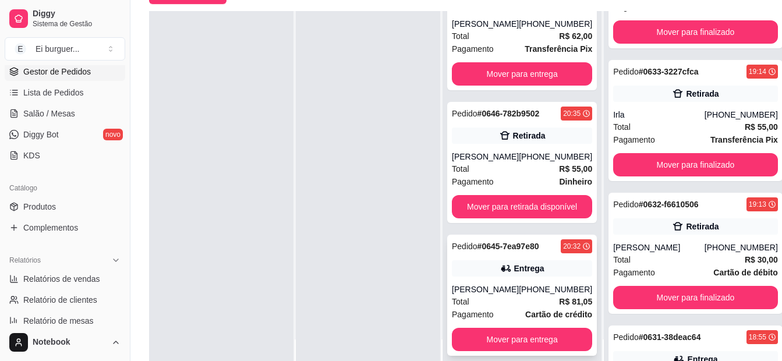
scroll to position [1577, 0]
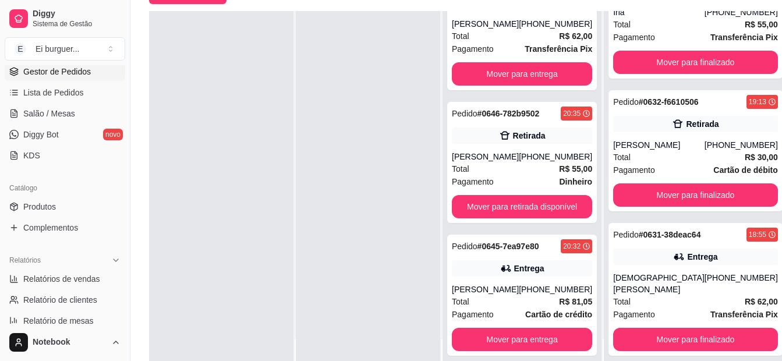
click at [342, 313] on div at bounding box center [368, 191] width 144 height 361
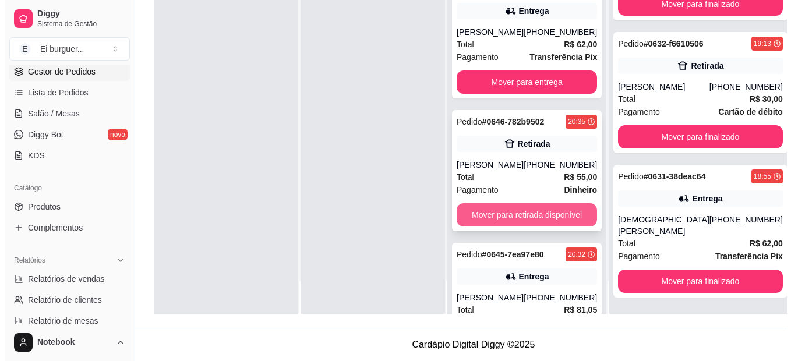
scroll to position [268, 0]
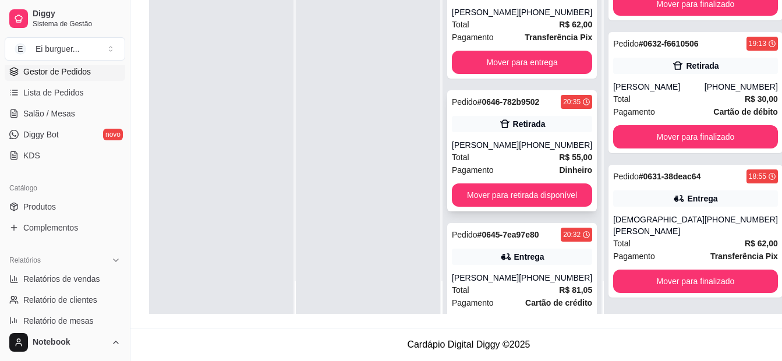
click at [518, 151] on div "[PERSON_NAME]" at bounding box center [485, 145] width 67 height 12
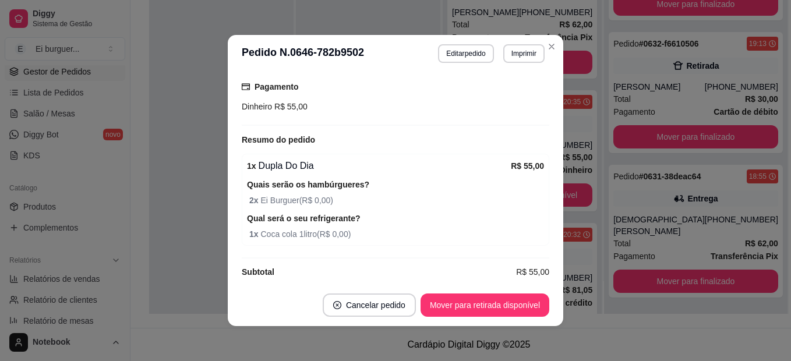
scroll to position [227, 0]
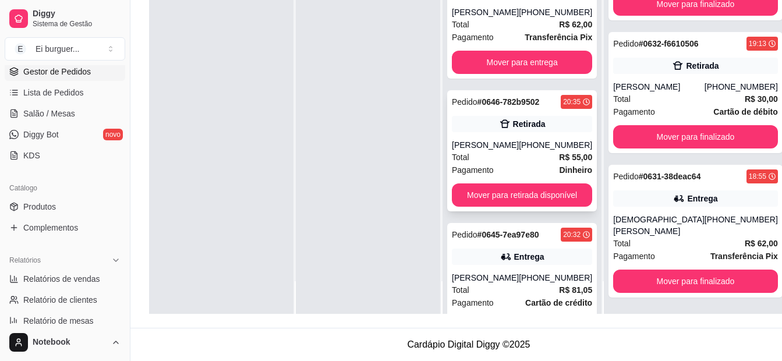
click at [494, 164] on div "Total R$ 55,00" at bounding box center [522, 157] width 140 height 13
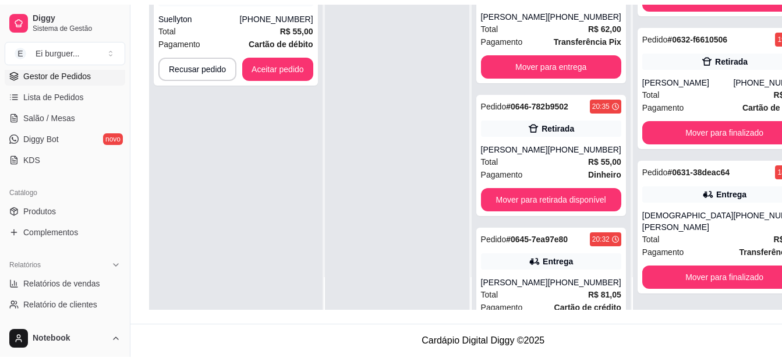
scroll to position [0, 0]
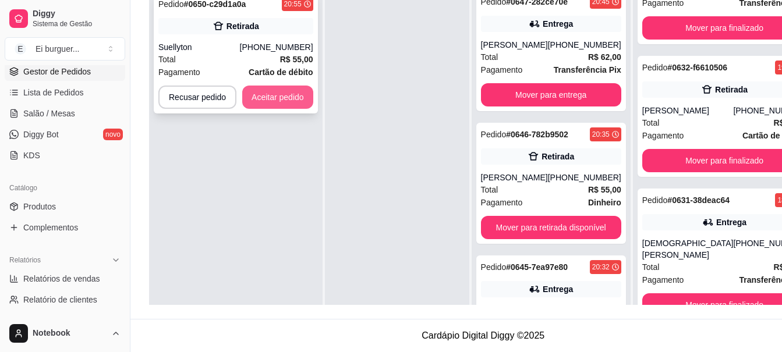
click at [306, 97] on button "Aceitar pedido" at bounding box center [277, 97] width 71 height 23
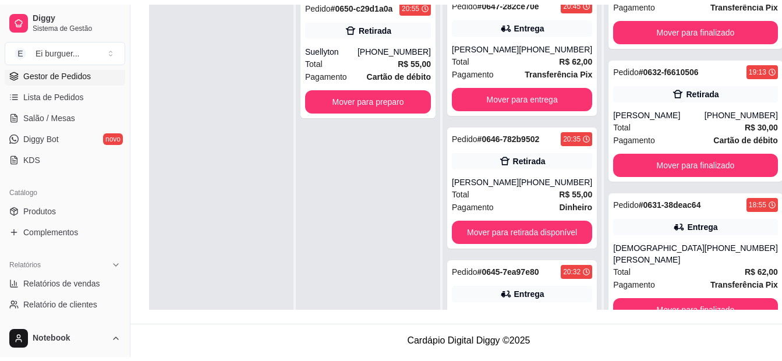
scroll to position [1577, 0]
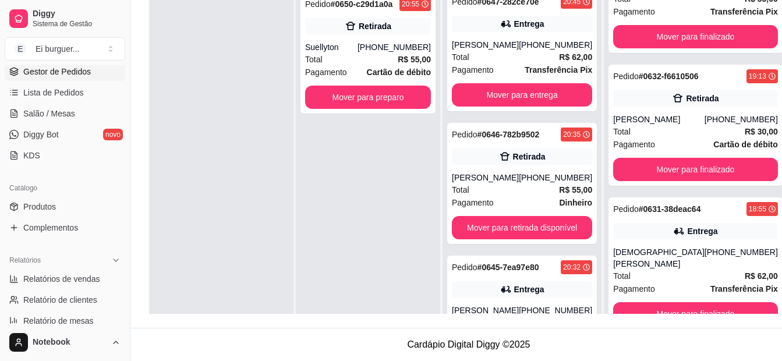
drag, startPoint x: 205, startPoint y: 87, endPoint x: 213, endPoint y: 93, distance: 10.0
click at [205, 87] on div at bounding box center [221, 165] width 144 height 361
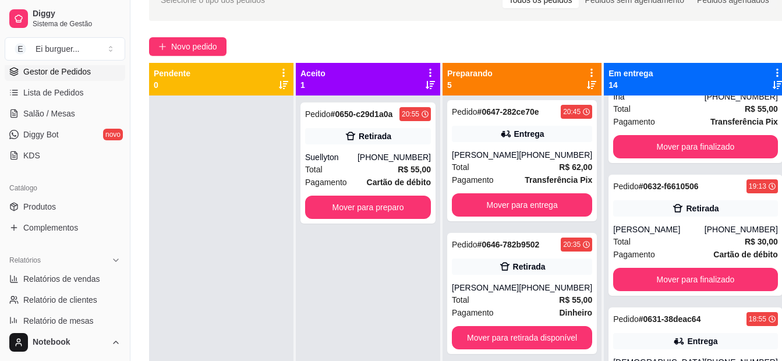
scroll to position [61, 0]
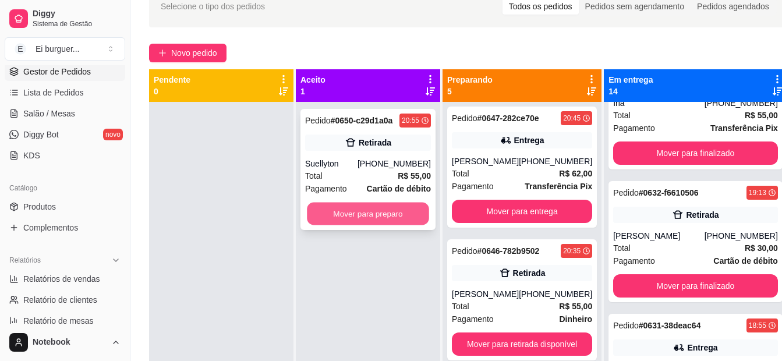
click at [376, 210] on button "Mover para preparo" at bounding box center [368, 214] width 122 height 23
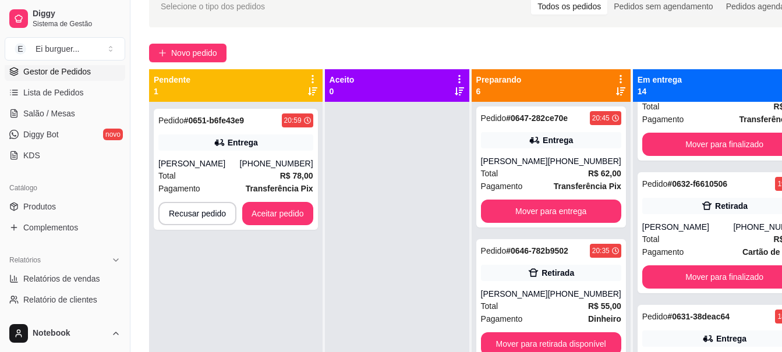
scroll to position [1687, 0]
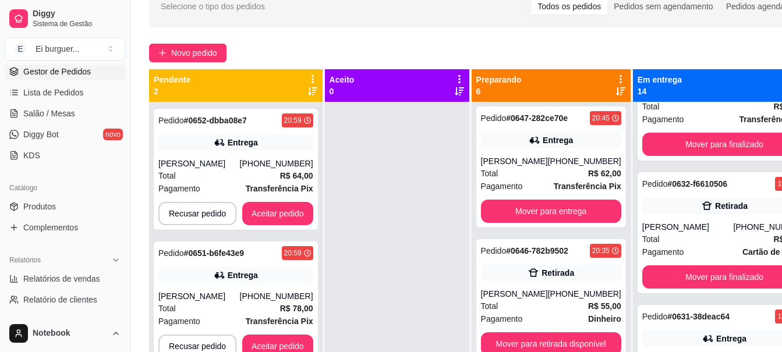
click at [383, 330] on div at bounding box center [397, 278] width 144 height 352
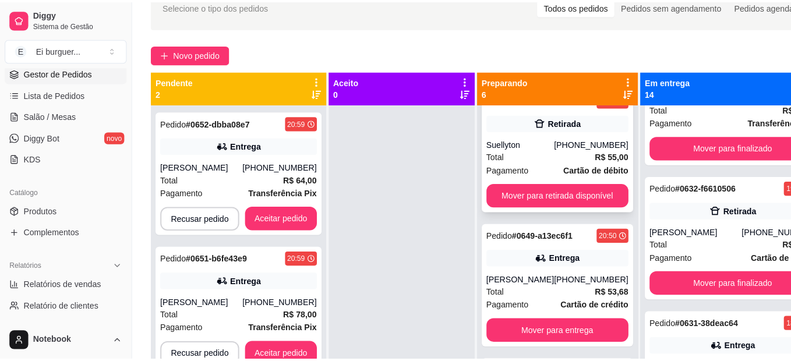
scroll to position [0, 0]
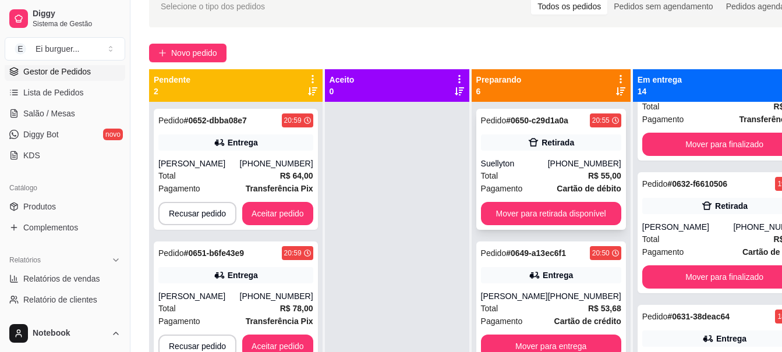
click at [547, 172] on div "Total R$ 55,00" at bounding box center [551, 175] width 140 height 13
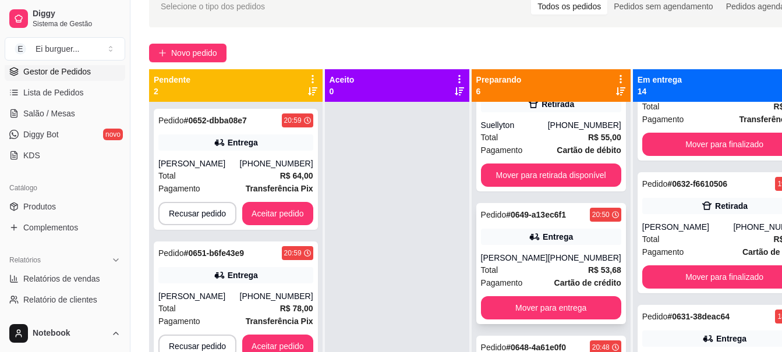
scroll to position [58, 0]
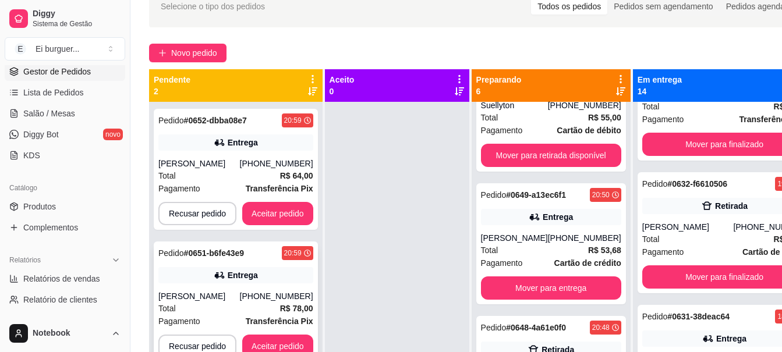
click at [197, 303] on div "Total R$ 78,00" at bounding box center [235, 308] width 155 height 13
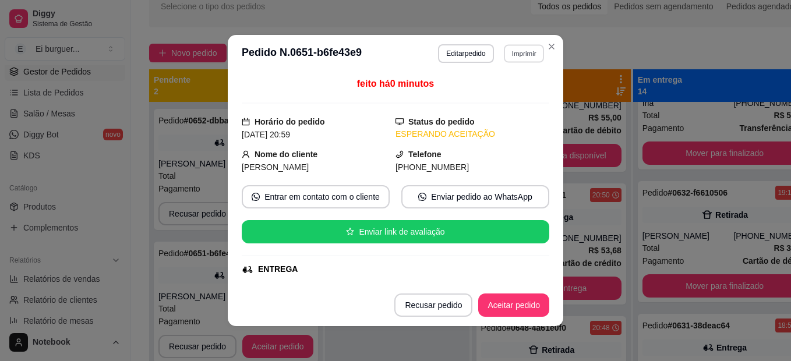
click at [517, 58] on button "Imprimir" at bounding box center [524, 53] width 40 height 18
click at [517, 94] on button "IMPRESSORA" at bounding box center [499, 94] width 82 height 18
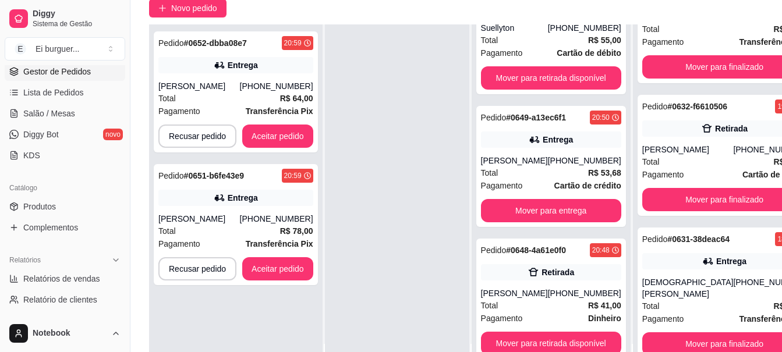
scroll to position [119, 0]
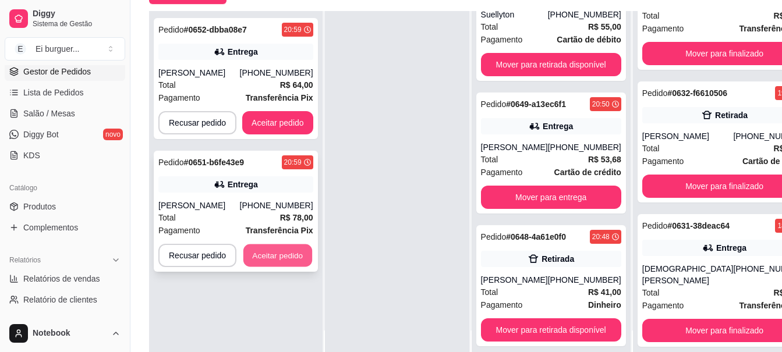
click at [264, 249] on button "Aceitar pedido" at bounding box center [277, 256] width 69 height 23
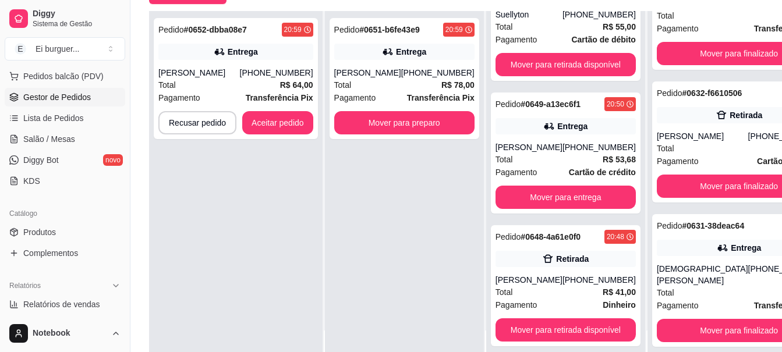
scroll to position [175, 0]
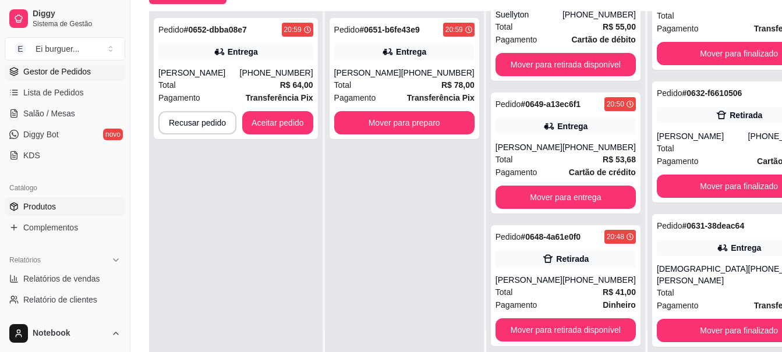
click at [52, 211] on span "Produtos" at bounding box center [39, 207] width 33 height 12
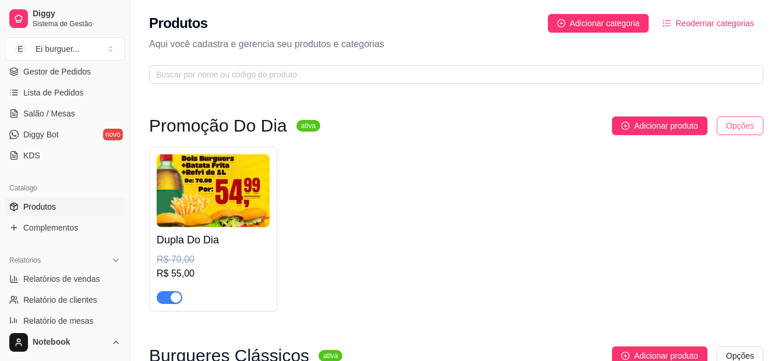
click at [744, 126] on html "Diggy Sistema de Gestão E Ei burguer ... Loja aberta Diggy Pro até 16/09 Acesso…" at bounding box center [391, 180] width 782 height 361
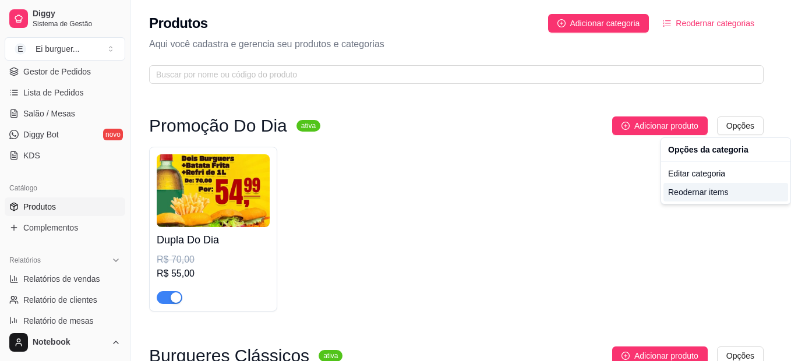
click at [712, 186] on div "Reodernar items" at bounding box center [725, 192] width 125 height 19
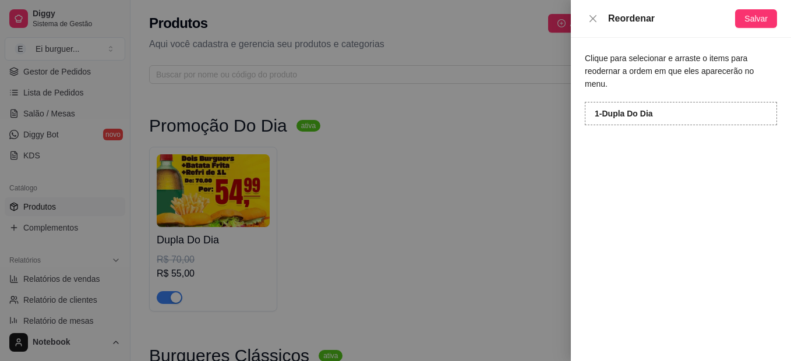
drag, startPoint x: 478, startPoint y: 202, endPoint x: 709, endPoint y: 177, distance: 233.1
click at [496, 196] on div at bounding box center [395, 180] width 791 height 361
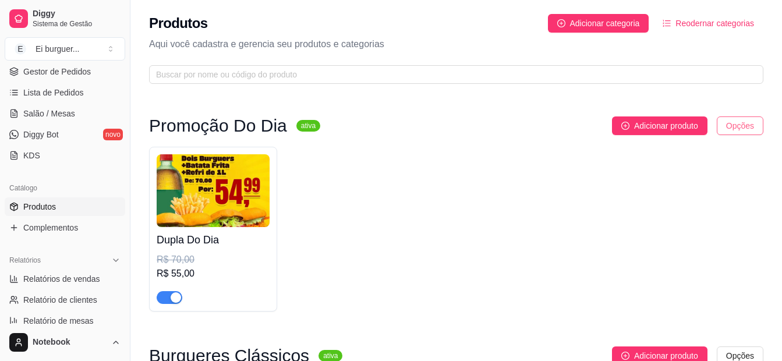
click at [745, 126] on html "Diggy Sistema de Gestão E Ei burguer ... Loja aberta Diggy Pro até 16/09 Acesso…" at bounding box center [391, 180] width 782 height 361
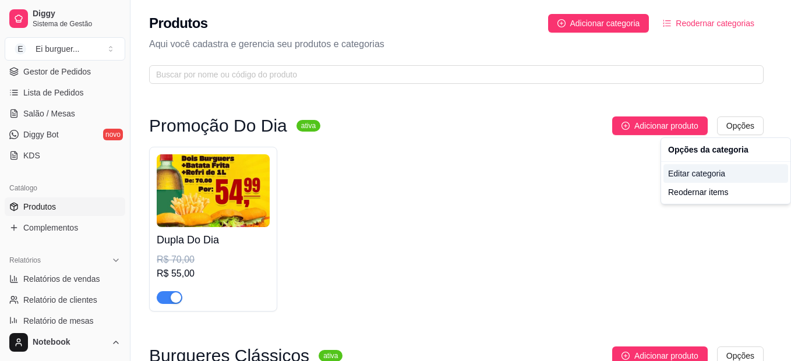
click at [698, 172] on div "Editar categoria" at bounding box center [725, 173] width 125 height 19
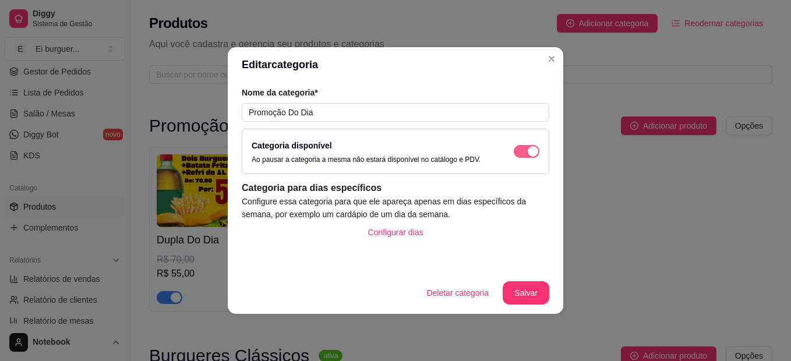
click at [531, 148] on div "button" at bounding box center [533, 151] width 10 height 10
click at [524, 290] on button "Salvar" at bounding box center [525, 293] width 45 height 23
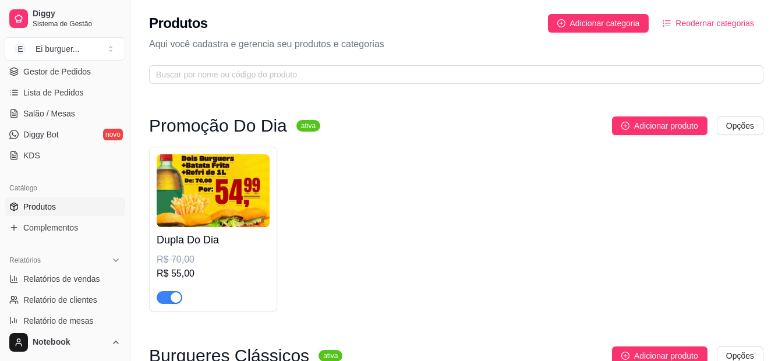
click at [744, 133] on html "Diggy Sistema de Gestão E Ei burguer ... Loja aberta Diggy Pro até 16/09 Acesso…" at bounding box center [391, 180] width 782 height 361
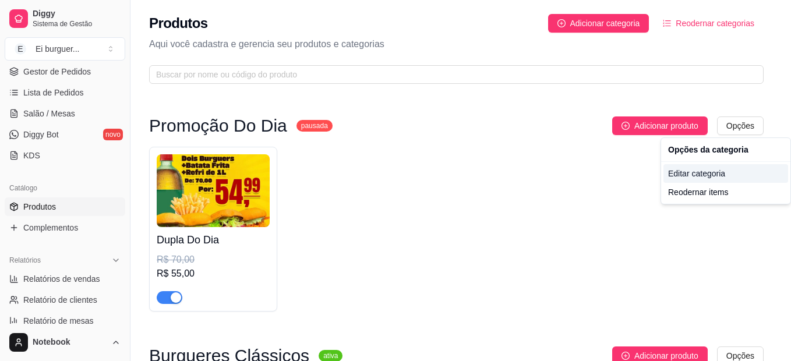
click at [688, 173] on div "Editar categoria" at bounding box center [725, 173] width 125 height 19
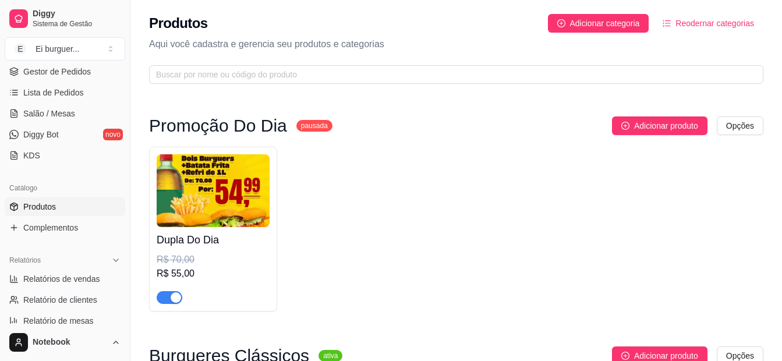
click at [178, 298] on div "button" at bounding box center [176, 297] width 10 height 10
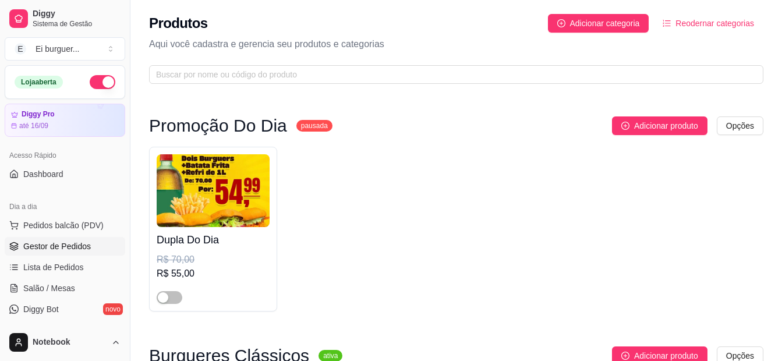
click at [65, 243] on span "Gestor de Pedidos" at bounding box center [57, 247] width 68 height 12
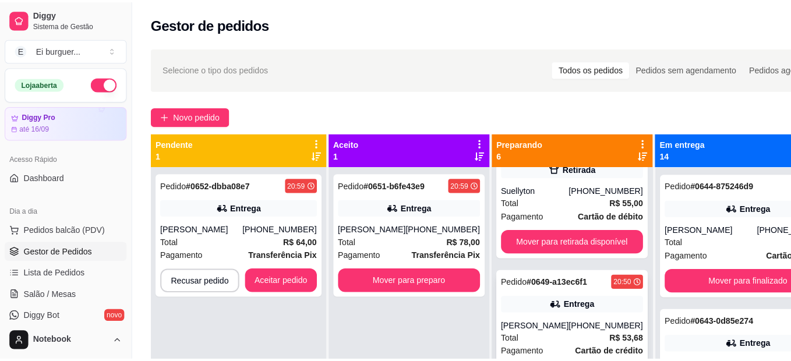
scroll to position [58, 0]
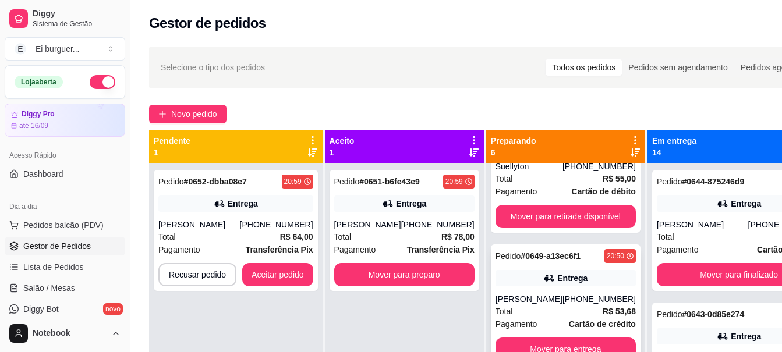
click at [553, 290] on div "Pedido # 0649-a13ec6f1 20:50 Entrega [PERSON_NAME] [PHONE_NUMBER] Total R$ 53,6…" at bounding box center [566, 305] width 150 height 121
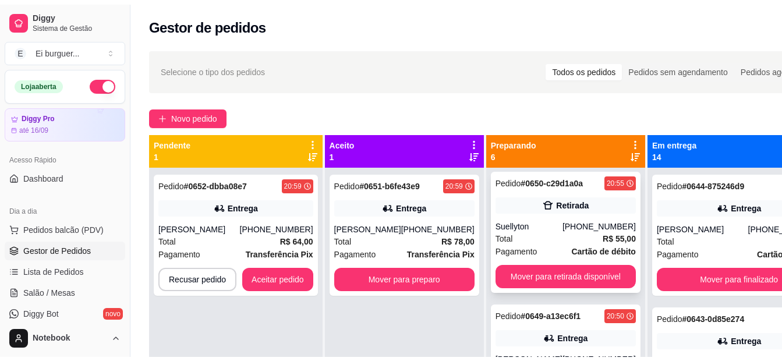
scroll to position [0, 0]
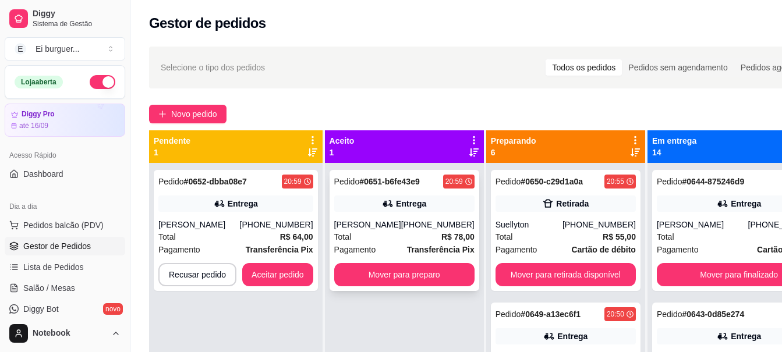
click at [362, 221] on div "[PERSON_NAME]" at bounding box center [367, 225] width 67 height 12
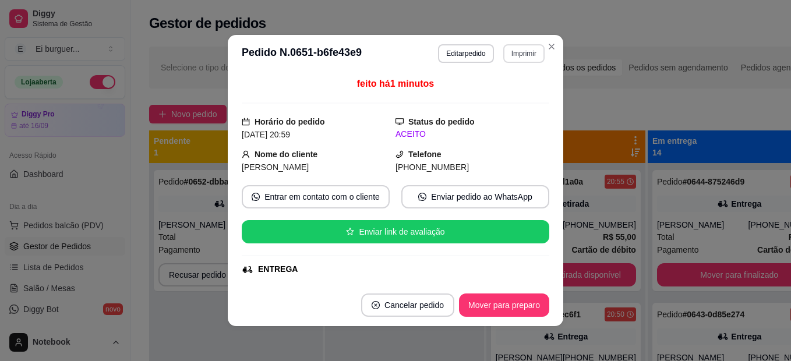
click at [521, 54] on button "Imprimir" at bounding box center [523, 53] width 41 height 19
click at [510, 96] on button "IMPRESSORA" at bounding box center [499, 94] width 84 height 19
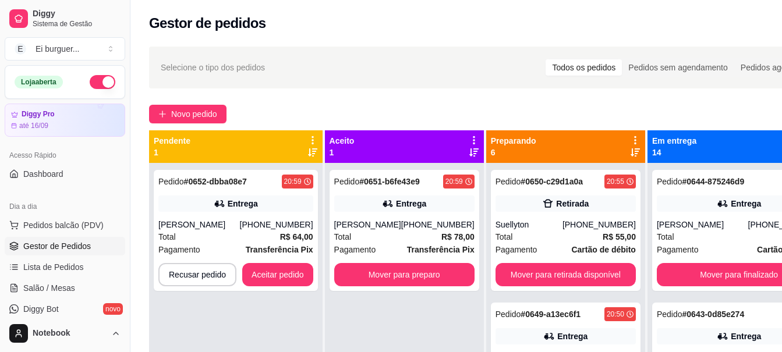
click at [351, 321] on div "Pedido # 0651-b6fe43e9 20:59 Entrega [PERSON_NAME] [PHONE_NUMBER] Total R$ 78,0…" at bounding box center [404, 339] width 159 height 352
click at [195, 230] on div "[PERSON_NAME]" at bounding box center [199, 225] width 82 height 12
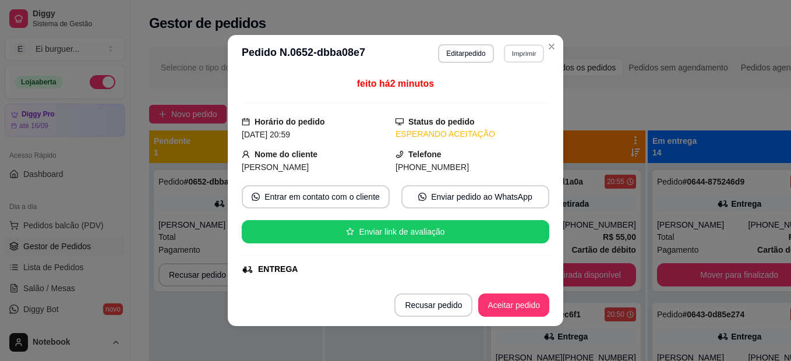
click at [518, 49] on button "Imprimir" at bounding box center [524, 53] width 40 height 18
click at [522, 91] on button "IMPRESSORA" at bounding box center [499, 94] width 84 height 19
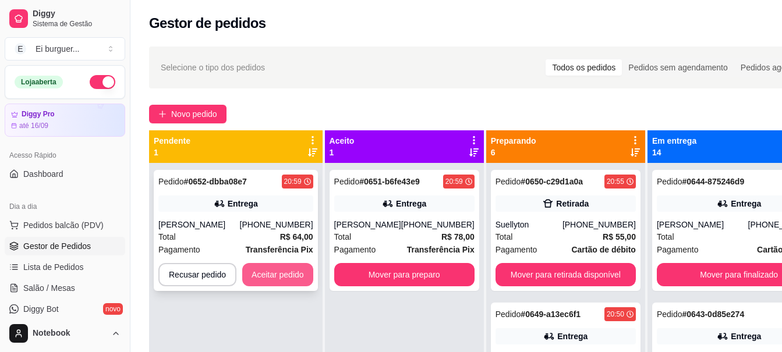
click at [275, 278] on button "Aceitar pedido" at bounding box center [277, 274] width 71 height 23
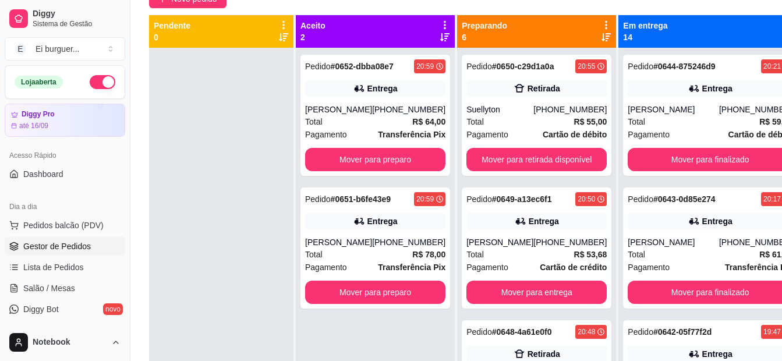
scroll to position [116, 0]
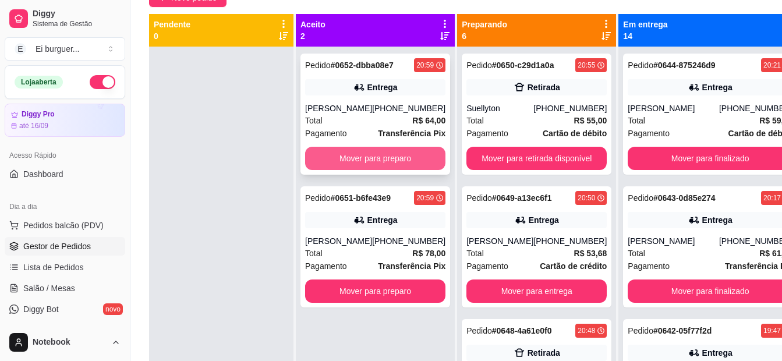
click at [368, 154] on button "Mover para preparo" at bounding box center [375, 158] width 140 height 23
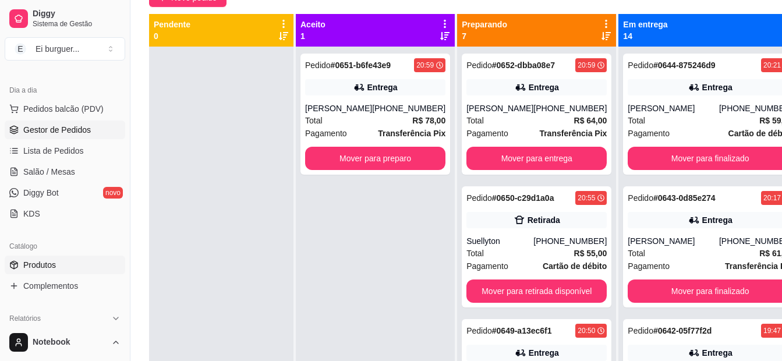
click at [44, 261] on span "Produtos" at bounding box center [39, 265] width 33 height 12
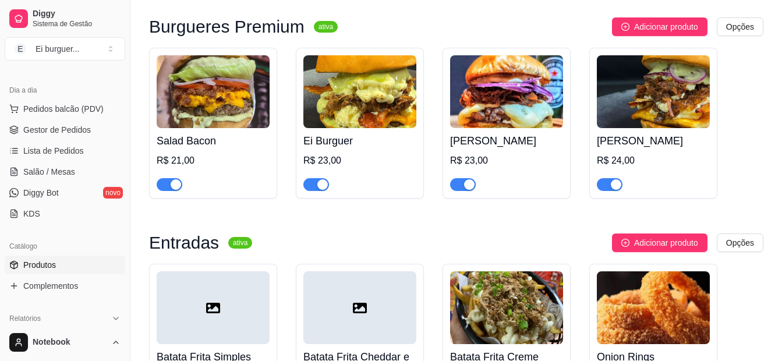
scroll to position [582, 0]
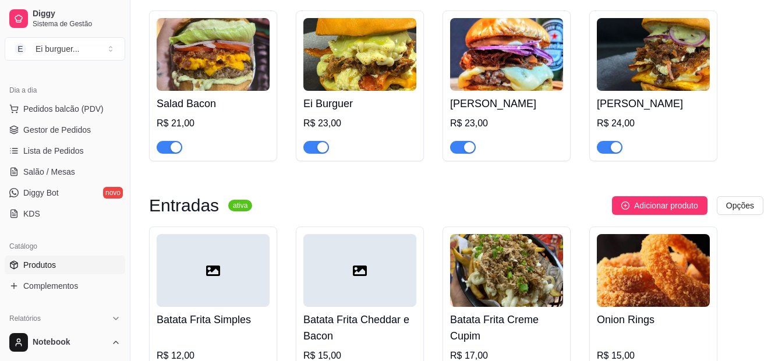
click at [613, 150] on div "button" at bounding box center [616, 147] width 10 height 10
click at [142, 65] on div "Promoção Do Dia pausada Adicionar produto Opções Dupla Do Dia R$ 70,00 R$ 55,00…" at bounding box center [456, 274] width 652 height 1533
click at [54, 130] on span "Gestor de Pedidos" at bounding box center [57, 130] width 68 height 12
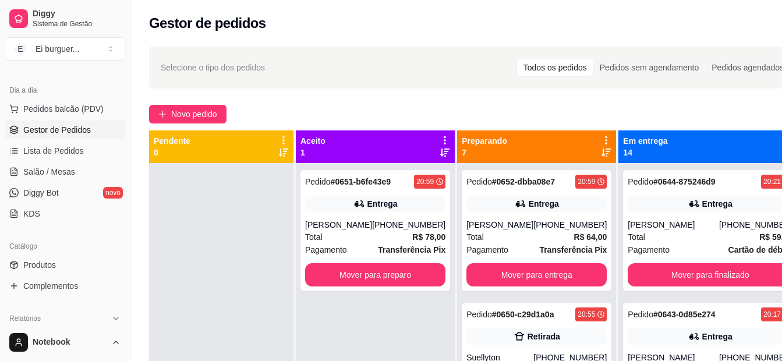
click at [428, 101] on div "Selecione o tipo dos pedidos Todos os pedidos Pedidos sem agendamento Pedidos a…" at bounding box center [475, 273] width 691 height 466
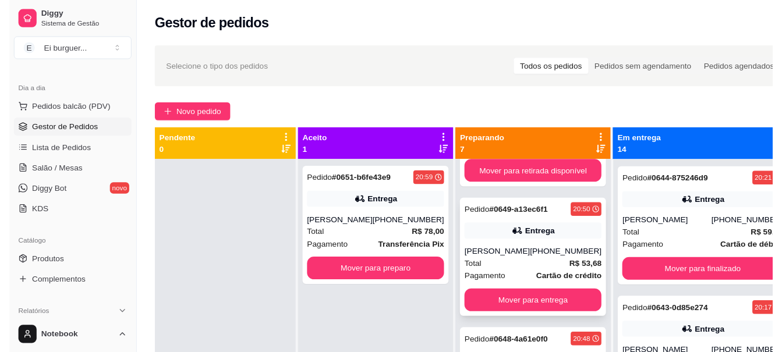
scroll to position [291, 0]
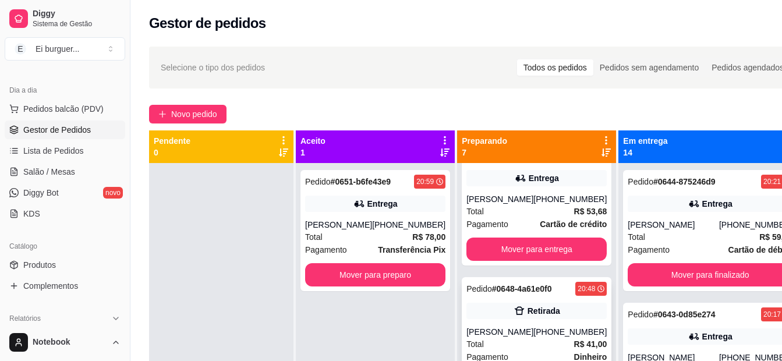
click at [514, 313] on icon at bounding box center [520, 311] width 12 height 12
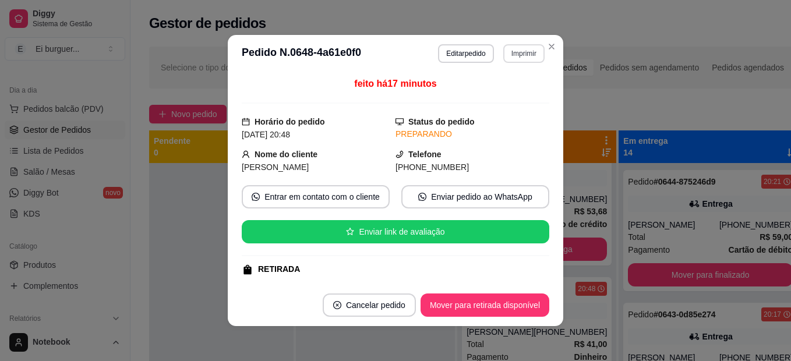
click at [506, 54] on button "Imprimir" at bounding box center [523, 53] width 41 height 19
click at [505, 101] on button "IMPRESSORA" at bounding box center [499, 94] width 82 height 18
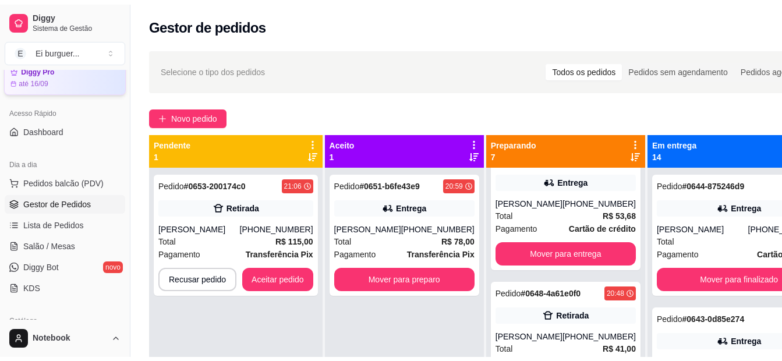
scroll to position [0, 0]
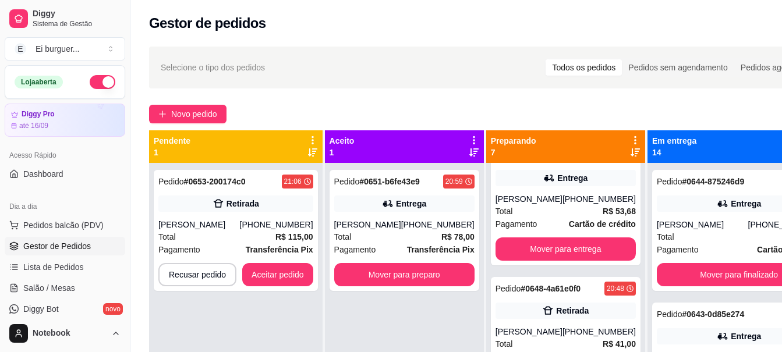
click at [92, 87] on button "button" at bounding box center [103, 82] width 26 height 14
click at [356, 301] on div "Pedido # 0651-b6fe43e9 20:59 Entrega [PERSON_NAME] [PHONE_NUMBER] Total R$ 78,0…" at bounding box center [404, 339] width 159 height 352
click at [303, 275] on button "Aceitar pedido" at bounding box center [277, 275] width 69 height 23
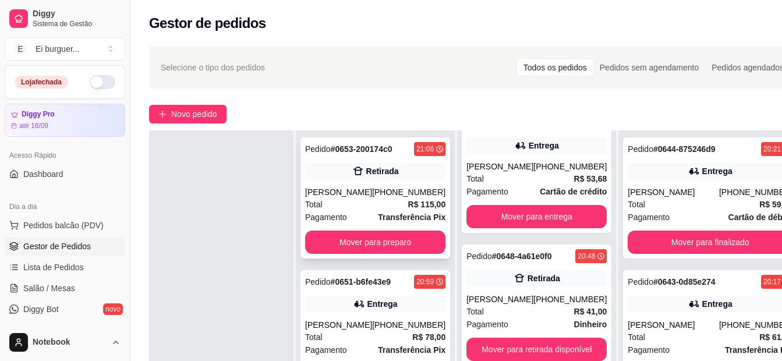
scroll to position [58, 0]
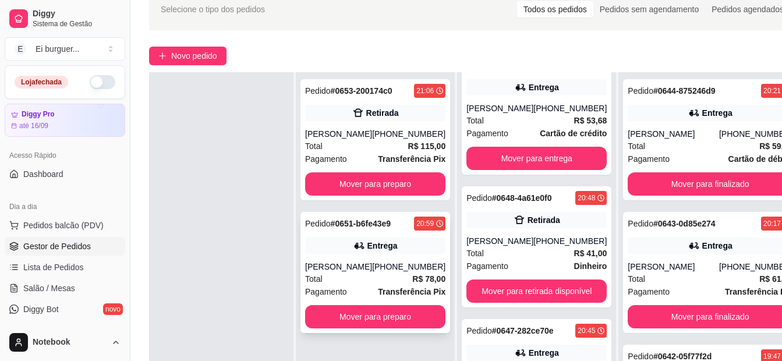
drag, startPoint x: 236, startPoint y: 317, endPoint x: 323, endPoint y: 330, distance: 88.3
click at [236, 317] on div at bounding box center [221, 252] width 144 height 361
click at [364, 327] on button "Mover para preparo" at bounding box center [376, 317] width 136 height 23
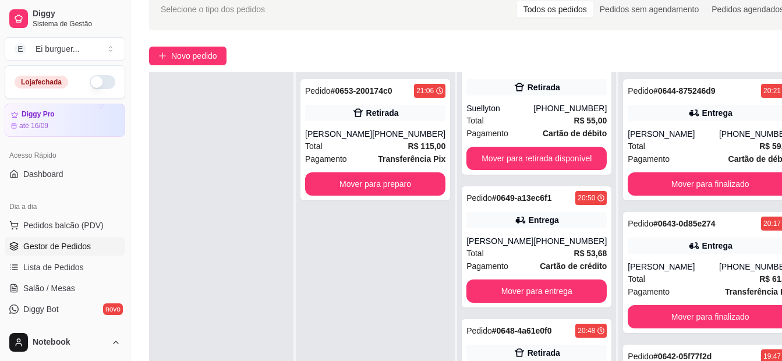
scroll to position [424, 0]
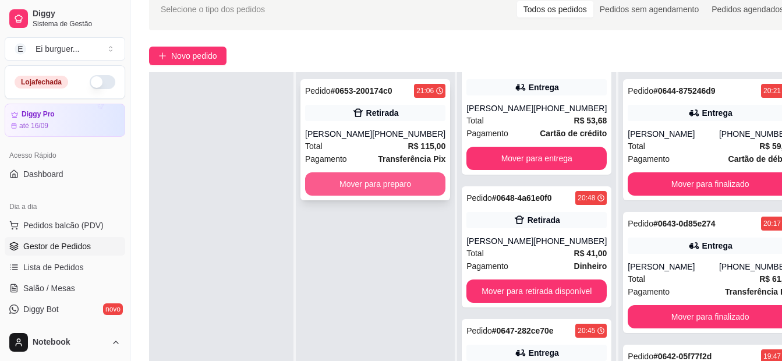
click at [408, 193] on button "Mover para preparo" at bounding box center [375, 183] width 140 height 23
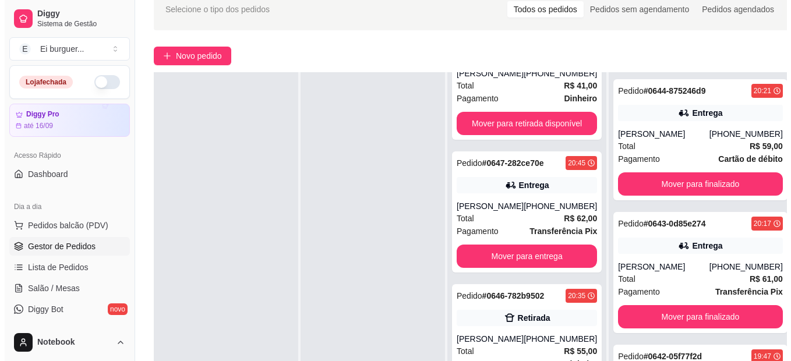
scroll to position [869, 0]
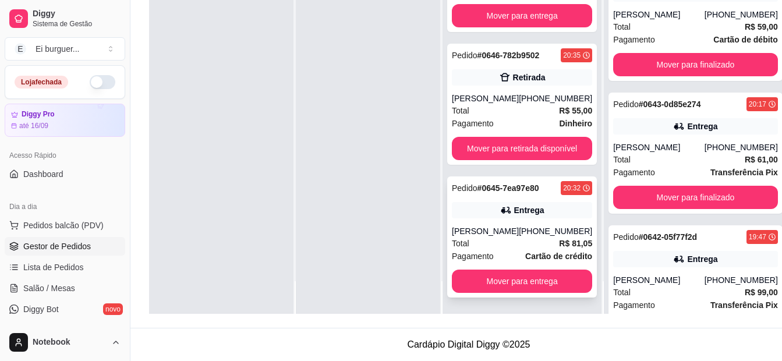
click at [519, 242] on div "Total R$ 81,05" at bounding box center [522, 243] width 140 height 13
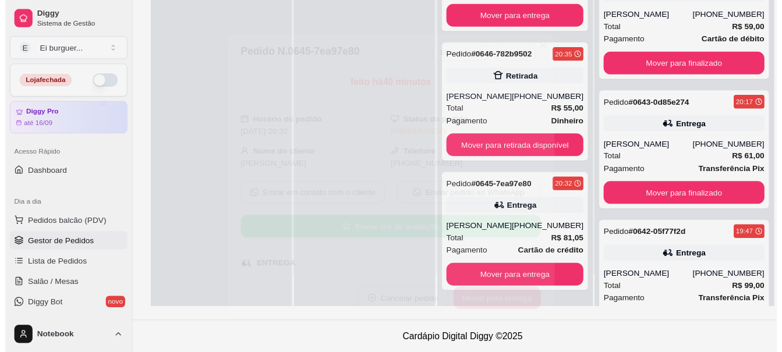
scroll to position [116, 0]
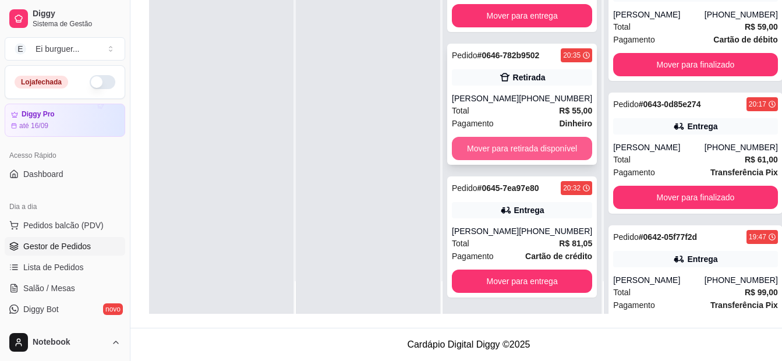
click at [539, 142] on button "Mover para retirada disponível" at bounding box center [522, 148] width 140 height 23
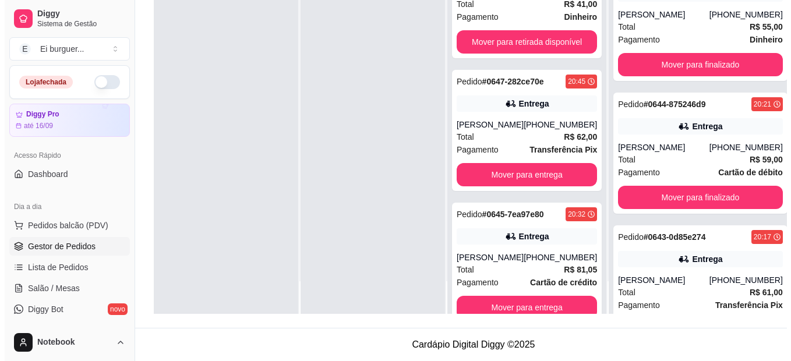
scroll to position [666, 0]
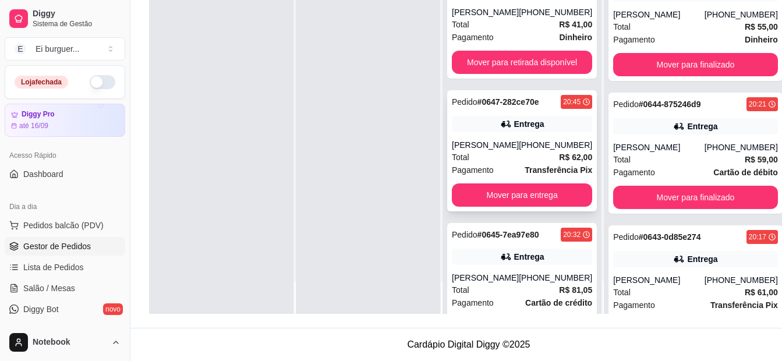
click at [486, 164] on div "Total R$ 62,00" at bounding box center [522, 157] width 140 height 13
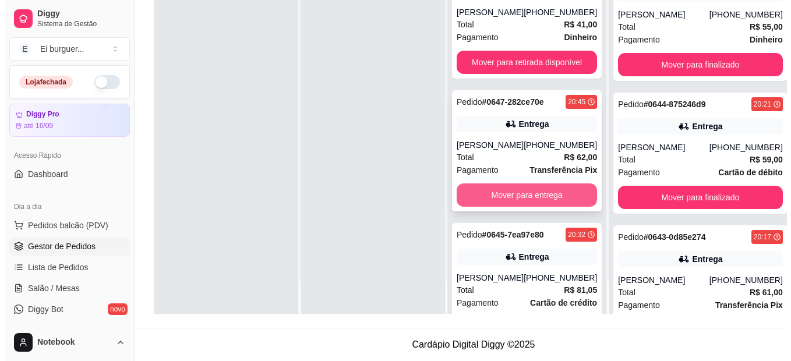
scroll to position [724, 0]
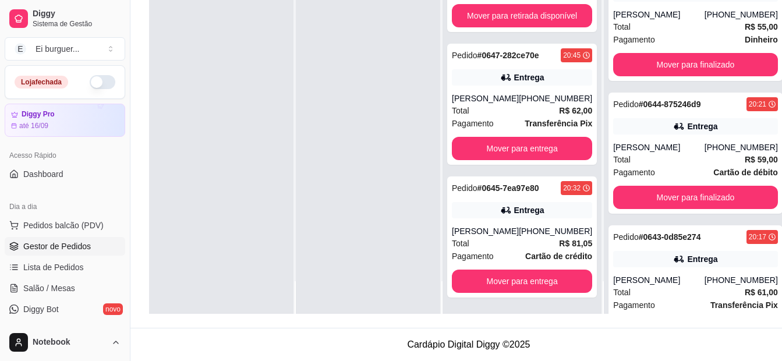
click at [342, 145] on div at bounding box center [368, 133] width 144 height 361
click at [51, 222] on span "Pedidos balcão (PDV)" at bounding box center [63, 226] width 80 height 12
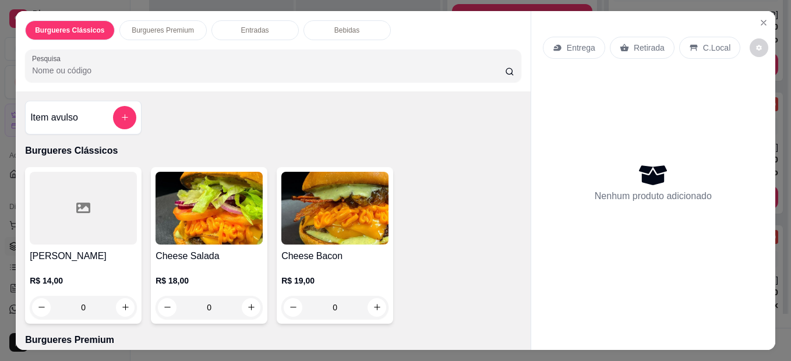
scroll to position [291, 0]
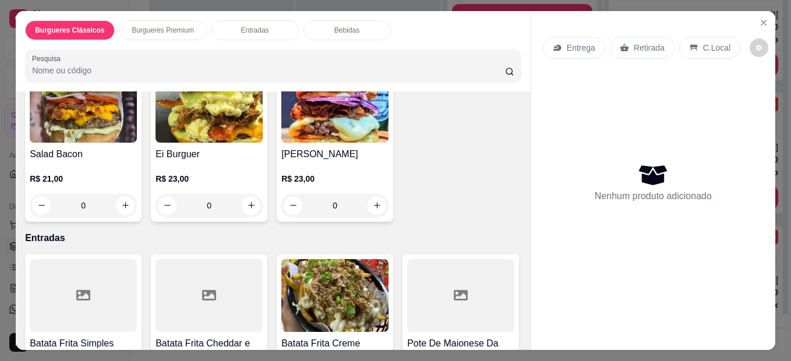
click at [122, 199] on div "0" at bounding box center [83, 205] width 107 height 23
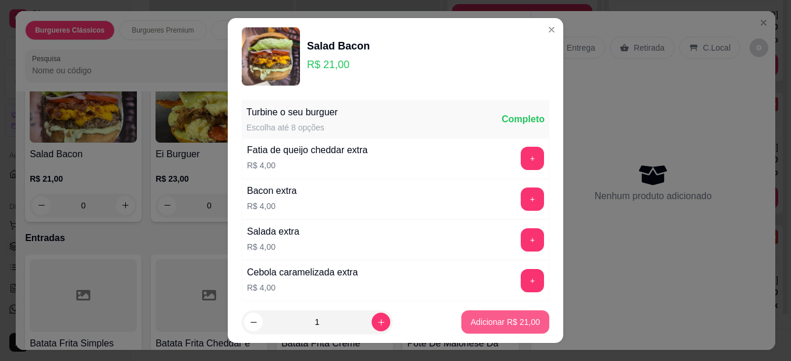
click at [513, 319] on p "Adicionar R$ 21,00" at bounding box center [505, 322] width 69 height 12
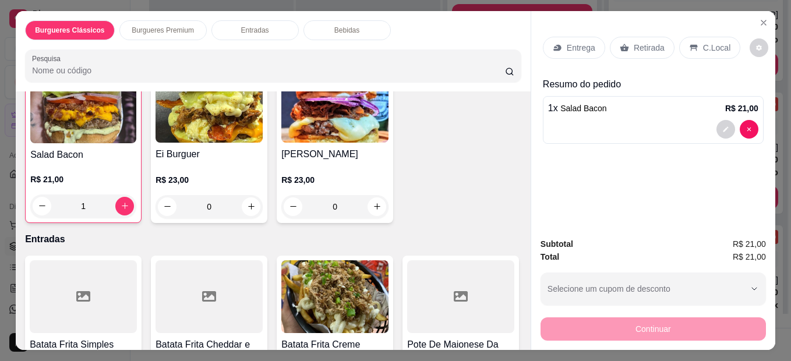
scroll to position [292, 0]
click at [722, 126] on icon "decrease-product-quantity" at bounding box center [725, 129] width 7 height 7
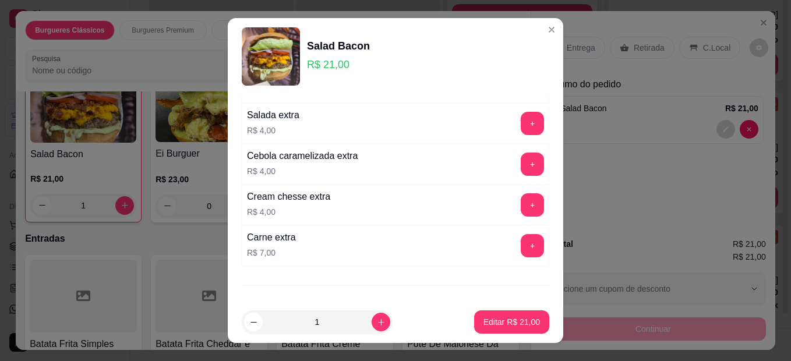
scroll to position [58, 0]
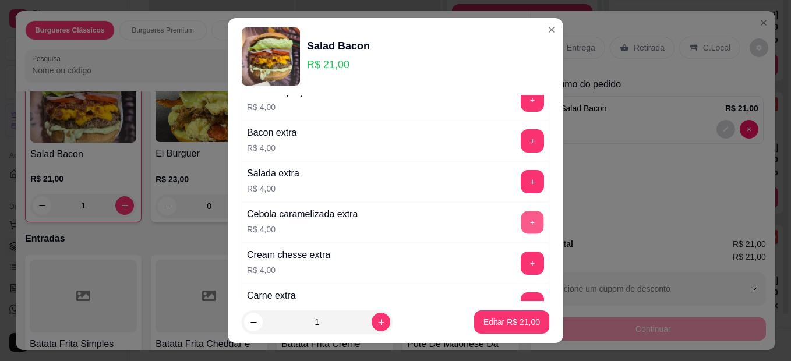
click at [521, 221] on button "+" at bounding box center [532, 222] width 23 height 23
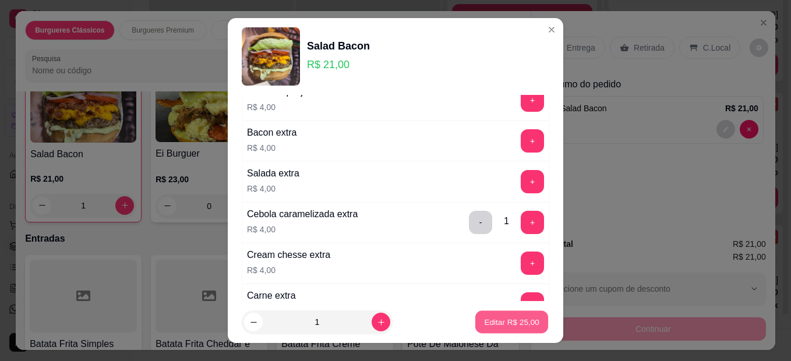
click at [522, 326] on p "Editar R$ 25,00" at bounding box center [511, 321] width 55 height 11
type input "0"
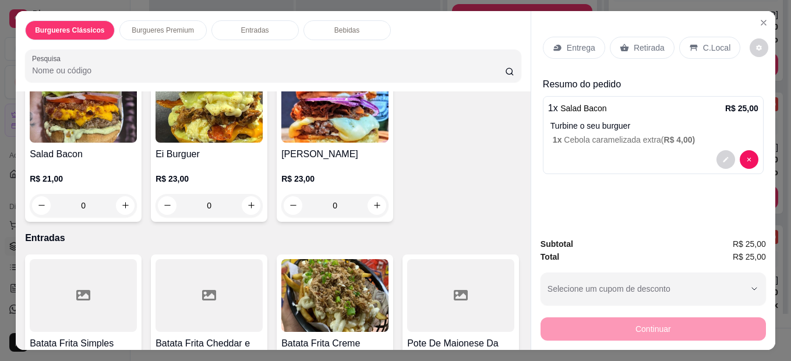
click at [578, 44] on p "Entrega" at bounding box center [581, 48] width 29 height 12
click at [759, 18] on icon "Close" at bounding box center [763, 22] width 9 height 9
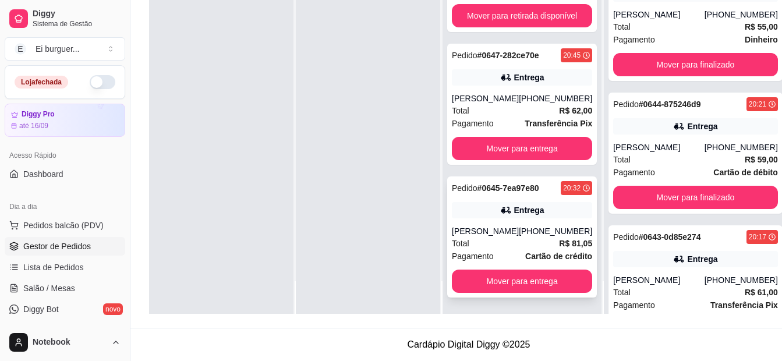
click at [519, 231] on div "[PERSON_NAME]" at bounding box center [485, 231] width 67 height 12
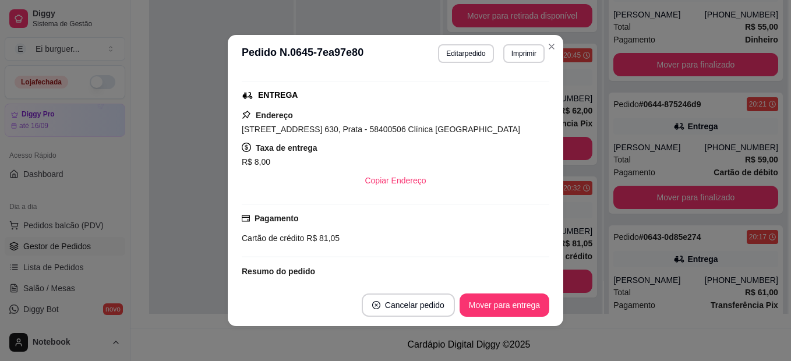
scroll to position [175, 0]
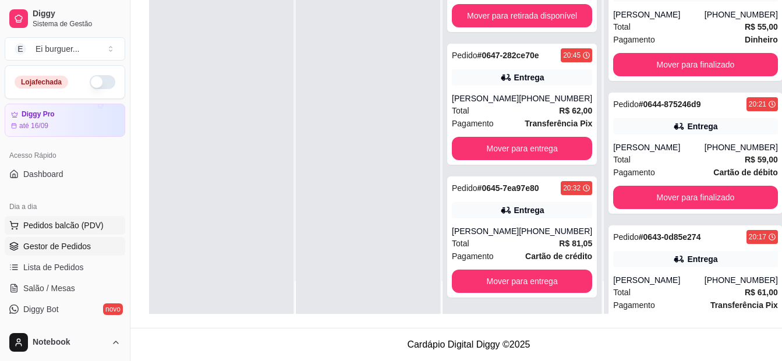
click at [62, 227] on span "Pedidos balcão (PDV)" at bounding box center [63, 226] width 80 height 12
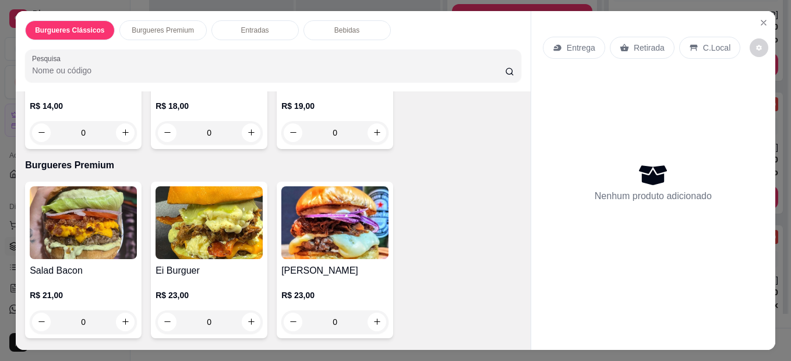
scroll to position [233, 0]
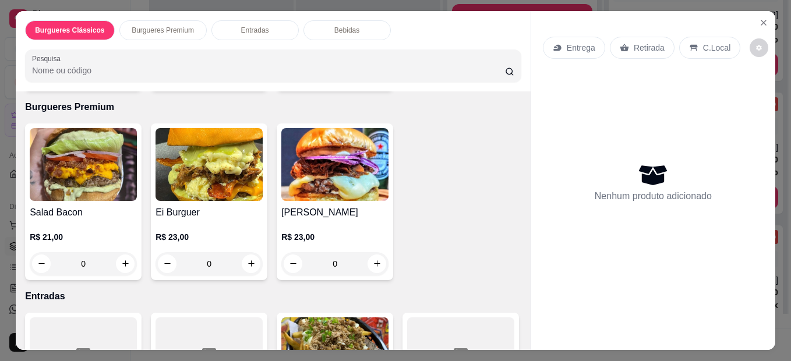
click at [119, 263] on div "0" at bounding box center [83, 263] width 107 height 23
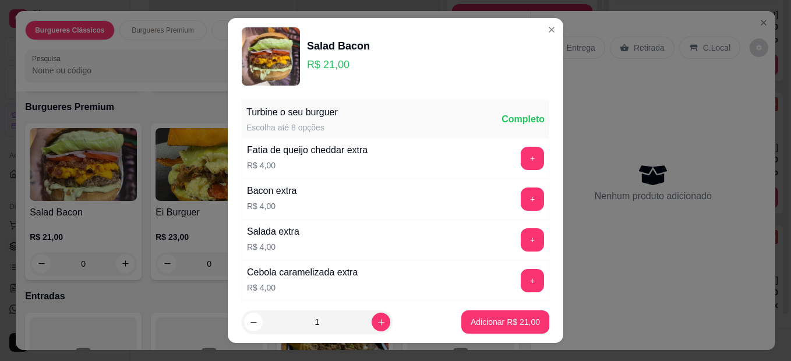
scroll to position [58, 0]
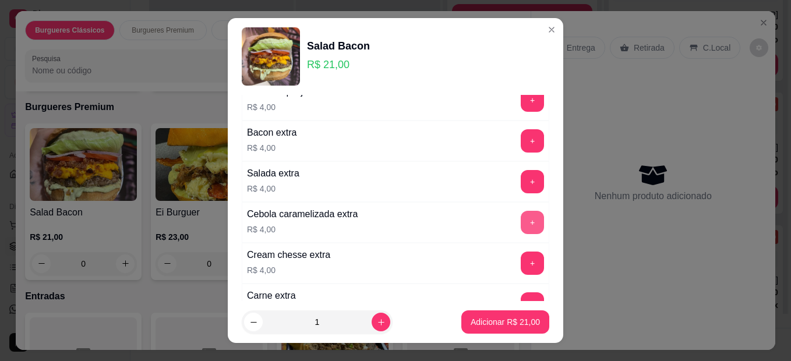
click at [521, 222] on button "+" at bounding box center [532, 222] width 23 height 23
click at [507, 313] on button "Adicionar R$ 25,00" at bounding box center [505, 321] width 88 height 23
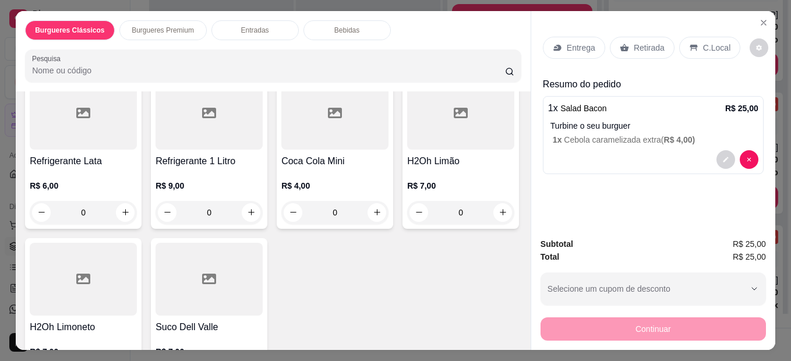
scroll to position [699, 0]
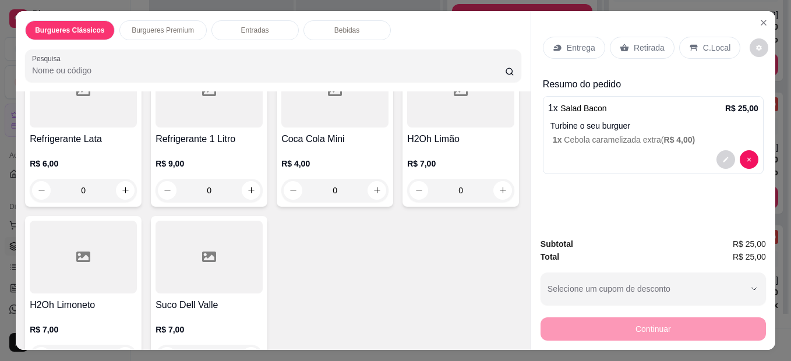
click at [499, 5] on icon "increase-product-quantity" at bounding box center [503, 1] width 9 height 9
type input "1"
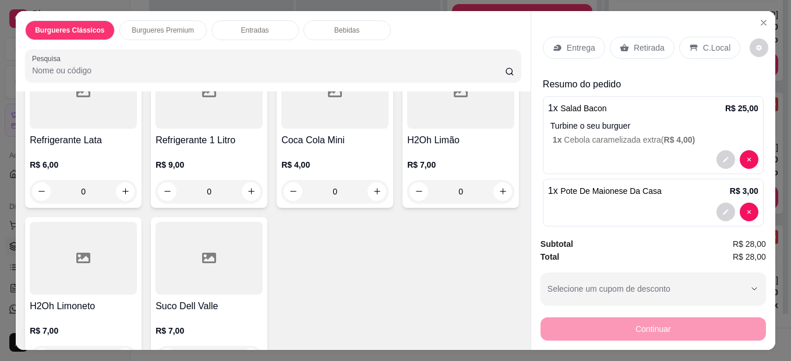
scroll to position [699, 0]
click at [569, 42] on p "Entrega" at bounding box center [581, 48] width 29 height 12
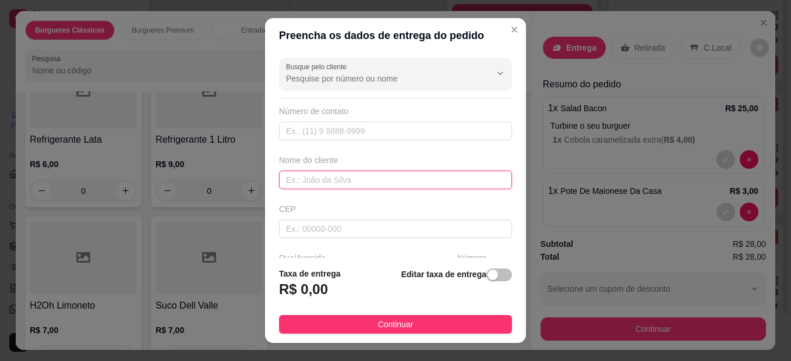
click at [384, 184] on input "text" at bounding box center [395, 180] width 233 height 19
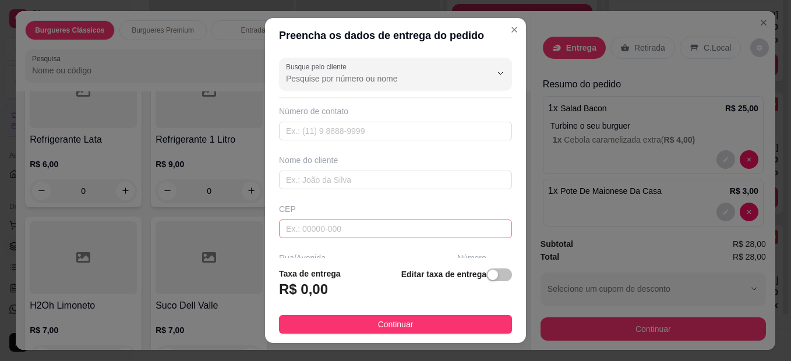
drag, startPoint x: 407, startPoint y: 160, endPoint x: 388, endPoint y: 224, distance: 66.6
click at [407, 160] on div "Nome do cliente" at bounding box center [395, 160] width 233 height 12
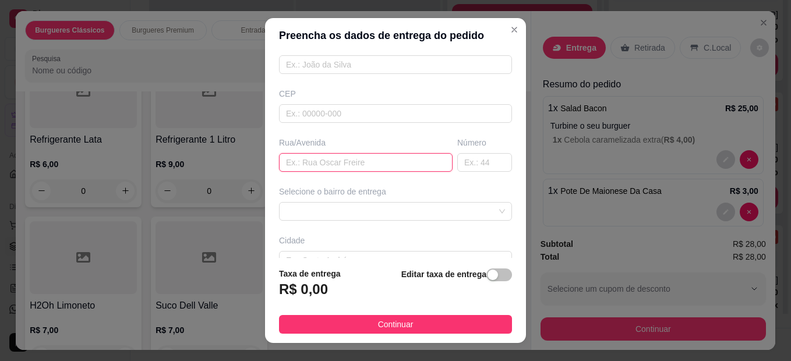
click at [328, 158] on input "text" at bounding box center [366, 162] width 174 height 19
drag, startPoint x: 329, startPoint y: 167, endPoint x: 320, endPoint y: 161, distance: 11.0
drag, startPoint x: 320, startPoint y: 161, endPoint x: 302, endPoint y: 159, distance: 17.6
click at [302, 159] on input "text" at bounding box center [366, 161] width 174 height 19
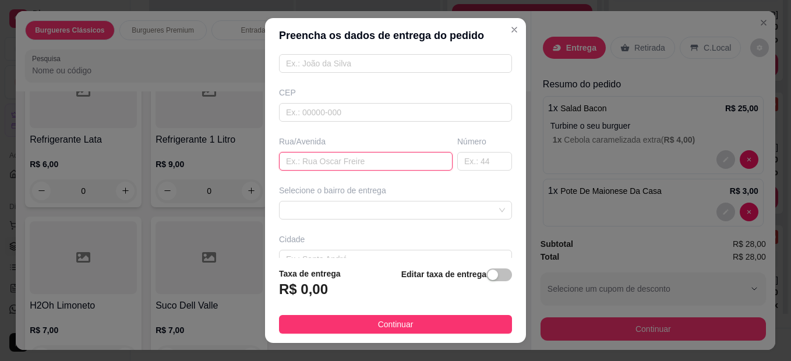
paste input "[STREET_ADDRESS][PERSON_NAME]"
type input "[STREET_ADDRESS][PERSON_NAME]"
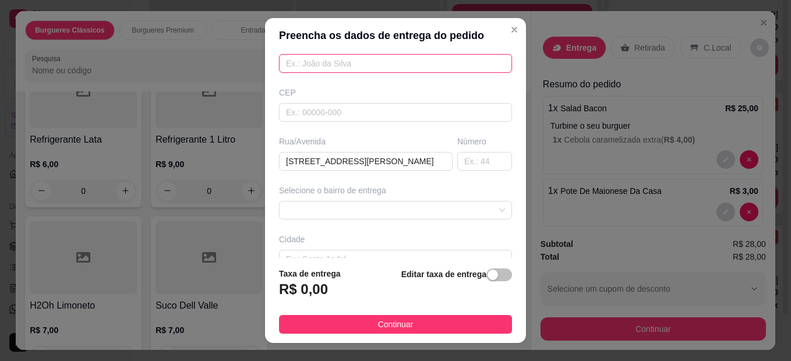
click at [352, 65] on input "text" at bounding box center [395, 63] width 233 height 19
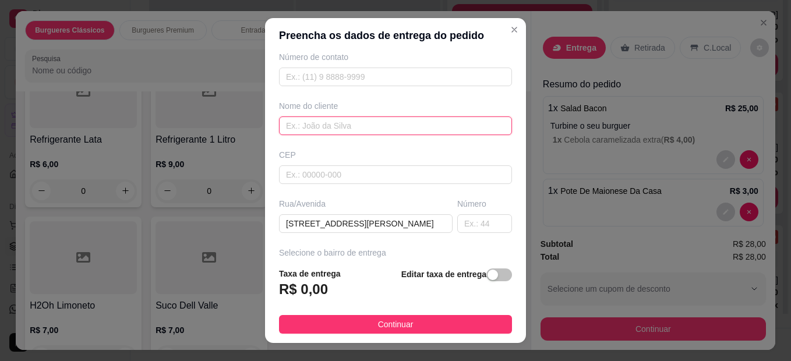
scroll to position [0, 0]
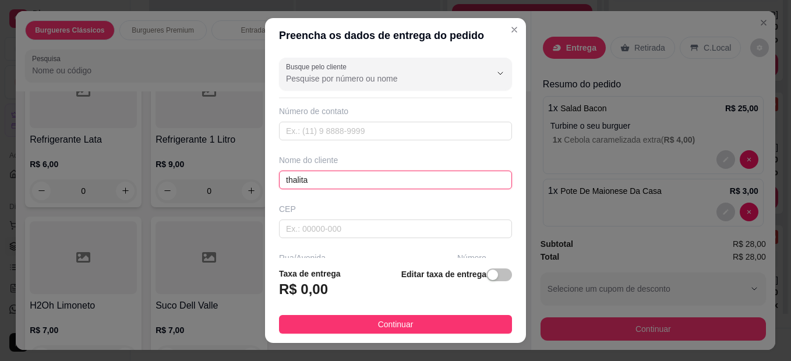
type input "thalita"
click at [390, 156] on div "Nome do cliente" at bounding box center [395, 160] width 233 height 12
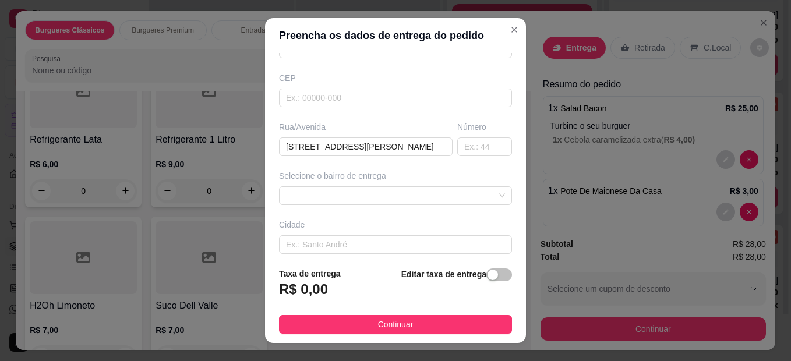
scroll to position [175, 0]
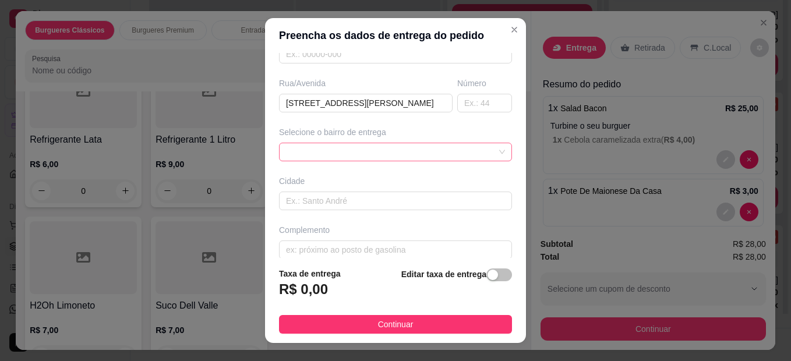
click at [395, 153] on div at bounding box center [395, 152] width 233 height 19
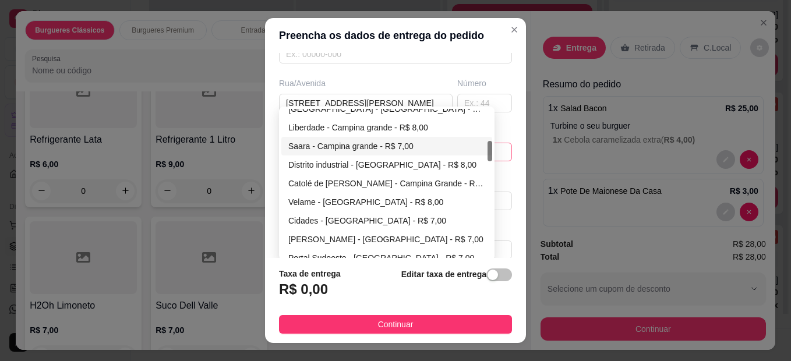
scroll to position [291, 0]
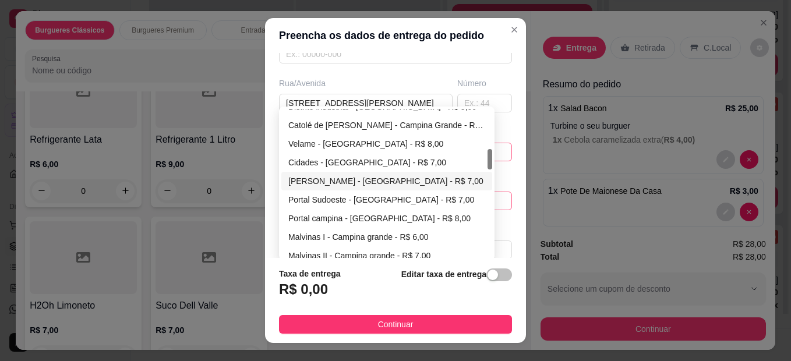
click at [352, 181] on div "[PERSON_NAME] - [GEOGRAPHIC_DATA] - R$ 7,00" at bounding box center [386, 181] width 197 height 13
type input "Campina Grande"
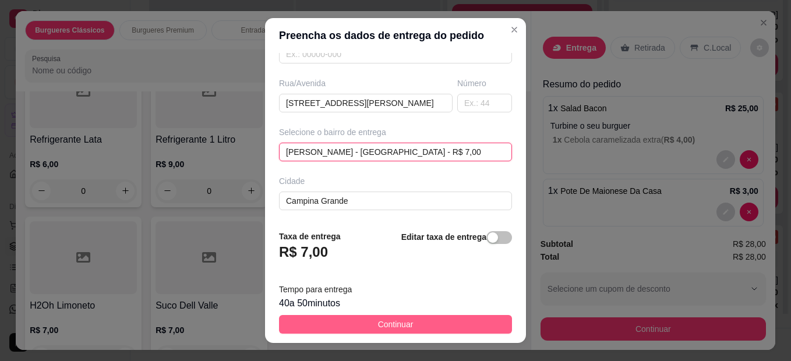
click at [415, 322] on button "Continuar" at bounding box center [395, 324] width 233 height 19
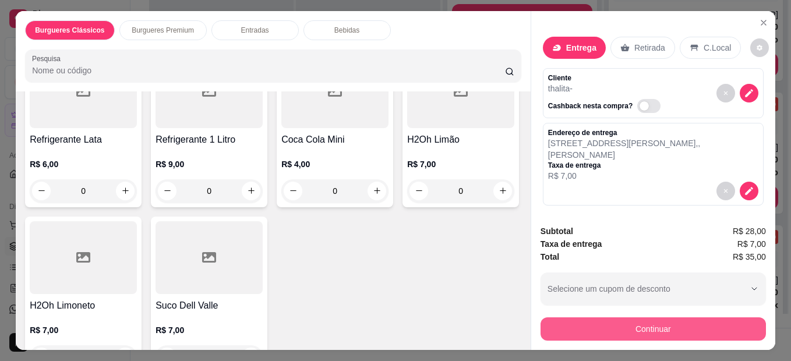
click at [581, 320] on button "Continuar" at bounding box center [652, 328] width 225 height 23
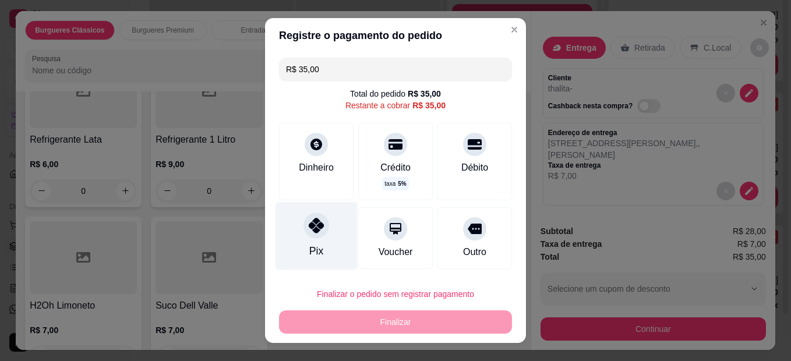
click at [312, 231] on icon at bounding box center [316, 225] width 15 height 15
type input "R$ 0,00"
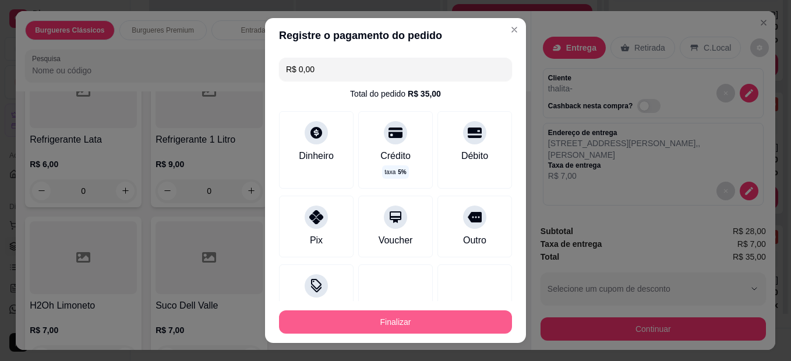
click at [388, 323] on button "Finalizar" at bounding box center [395, 321] width 233 height 23
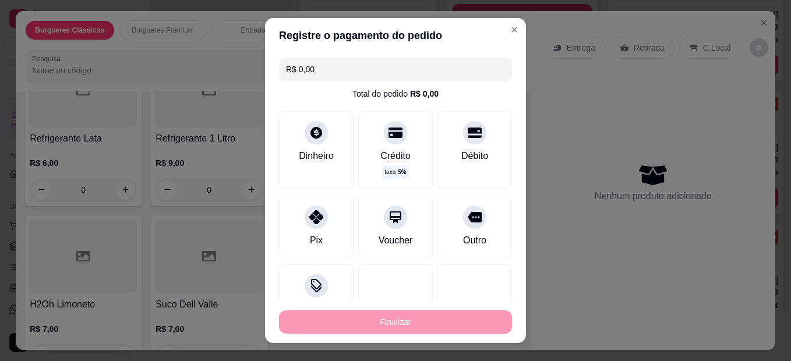
type input "0"
type input "-R$ 35,00"
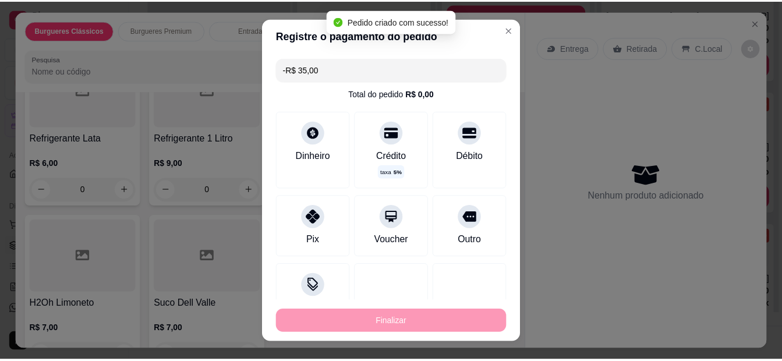
scroll to position [699, 0]
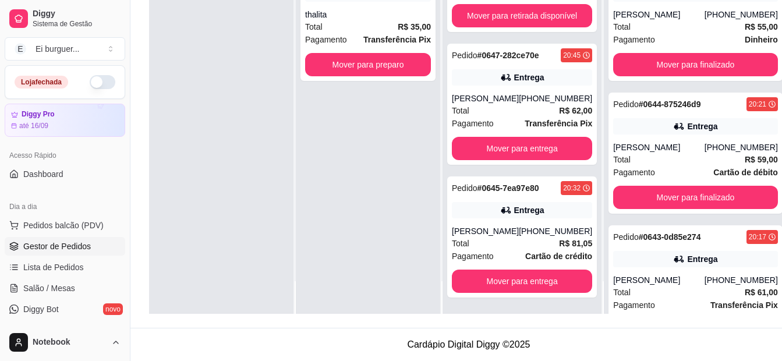
click at [369, 131] on div "Pedido # 0654-dfa22 21:16 Entrega thalita Total R$ 35,00 Pagamento Transferênci…" at bounding box center [368, 133] width 144 height 361
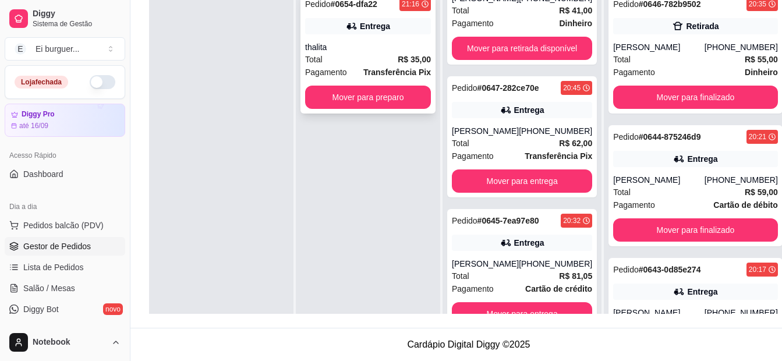
click at [379, 41] on div "thalita" at bounding box center [368, 47] width 126 height 12
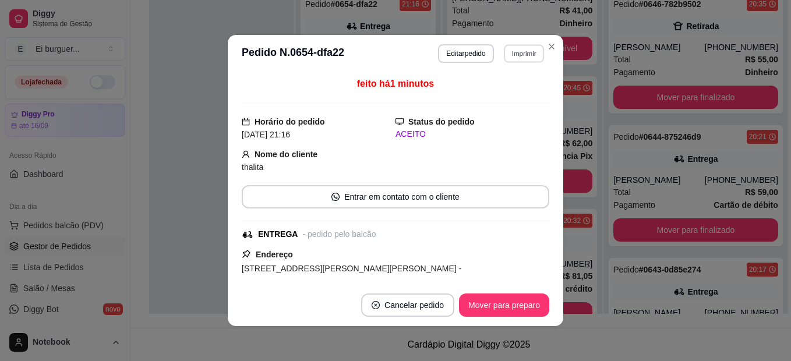
click at [523, 47] on button "Imprimir" at bounding box center [524, 53] width 40 height 18
click at [513, 89] on button "IMPRESSORA" at bounding box center [509, 89] width 68 height 15
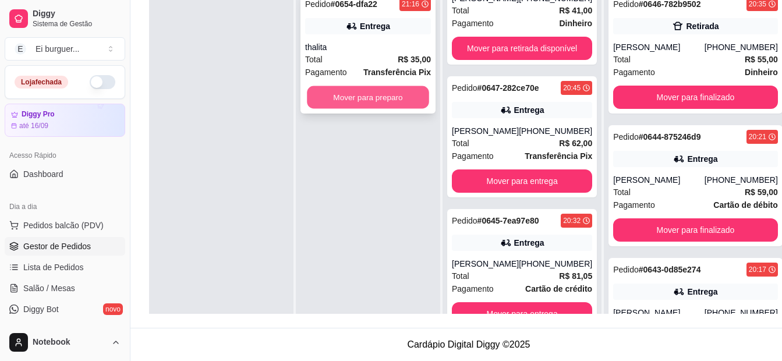
click at [354, 96] on button "Mover para preparo" at bounding box center [368, 97] width 122 height 23
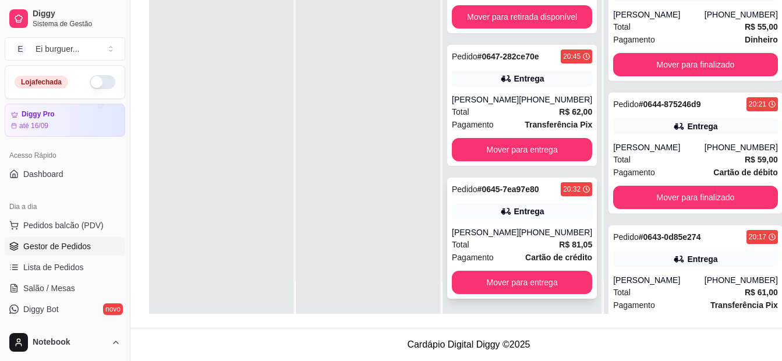
scroll to position [857, 0]
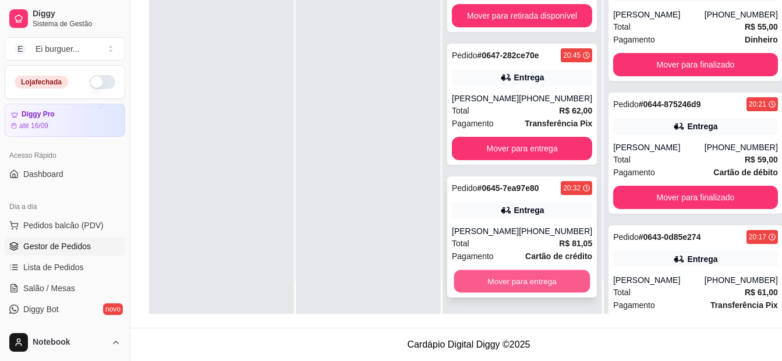
click at [536, 280] on button "Mover para entrega" at bounding box center [522, 281] width 136 height 23
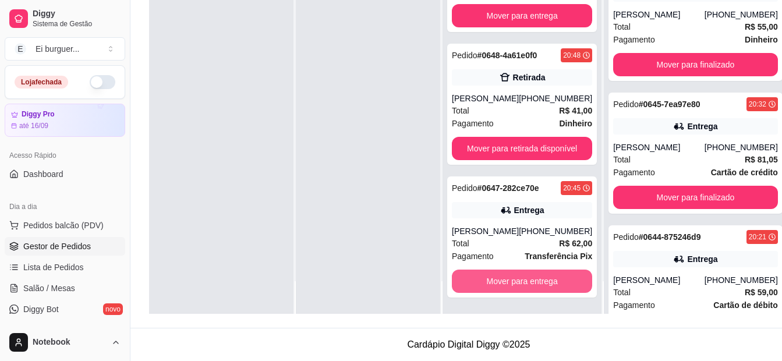
scroll to position [724, 0]
click at [543, 277] on button "Mover para entrega" at bounding box center [522, 281] width 140 height 23
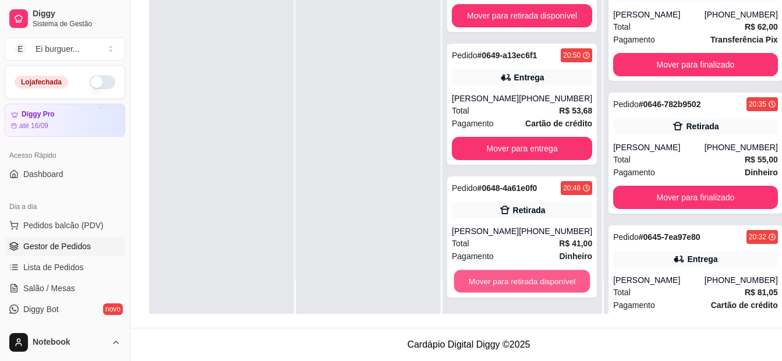
click at [543, 277] on button "Mover para retirada disponível" at bounding box center [522, 281] width 136 height 23
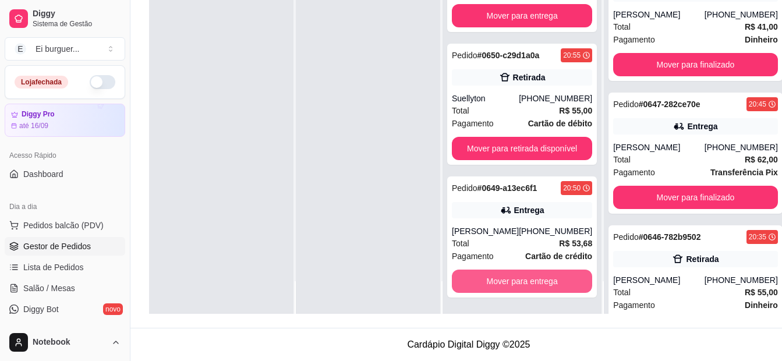
scroll to position [459, 0]
click at [201, 154] on div at bounding box center [221, 133] width 144 height 361
click at [549, 286] on button "Mover para entrega" at bounding box center [522, 281] width 140 height 23
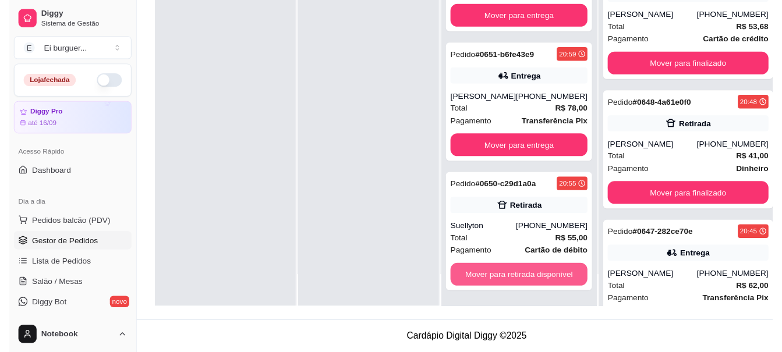
scroll to position [326, 0]
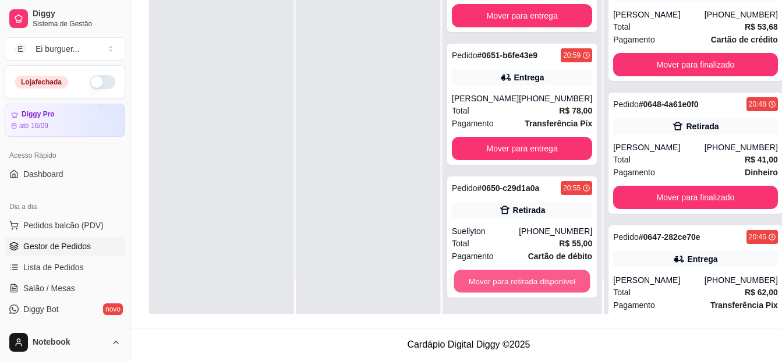
click at [549, 286] on button "Mover para retirada disponível" at bounding box center [522, 281] width 136 height 23
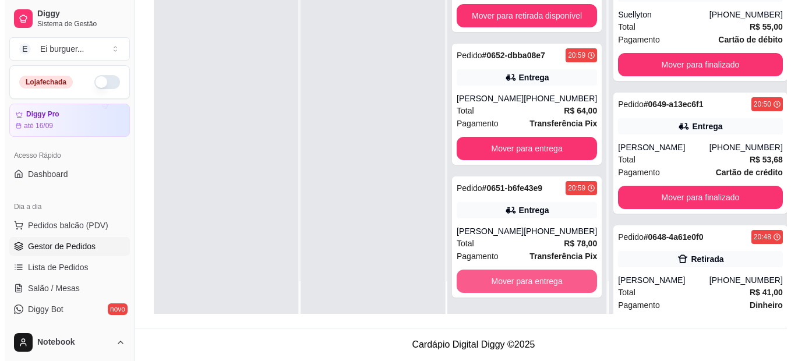
scroll to position [193, 0]
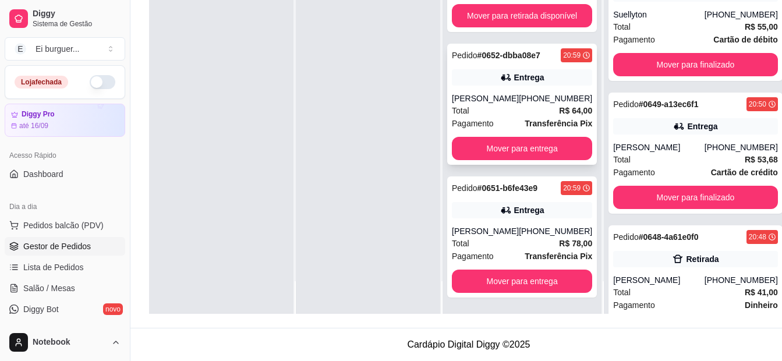
click at [505, 109] on div "Total R$ 64,00" at bounding box center [522, 110] width 140 height 13
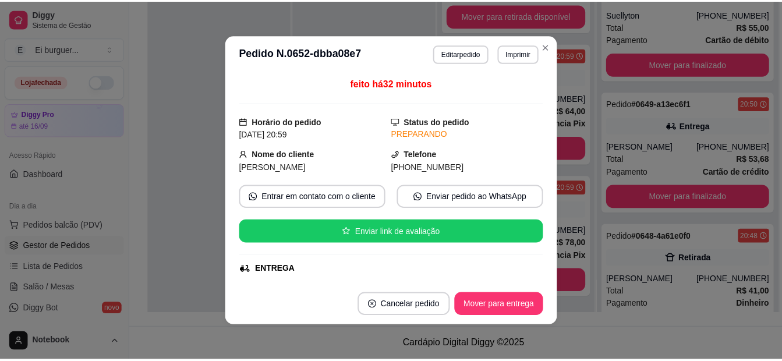
scroll to position [58, 0]
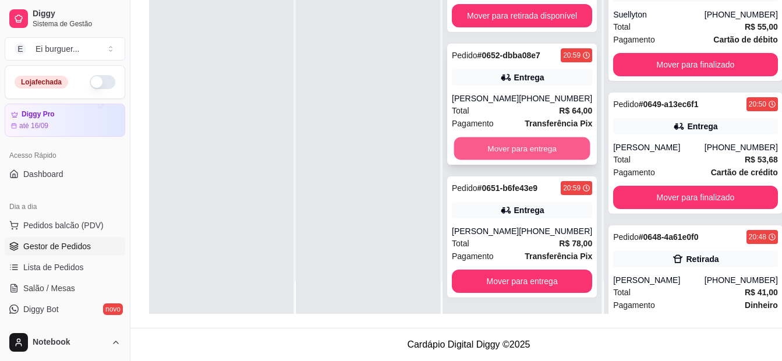
click at [572, 147] on button "Mover para entrega" at bounding box center [522, 148] width 136 height 23
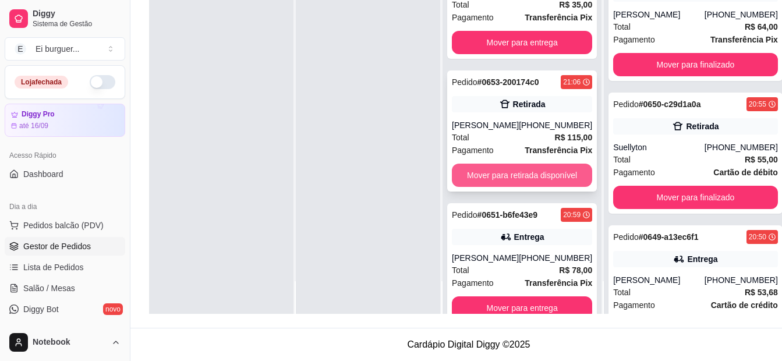
scroll to position [0, 0]
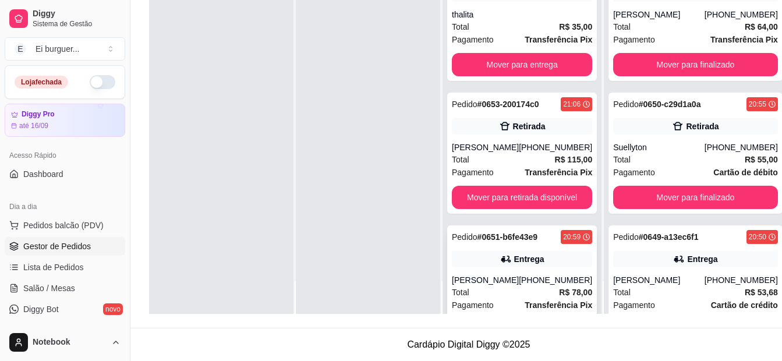
drag, startPoint x: 412, startPoint y: 312, endPoint x: 458, endPoint y: 295, distance: 49.2
click at [419, 310] on div at bounding box center [368, 133] width 144 height 361
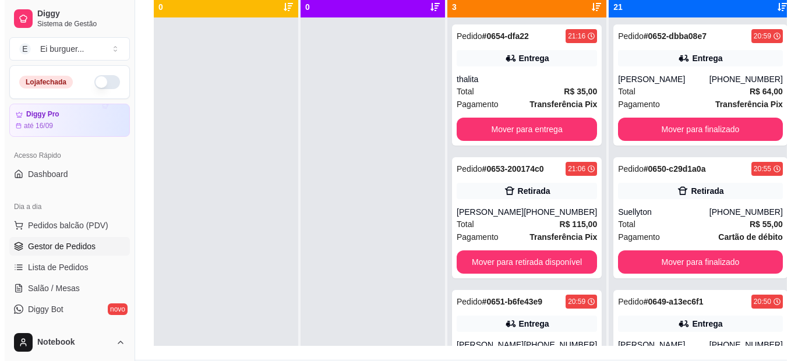
scroll to position [119, 0]
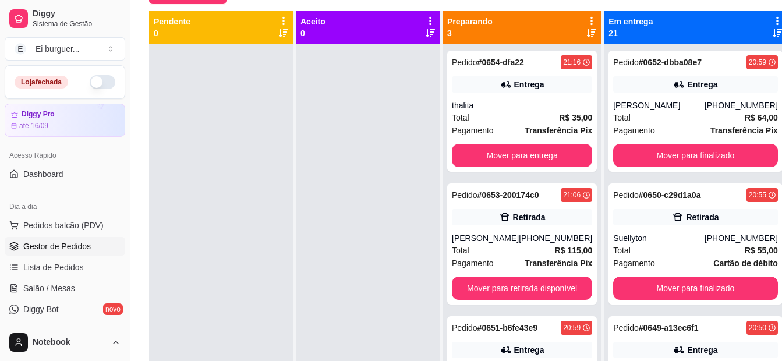
click at [381, 312] on div at bounding box center [368, 224] width 144 height 361
click at [542, 243] on div "[PHONE_NUMBER]" at bounding box center [555, 238] width 73 height 12
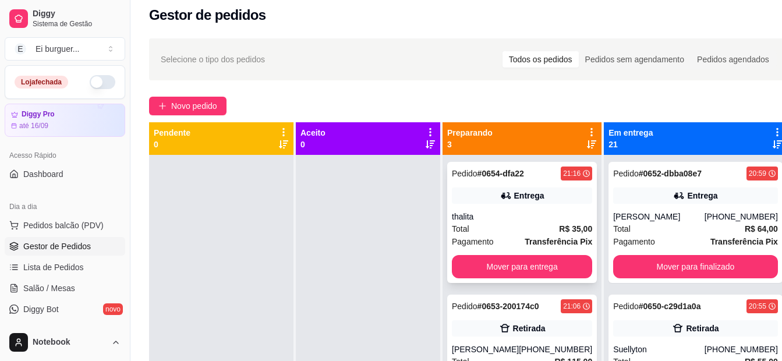
scroll to position [0, 0]
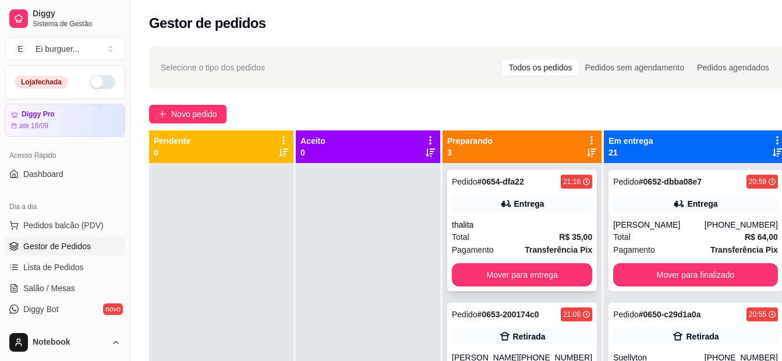
click at [506, 286] on button "Mover para entrega" at bounding box center [522, 274] width 140 height 23
click at [513, 280] on button "Mover para entrega" at bounding box center [522, 274] width 140 height 23
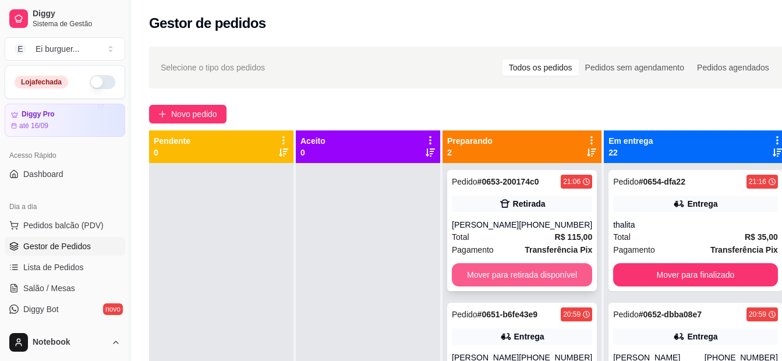
click at [521, 287] on button "Mover para retirada disponível" at bounding box center [522, 274] width 140 height 23
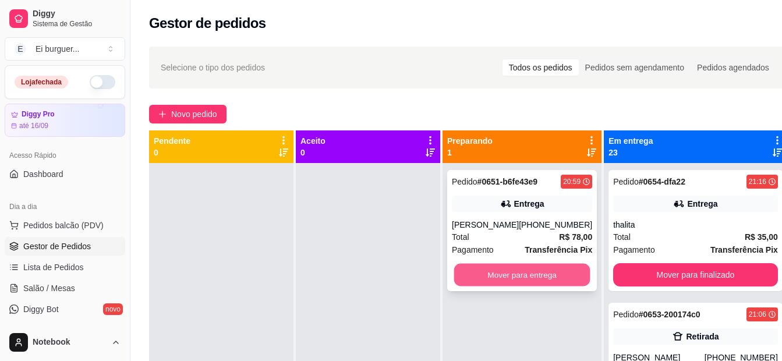
click at [537, 275] on button "Mover para entrega" at bounding box center [522, 275] width 136 height 23
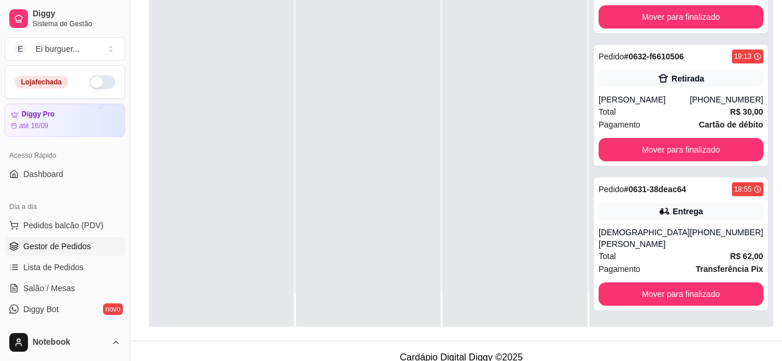
scroll to position [178, 0]
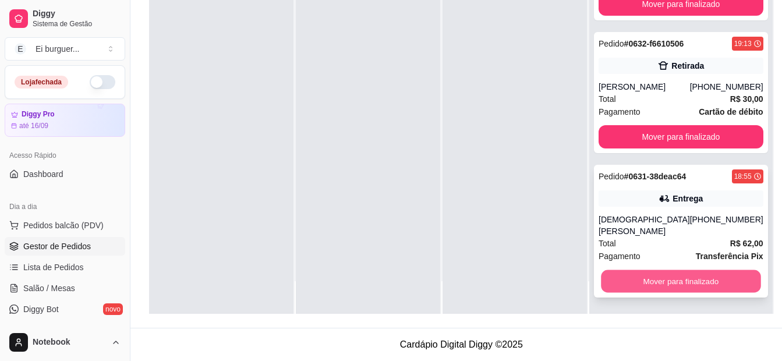
click at [672, 284] on button "Mover para finalizado" at bounding box center [681, 281] width 160 height 23
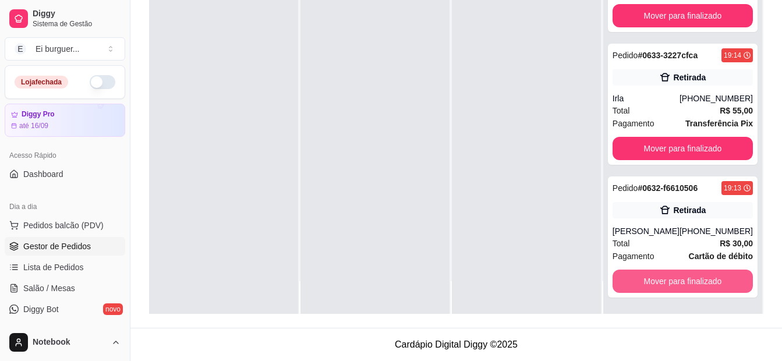
scroll to position [2740, 0]
click at [672, 284] on button "Mover para finalizado" at bounding box center [682, 281] width 136 height 23
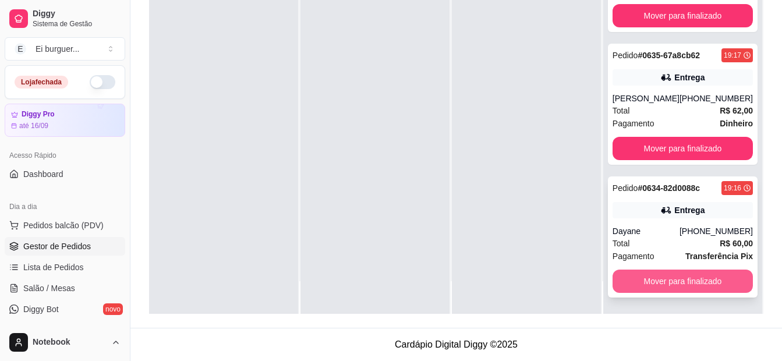
click at [681, 280] on button "Mover para finalizado" at bounding box center [683, 281] width 140 height 23
click at [675, 278] on button "Mover para finalizado" at bounding box center [682, 281] width 136 height 23
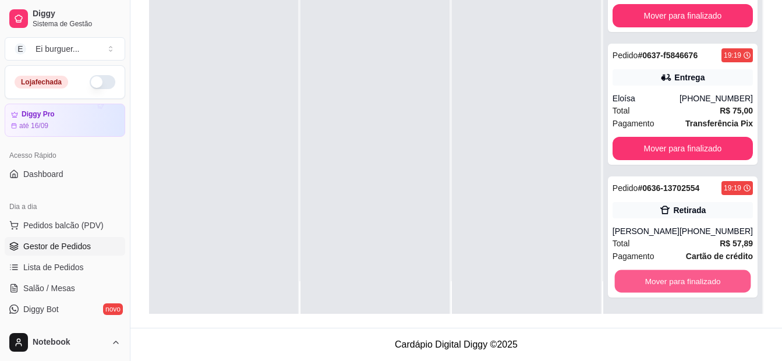
click at [675, 278] on button "Mover para finalizado" at bounding box center [682, 281] width 136 height 23
click at [675, 278] on button "Mover para finalizado" at bounding box center [683, 281] width 140 height 23
click at [675, 278] on button "Mover para finalizado" at bounding box center [682, 281] width 136 height 23
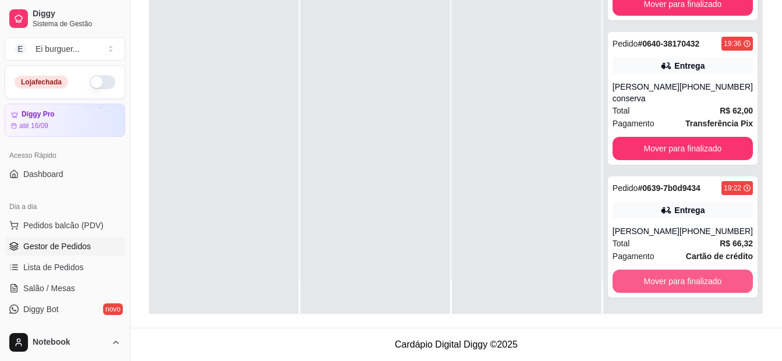
click at [675, 278] on button "Mover para finalizado" at bounding box center [683, 281] width 140 height 23
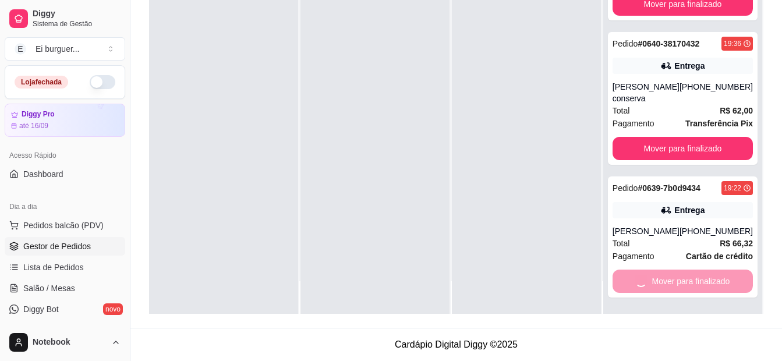
scroll to position [1677, 0]
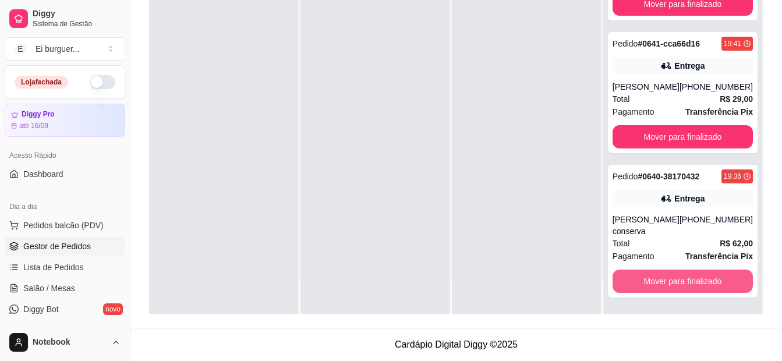
click at [675, 278] on button "Mover para finalizado" at bounding box center [683, 281] width 140 height 23
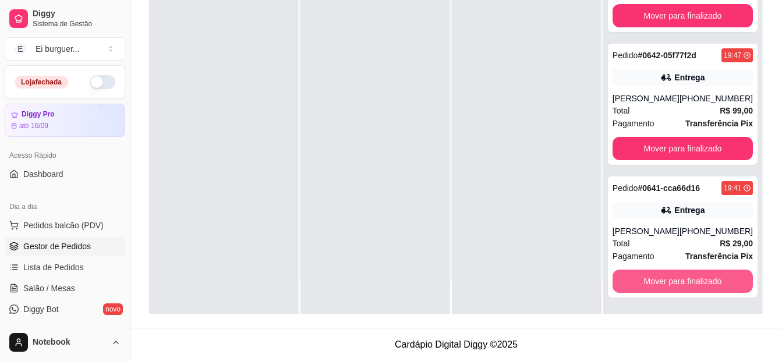
click at [675, 278] on button "Mover para finalizado" at bounding box center [683, 281] width 140 height 23
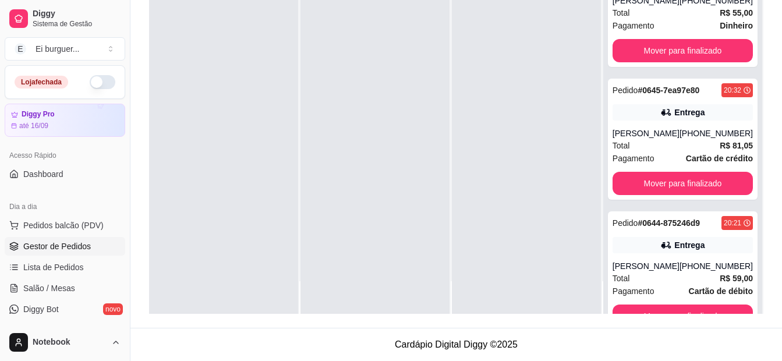
scroll to position [1400, 0]
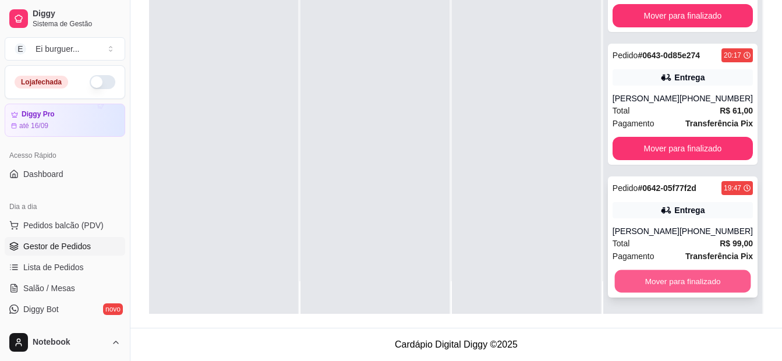
click at [674, 288] on button "Mover para finalizado" at bounding box center [682, 281] width 136 height 23
click at [674, 288] on button "Mover para finalizado" at bounding box center [683, 281] width 140 height 23
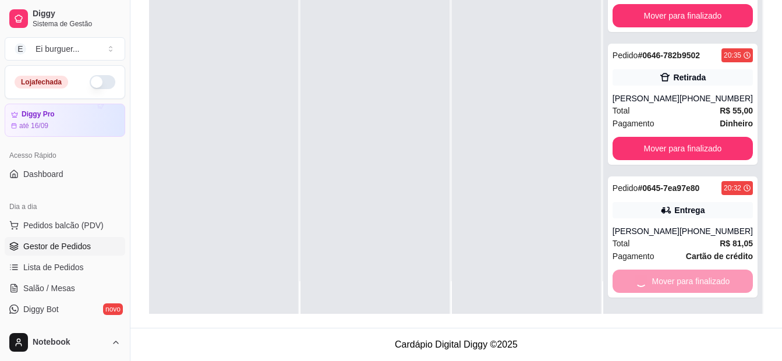
scroll to position [869, 0]
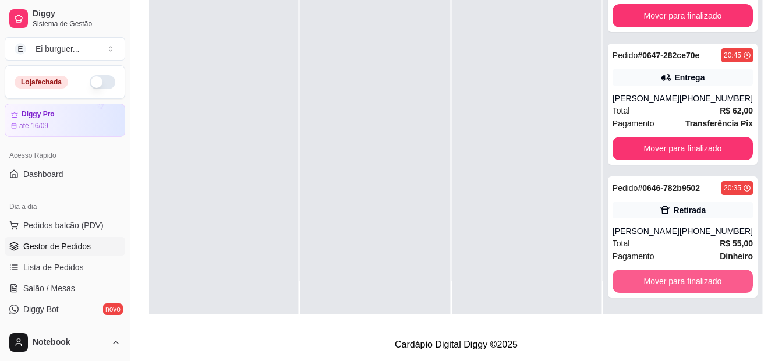
click at [674, 288] on button "Mover para finalizado" at bounding box center [683, 281] width 140 height 23
click at [699, 278] on button "Mover para finalizado" at bounding box center [682, 281] width 136 height 23
click at [496, 105] on div at bounding box center [526, 133] width 149 height 361
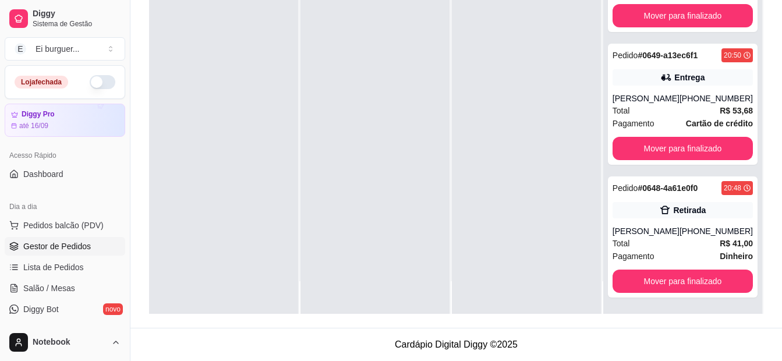
click at [505, 154] on div at bounding box center [526, 133] width 149 height 361
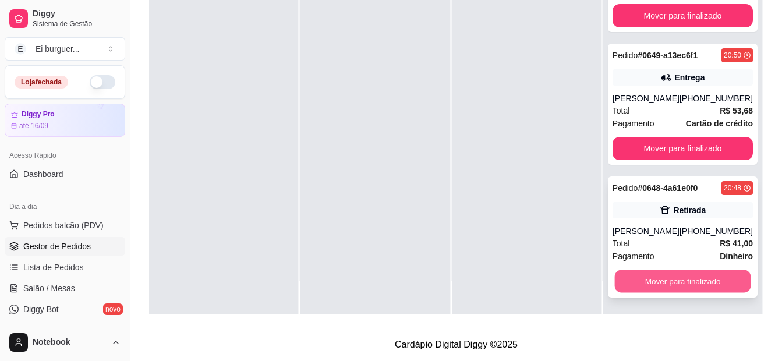
click at [684, 271] on button "Mover para finalizado" at bounding box center [682, 281] width 136 height 23
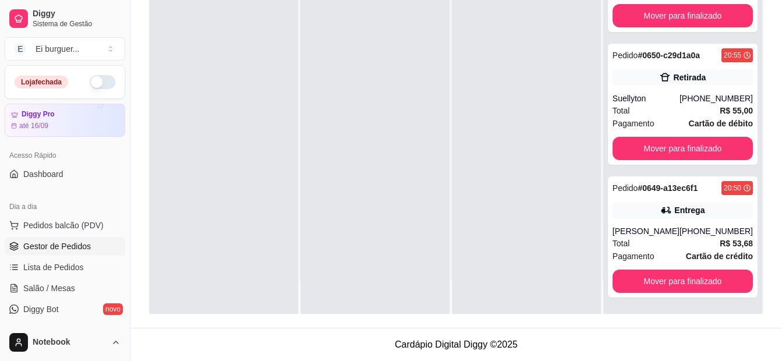
scroll to position [459, 0]
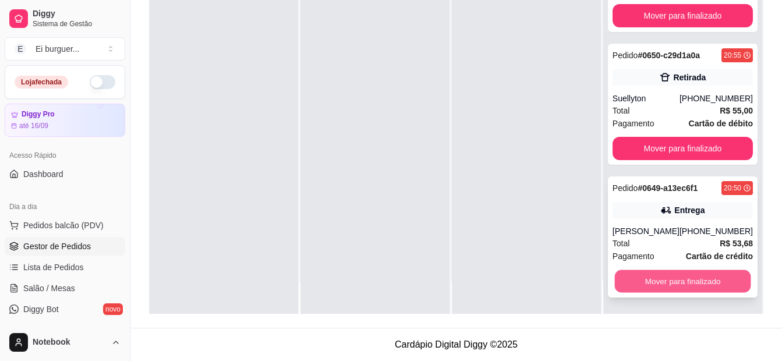
click at [694, 278] on button "Mover para finalizado" at bounding box center [682, 281] width 136 height 23
click at [694, 278] on button "Mover para finalizado" at bounding box center [683, 281] width 140 height 23
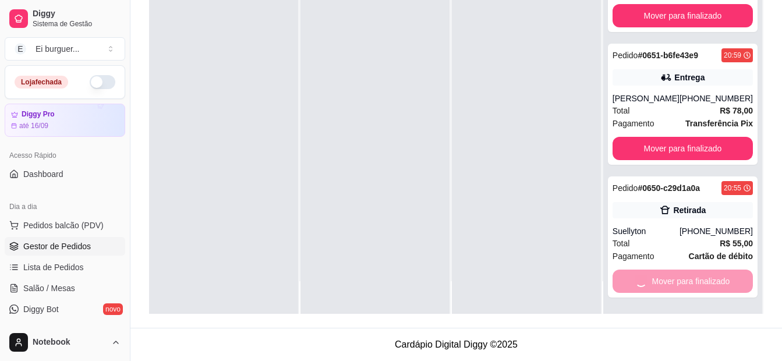
scroll to position [193, 0]
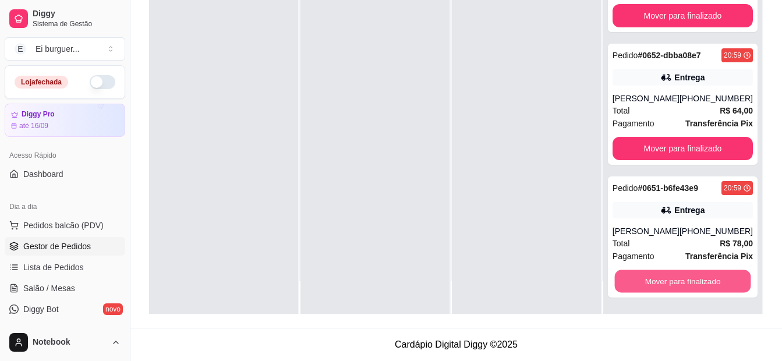
click at [694, 278] on button "Mover para finalizado" at bounding box center [682, 281] width 136 height 23
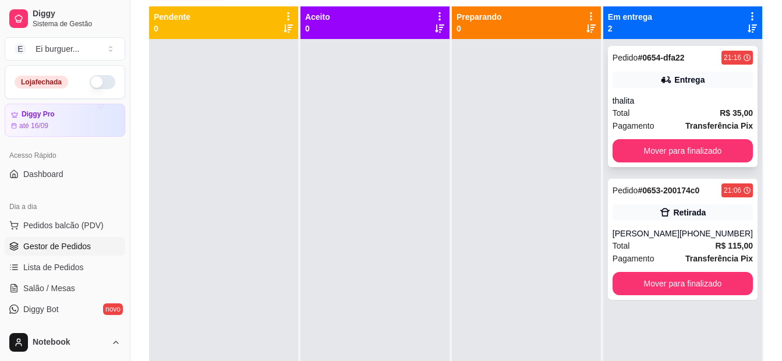
scroll to position [61, 0]
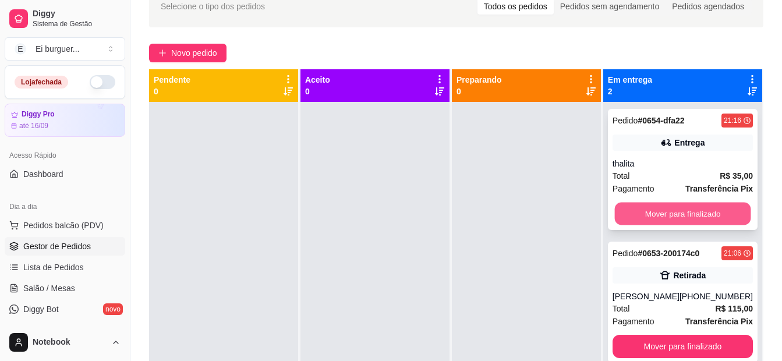
click at [692, 210] on button "Mover para finalizado" at bounding box center [682, 214] width 136 height 23
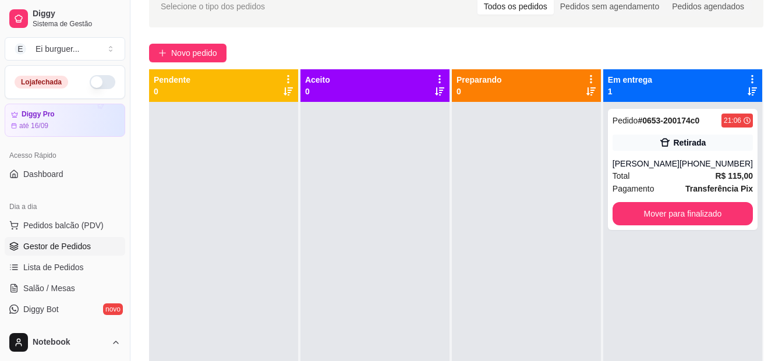
click at [692, 210] on div "Pedido # 0653-200174c0 21:06 Retirada [PERSON_NAME] [PHONE_NUMBER] Total R$ 115…" at bounding box center [683, 169] width 150 height 121
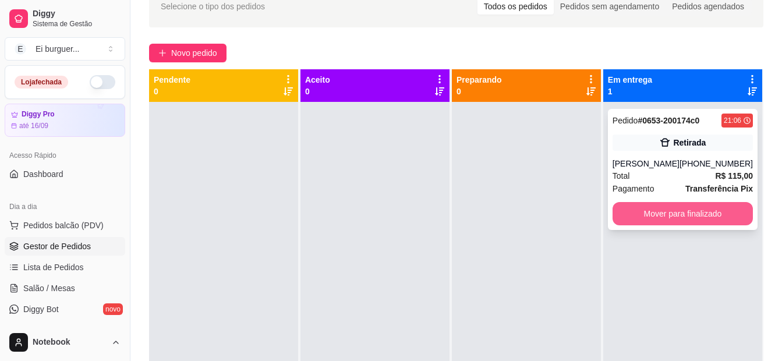
click at [683, 225] on button "Mover para finalizado" at bounding box center [683, 213] width 140 height 23
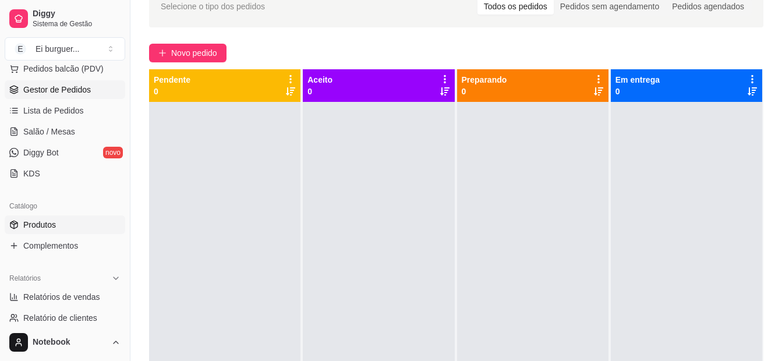
scroll to position [233, 0]
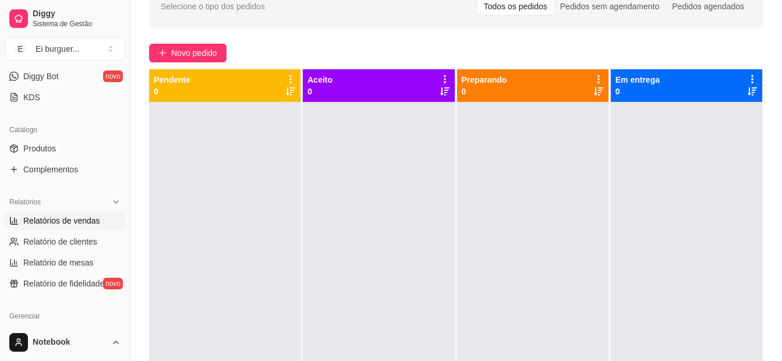
click at [60, 218] on span "Relatórios de vendas" at bounding box center [61, 221] width 77 height 12
select select "ALL"
select select "0"
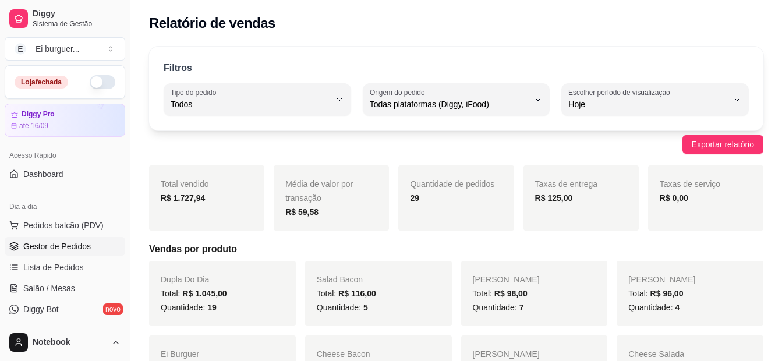
click at [52, 250] on span "Gestor de Pedidos" at bounding box center [57, 247] width 68 height 12
